Goal: Task Accomplishment & Management: Use online tool/utility

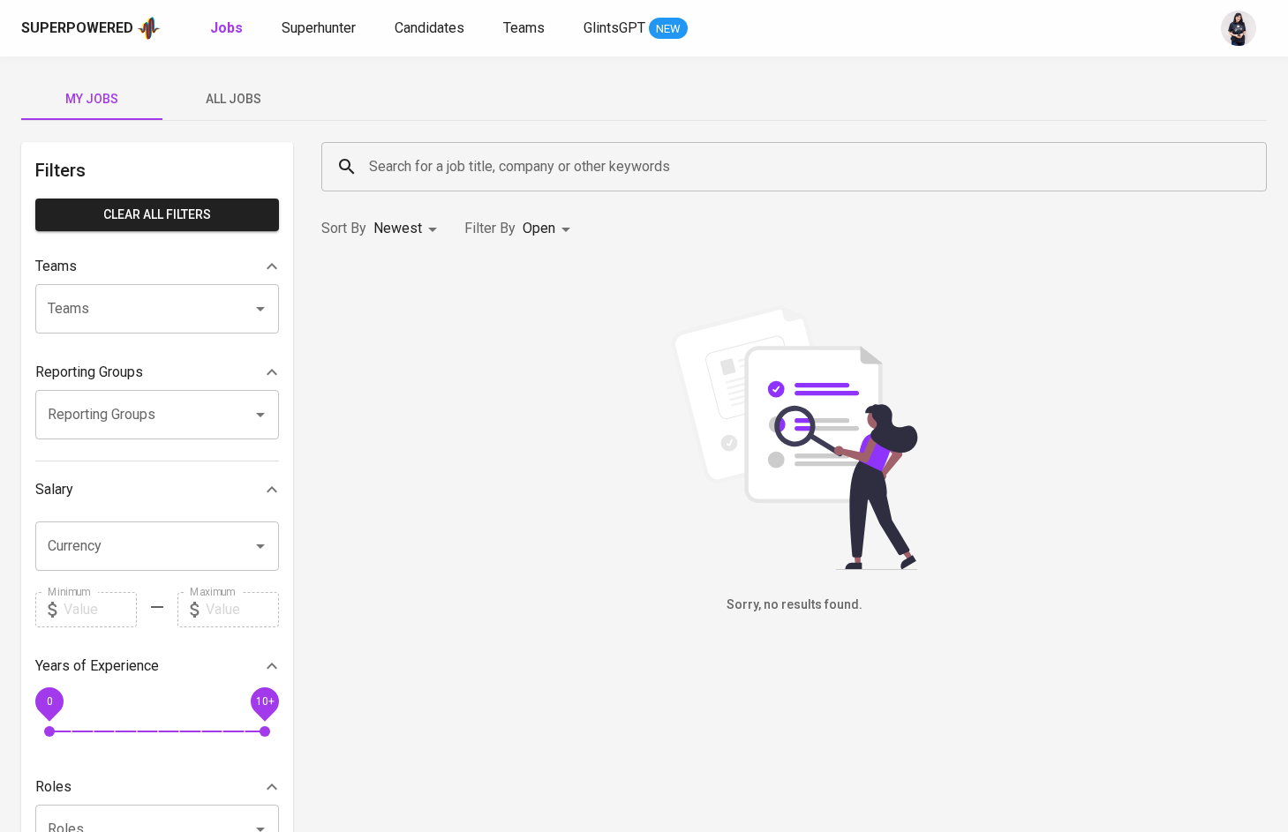
click at [244, 96] on span "All Jobs" at bounding box center [233, 99] width 120 height 22
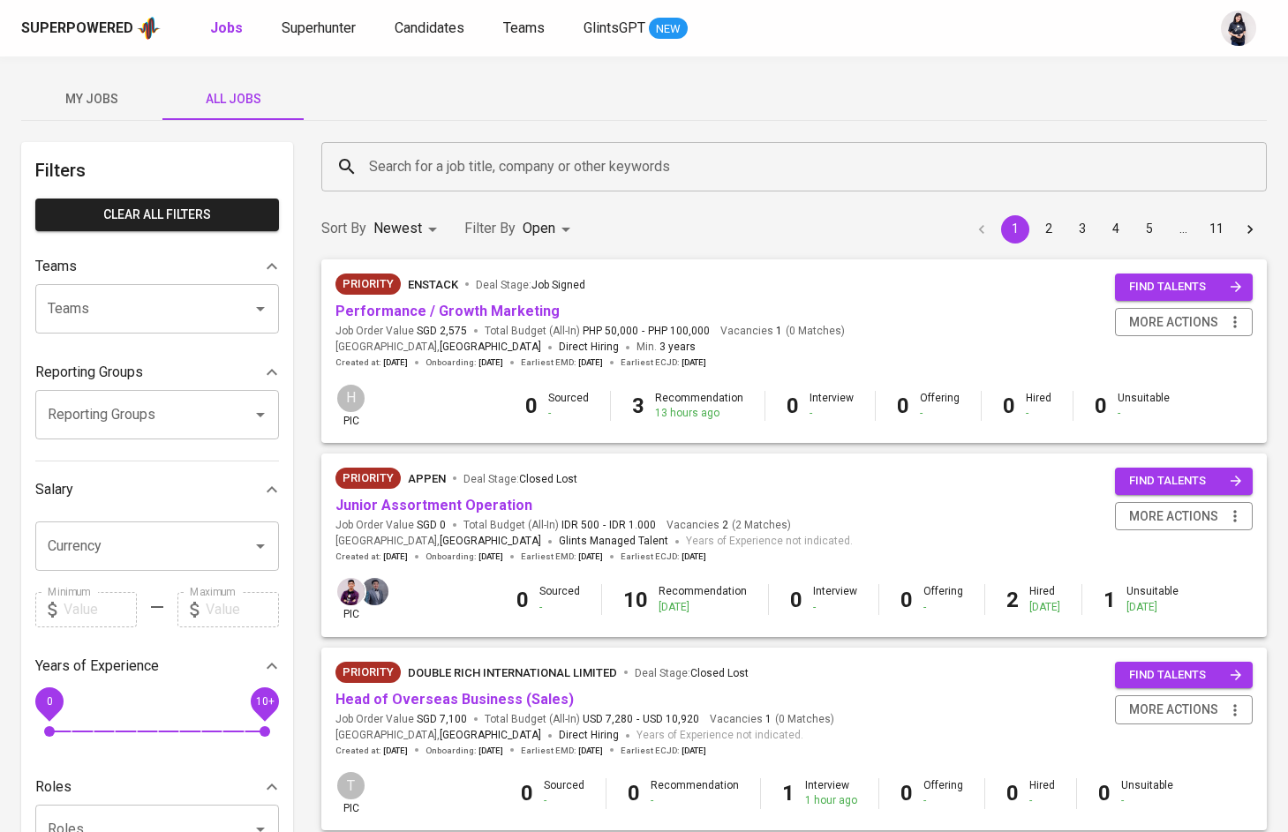
click at [418, 169] on input "Search for a job title, company or other keywords" at bounding box center [799, 167] width 868 height 34
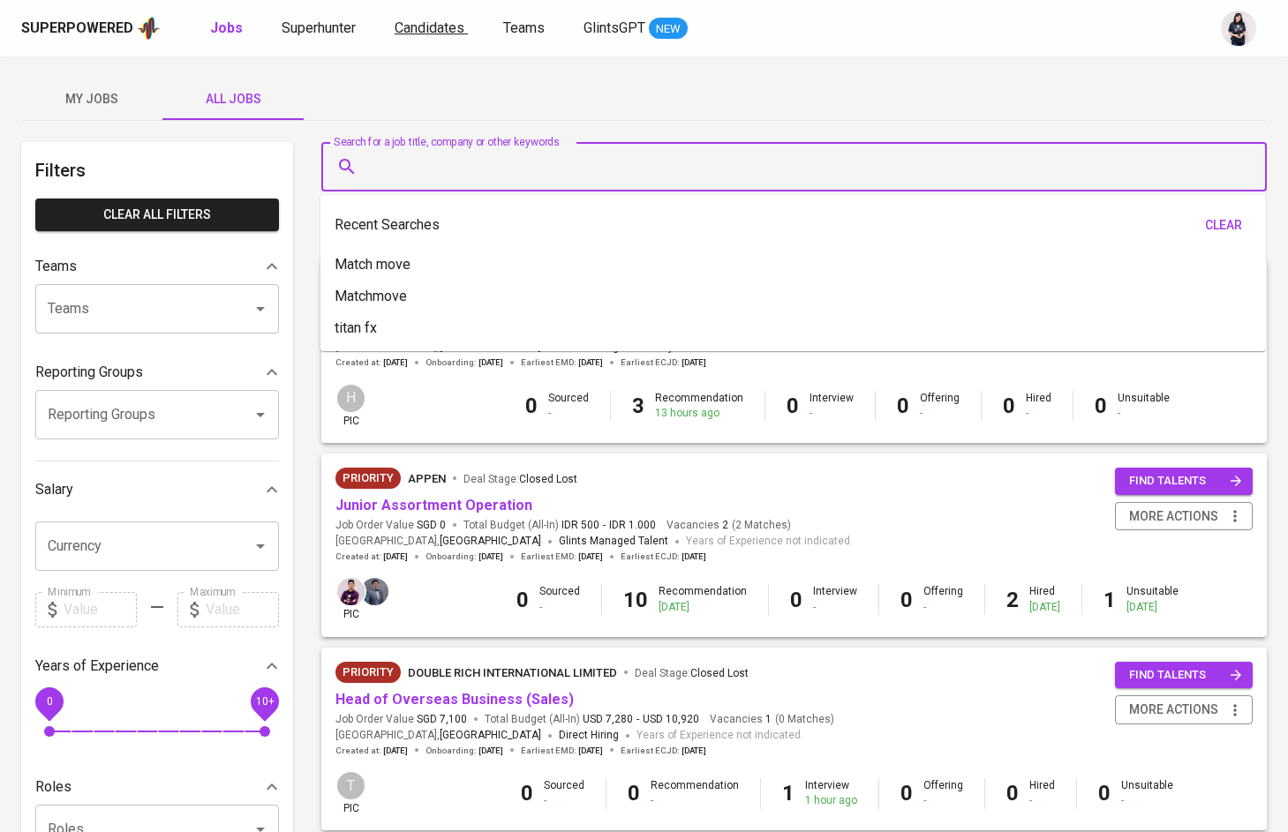
click at [420, 30] on span "Candidates" at bounding box center [430, 27] width 70 height 17
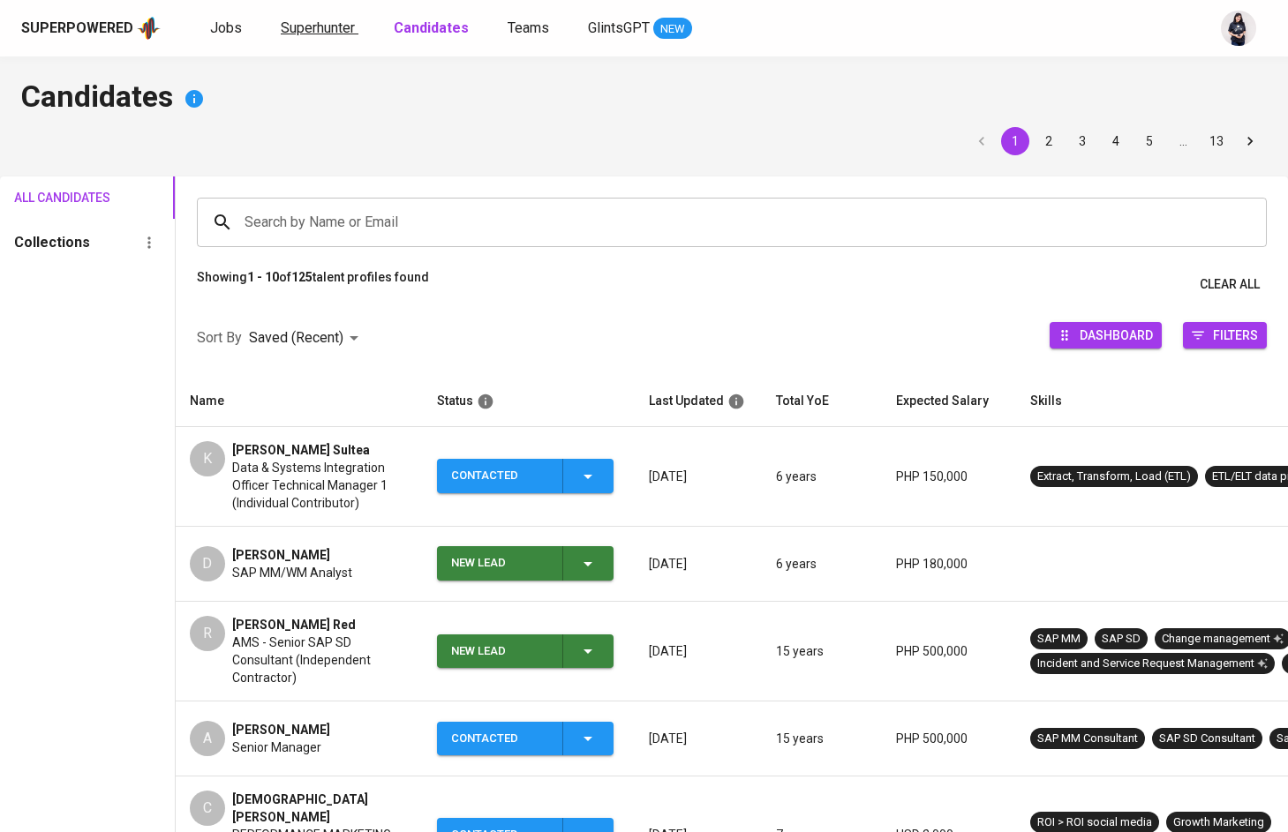
click at [326, 27] on span "Superhunter" at bounding box center [318, 27] width 74 height 17
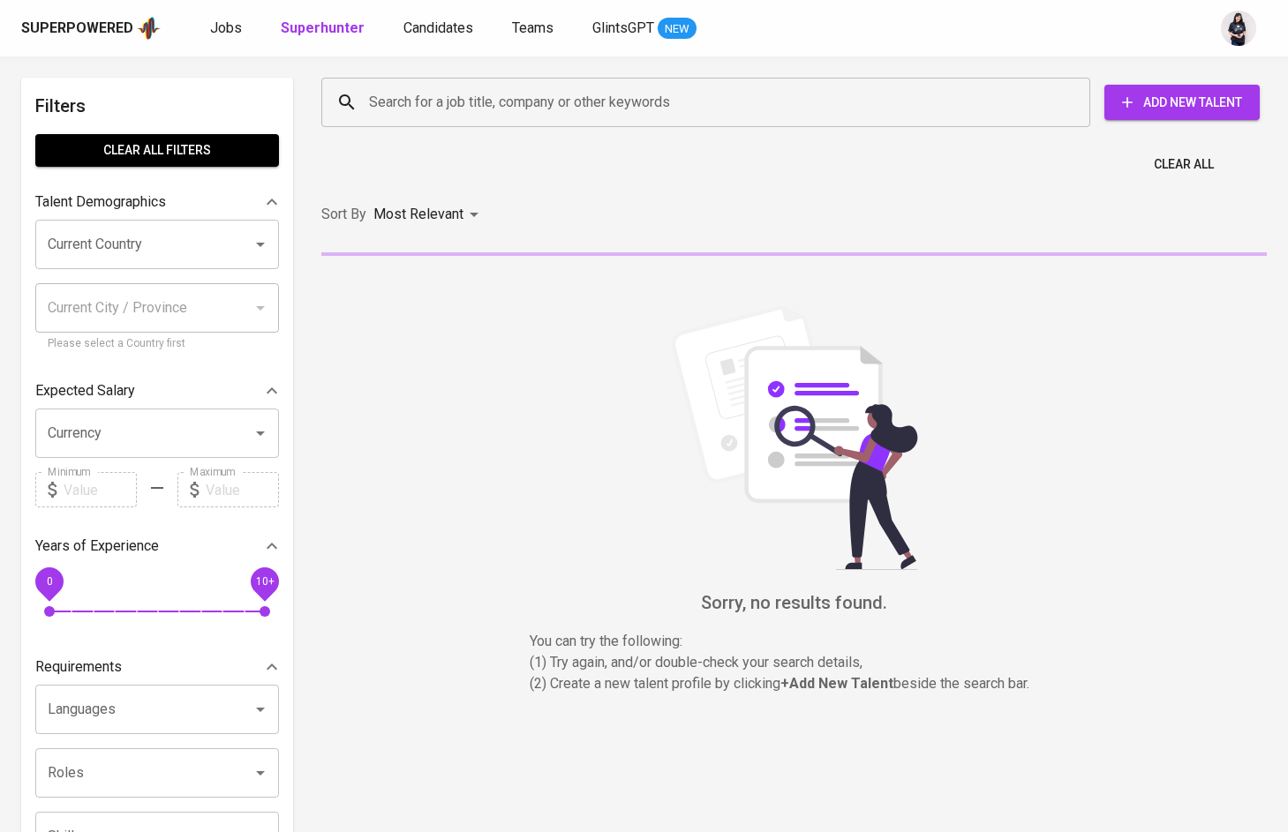
click at [429, 88] on input "Search for a job title, company or other keywords" at bounding box center [710, 103] width 691 height 34
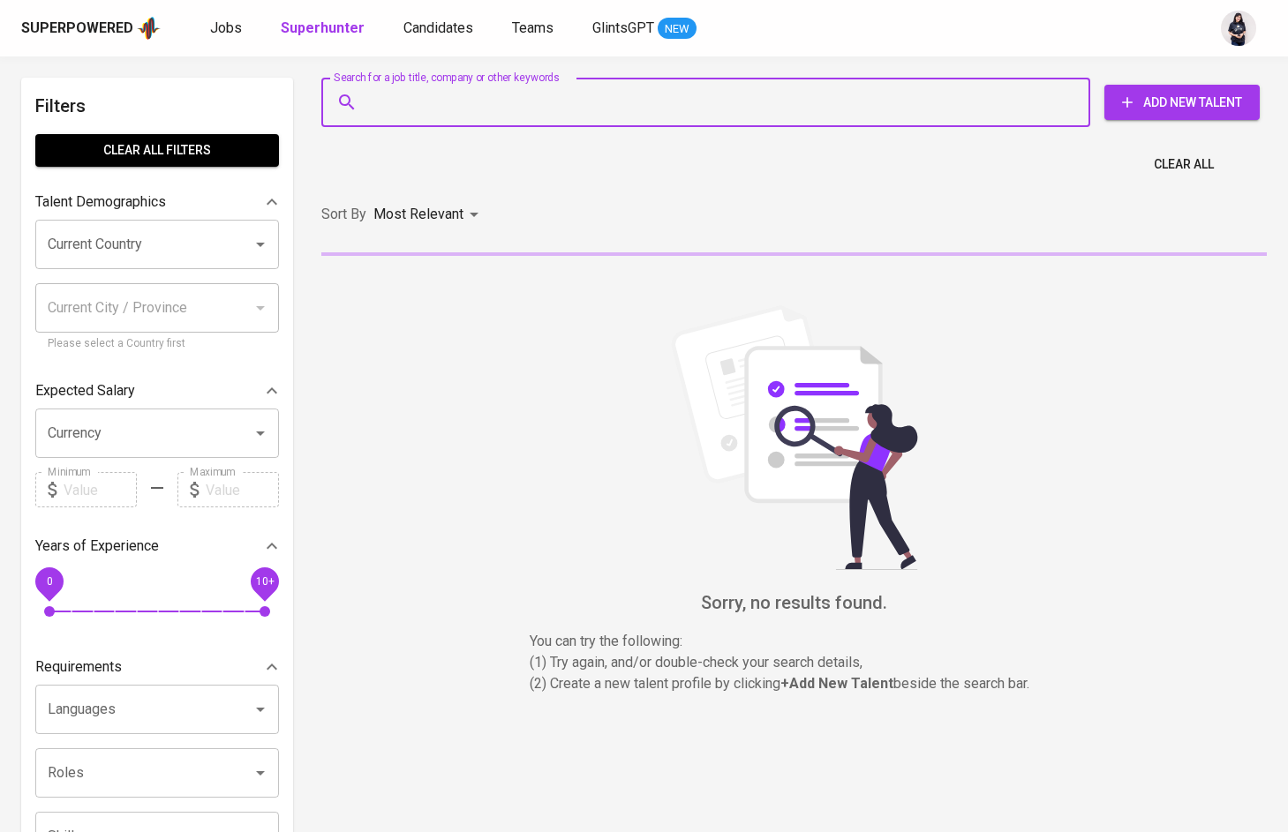
paste input "Digital PR Experience"
type input "Digital PR Experience"
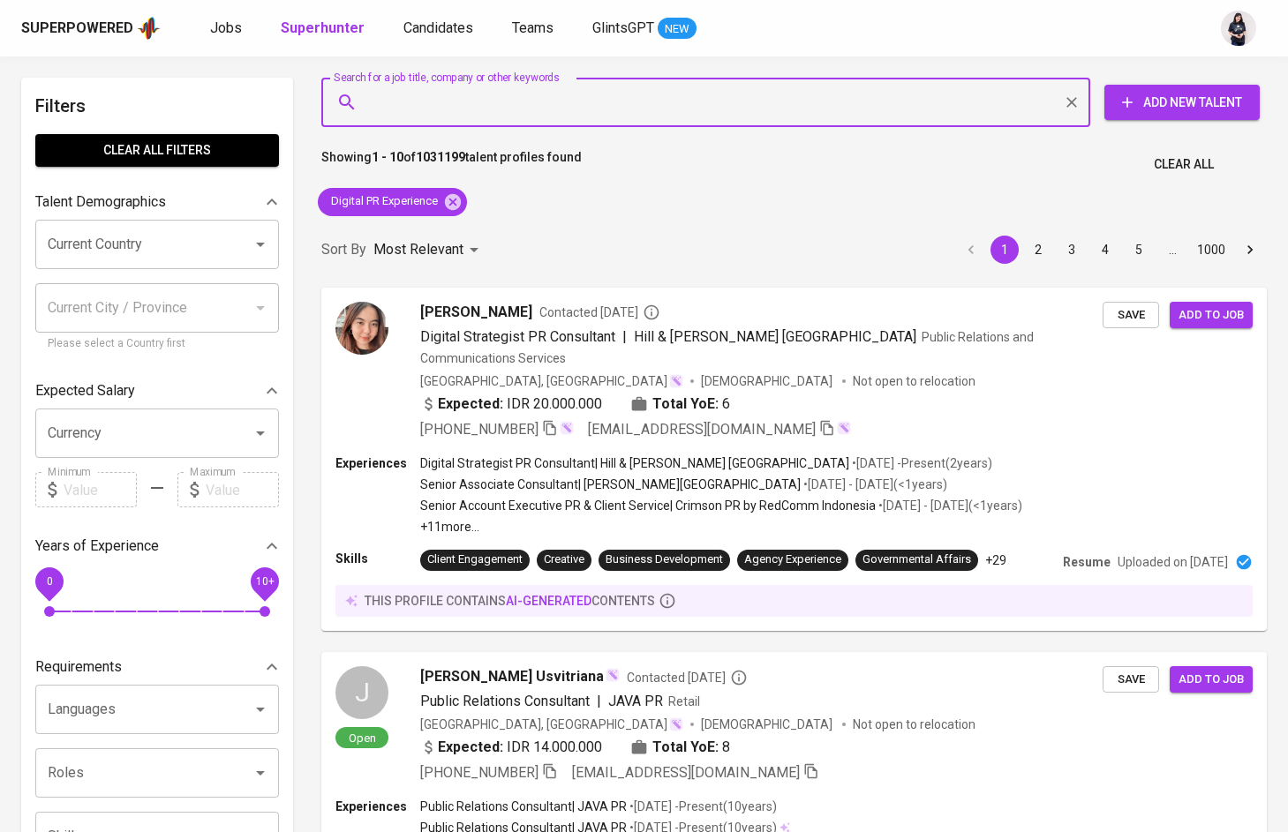
click at [123, 246] on input "Current Country" at bounding box center [132, 245] width 178 height 34
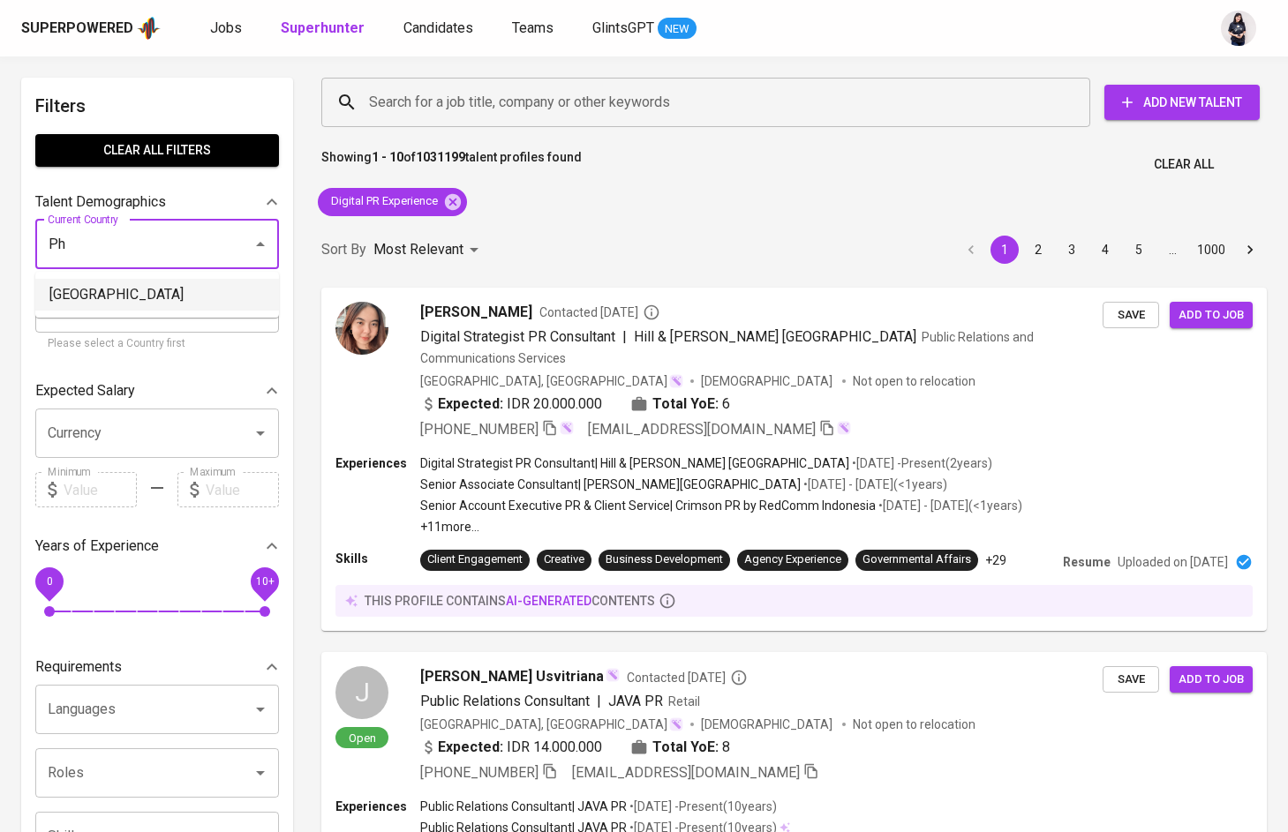
click at [125, 286] on li "[GEOGRAPHIC_DATA]" at bounding box center [157, 295] width 244 height 32
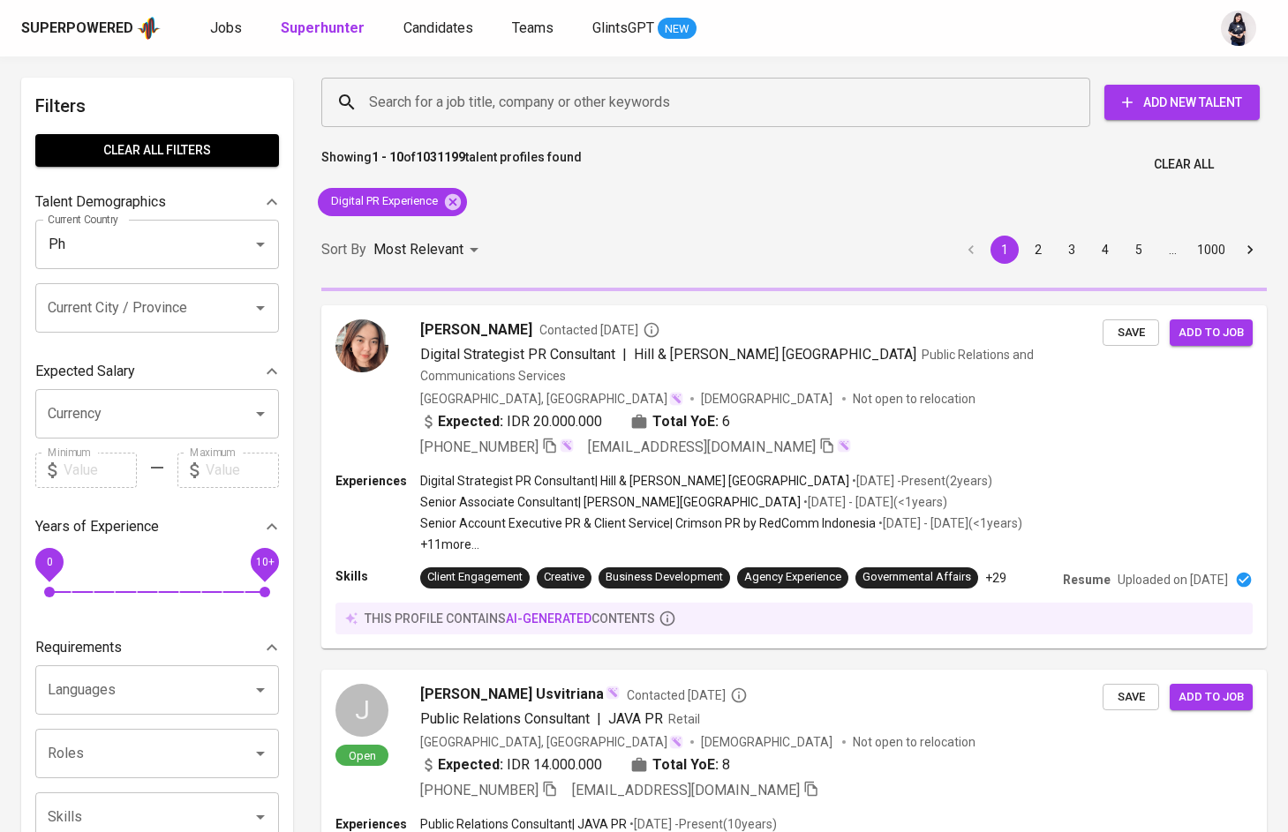
type input "[GEOGRAPHIC_DATA]"
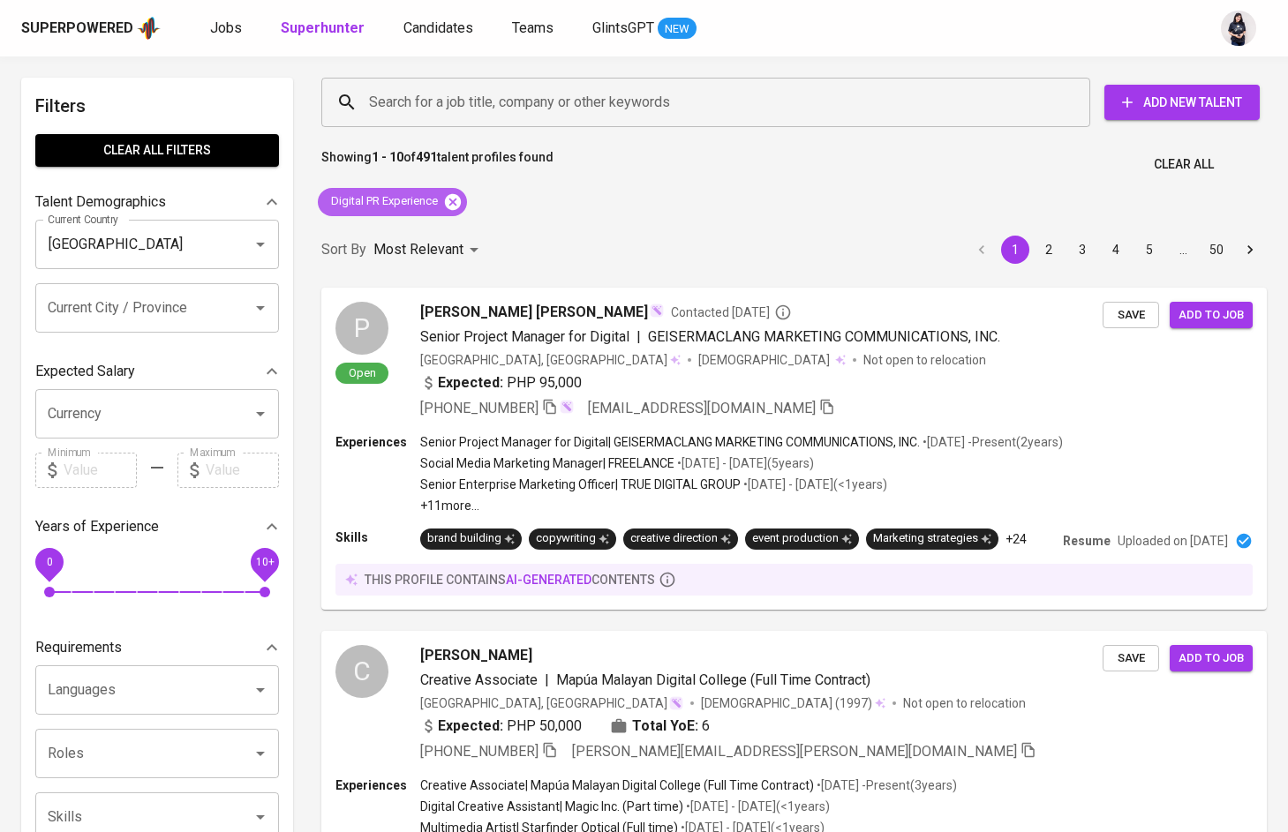
click at [449, 202] on icon at bounding box center [453, 201] width 16 height 16
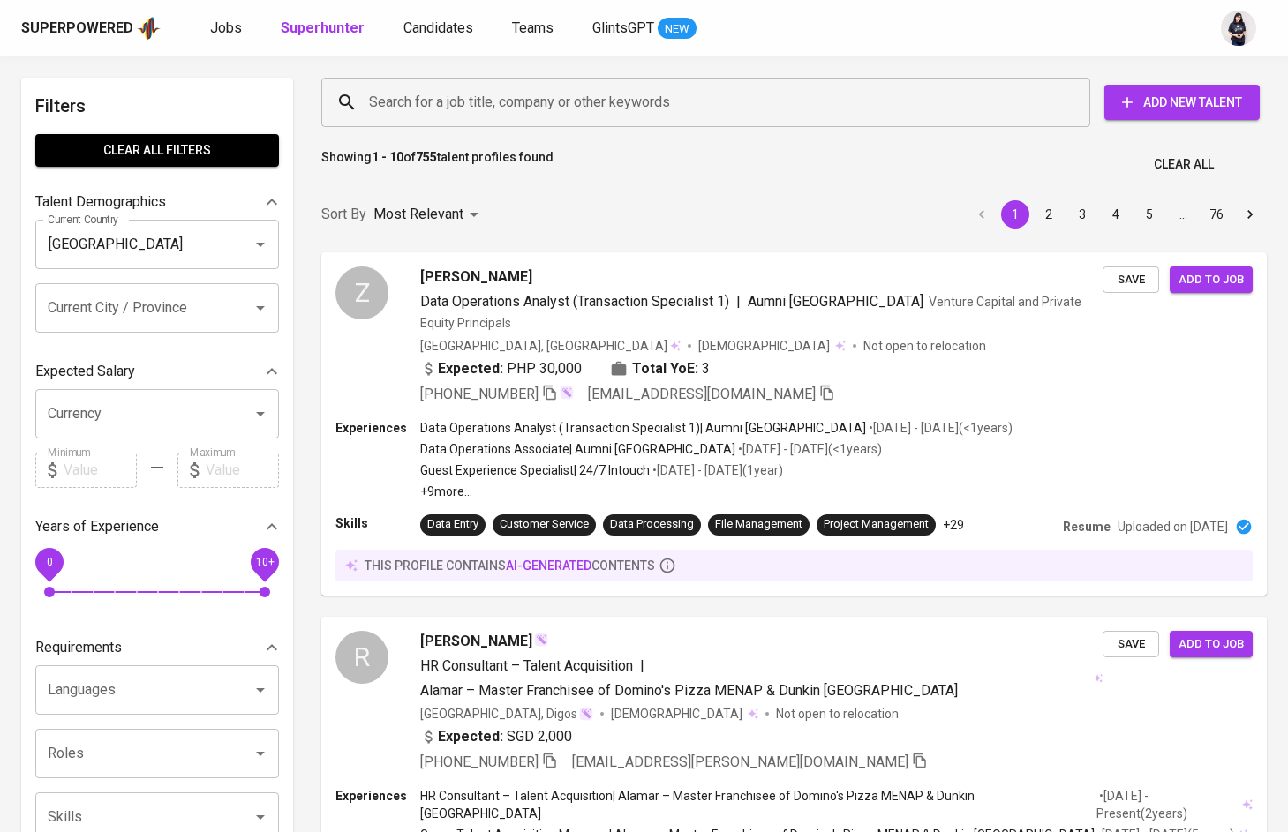
click at [419, 102] on input "Search for a job title, company or other keywords" at bounding box center [710, 103] width 691 height 34
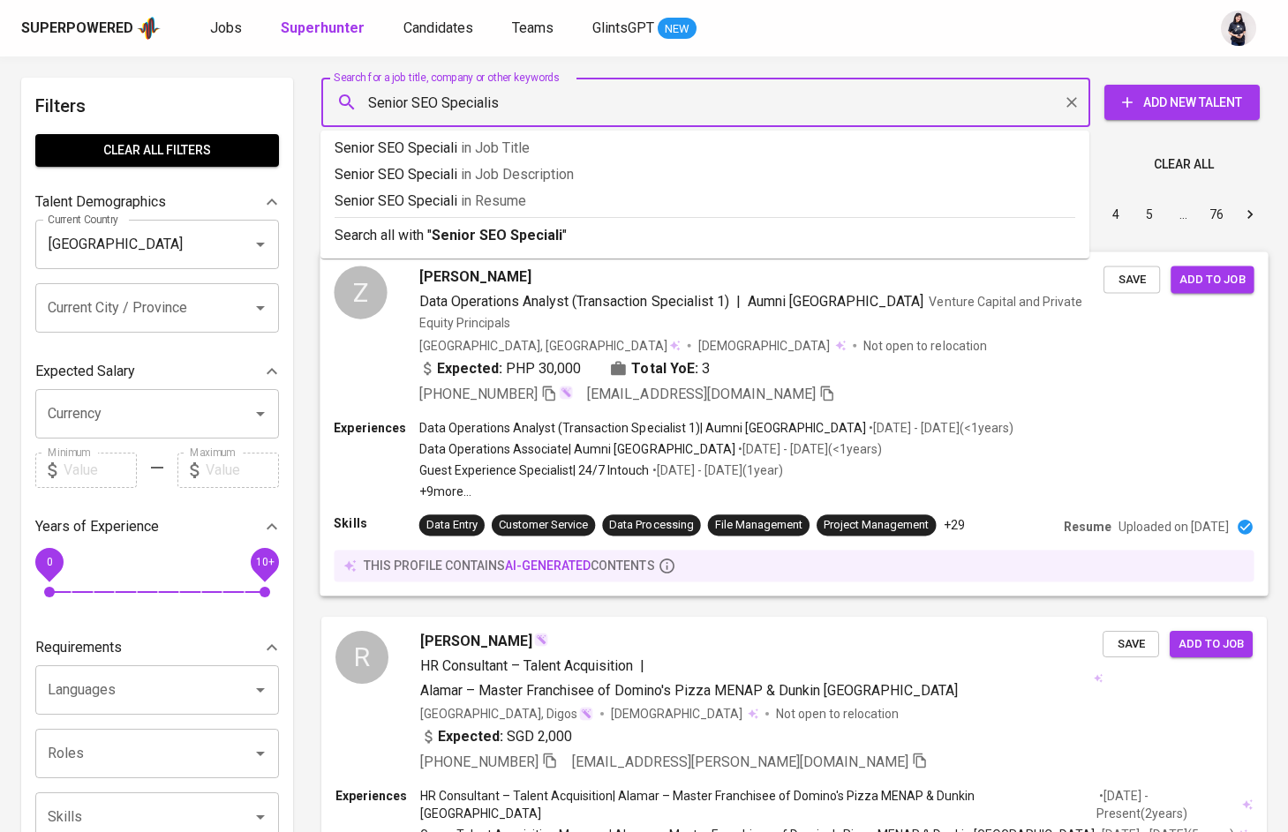
type input "Senior SEO Specialist"
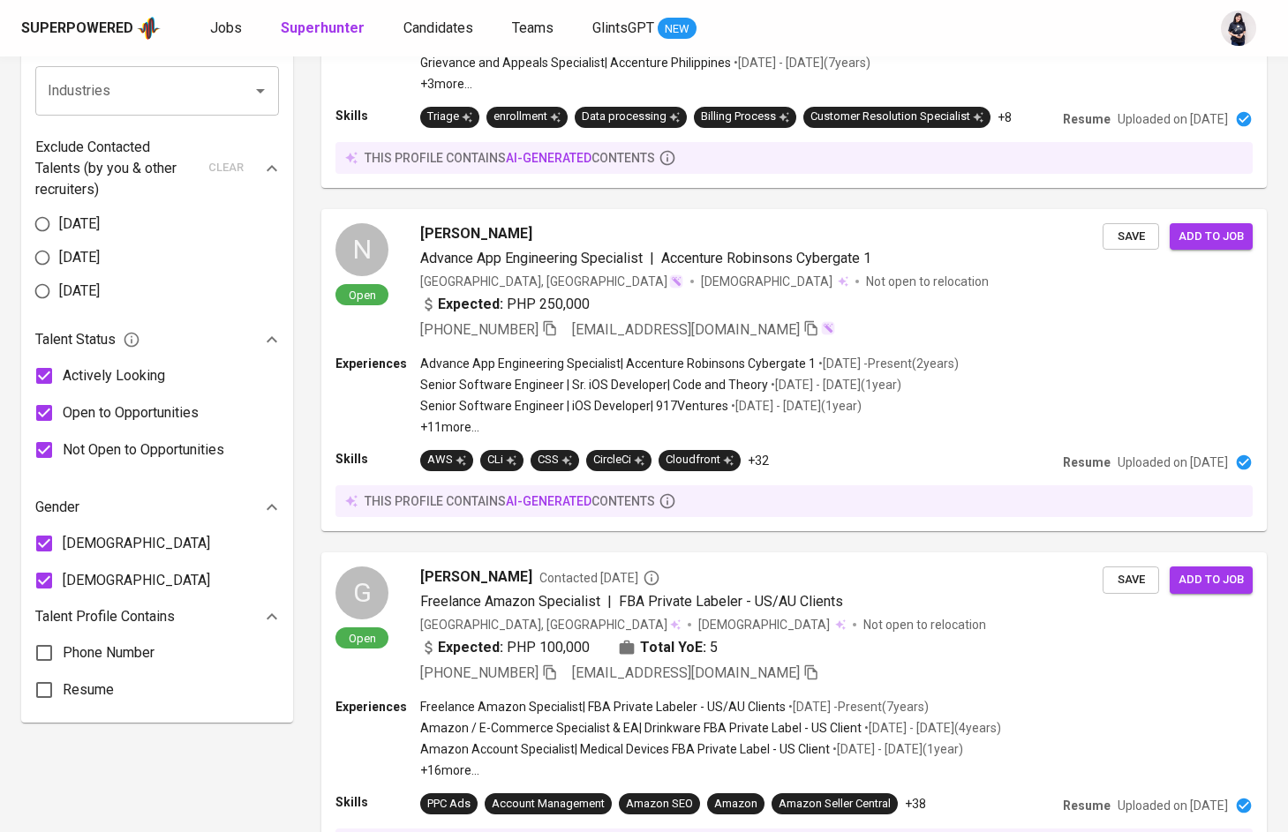
scroll to position [896, 0]
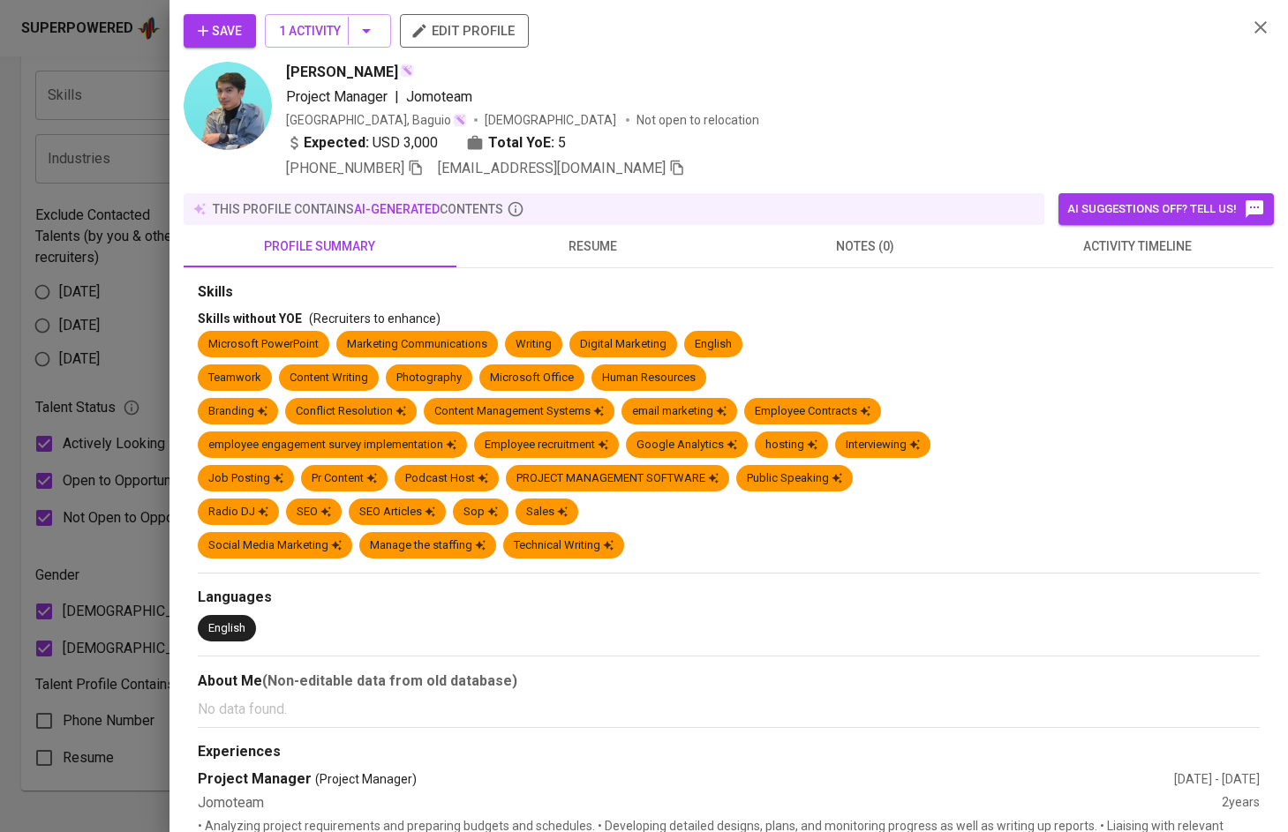
scroll to position [489, 0]
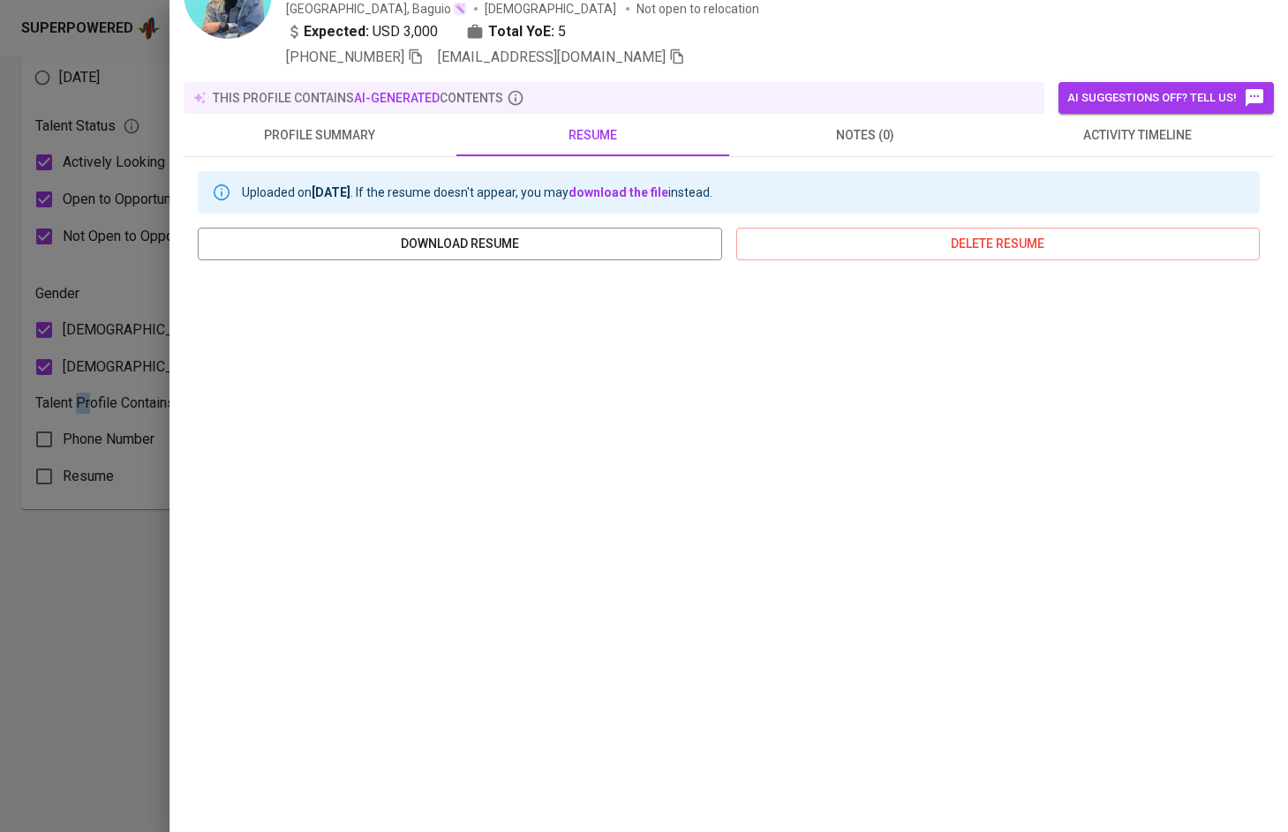
scroll to position [110, 0]
click at [872, 139] on span "notes (0)" at bounding box center [866, 136] width 252 height 22
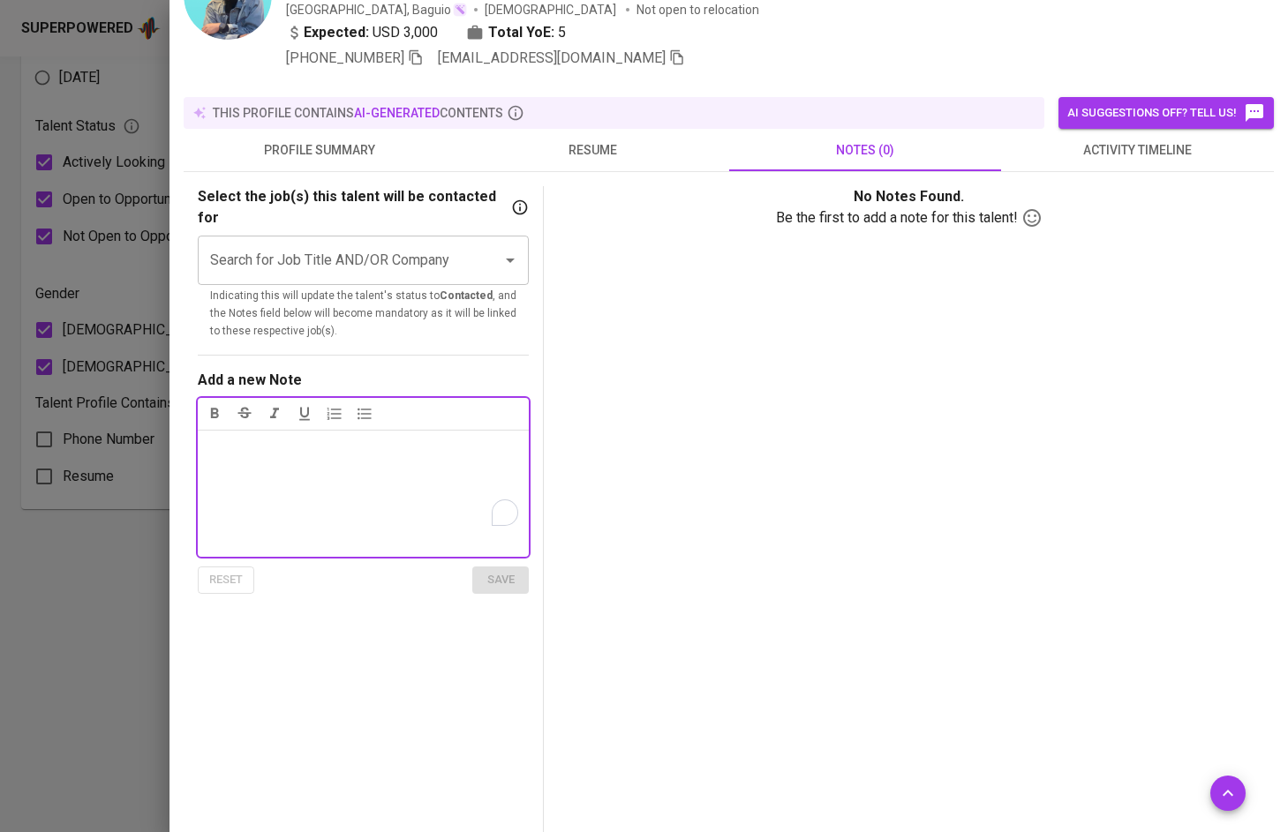
click at [619, 138] on button "resume" at bounding box center [592, 150] width 273 height 42
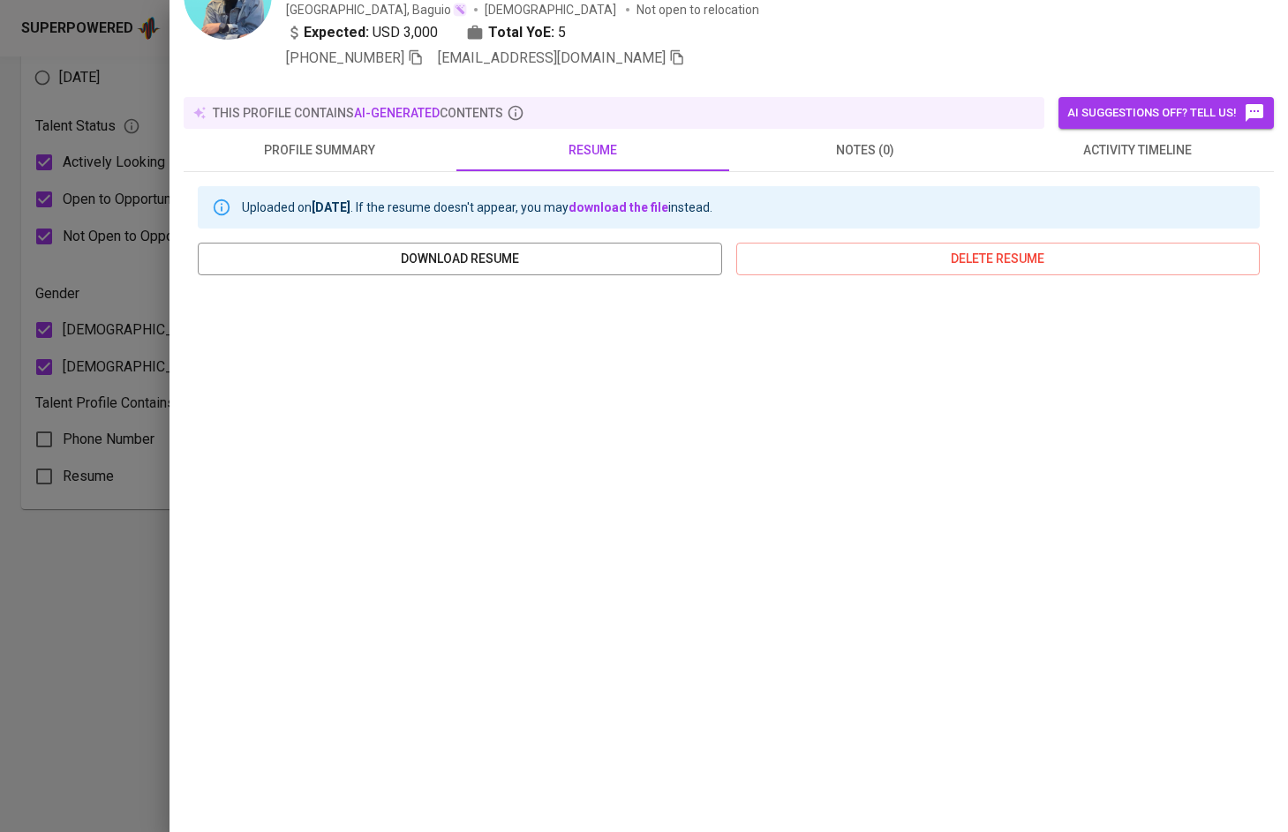
click at [67, 576] on div at bounding box center [644, 416] width 1288 height 832
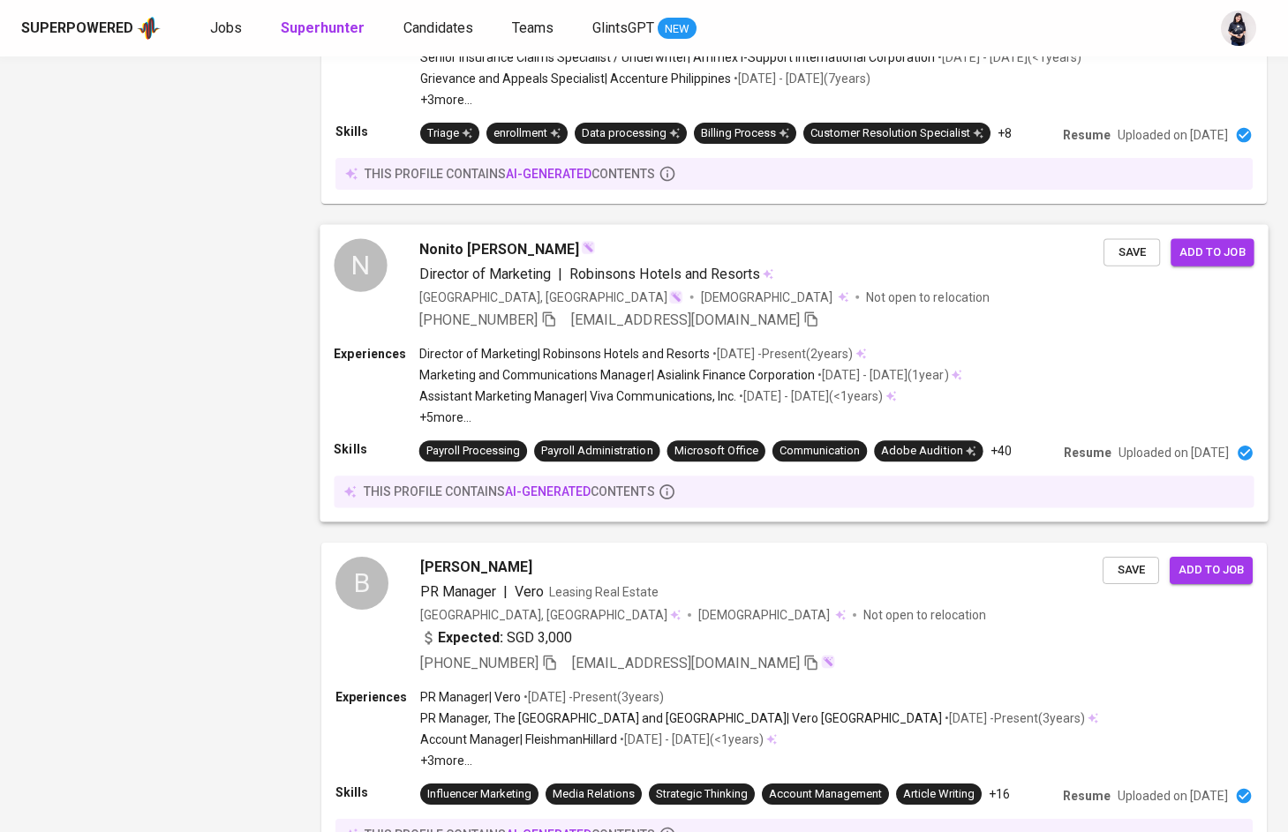
scroll to position [1781, 0]
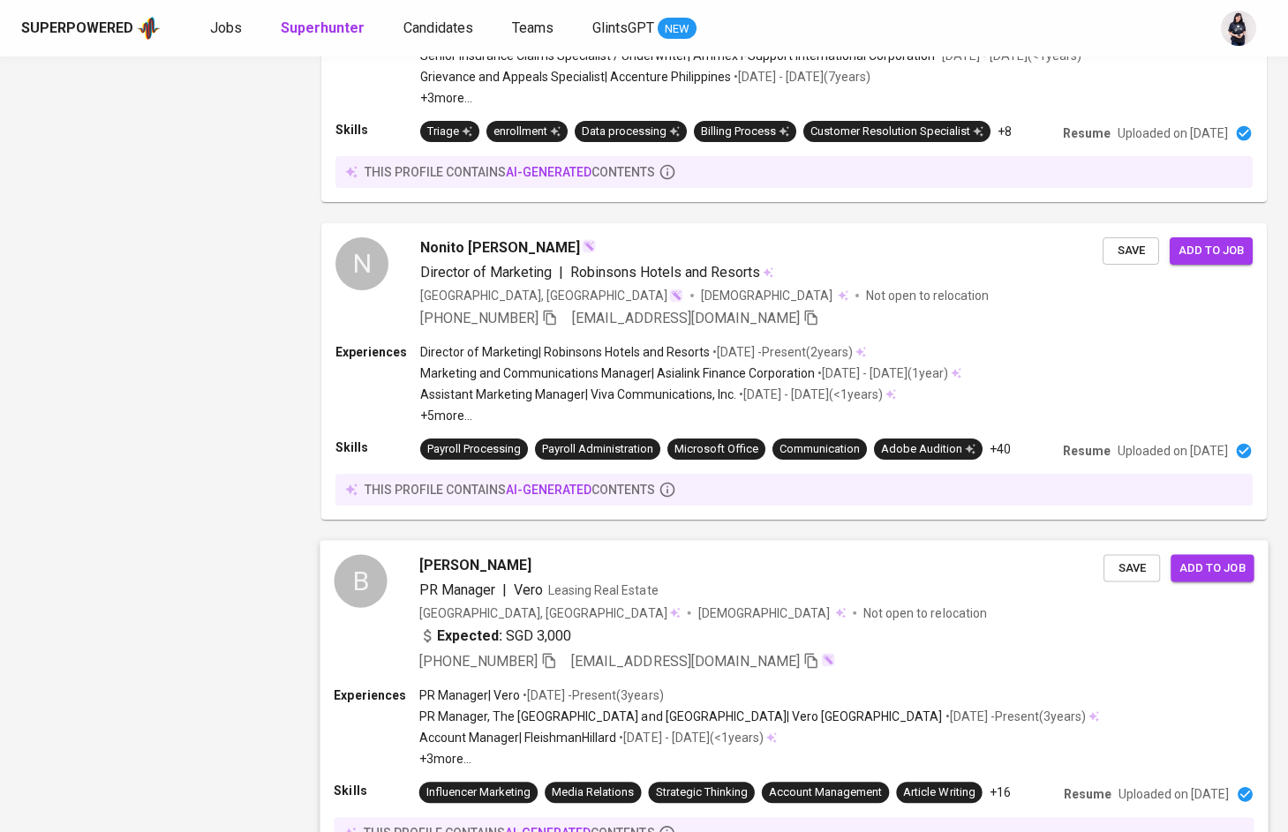
click at [552, 703] on p "• Aug 2022 - Present ( 3 years )" at bounding box center [591, 696] width 143 height 18
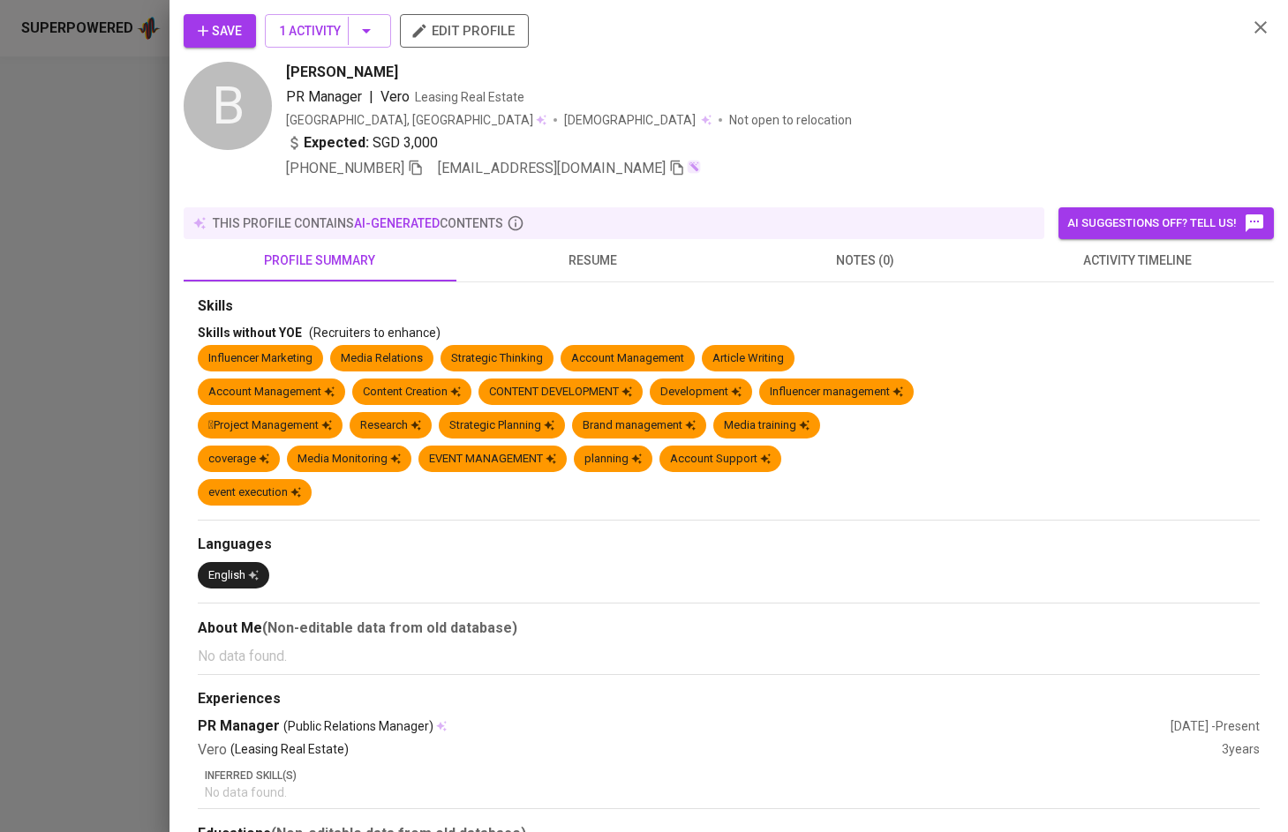
click at [564, 252] on span "resume" at bounding box center [593, 261] width 252 height 22
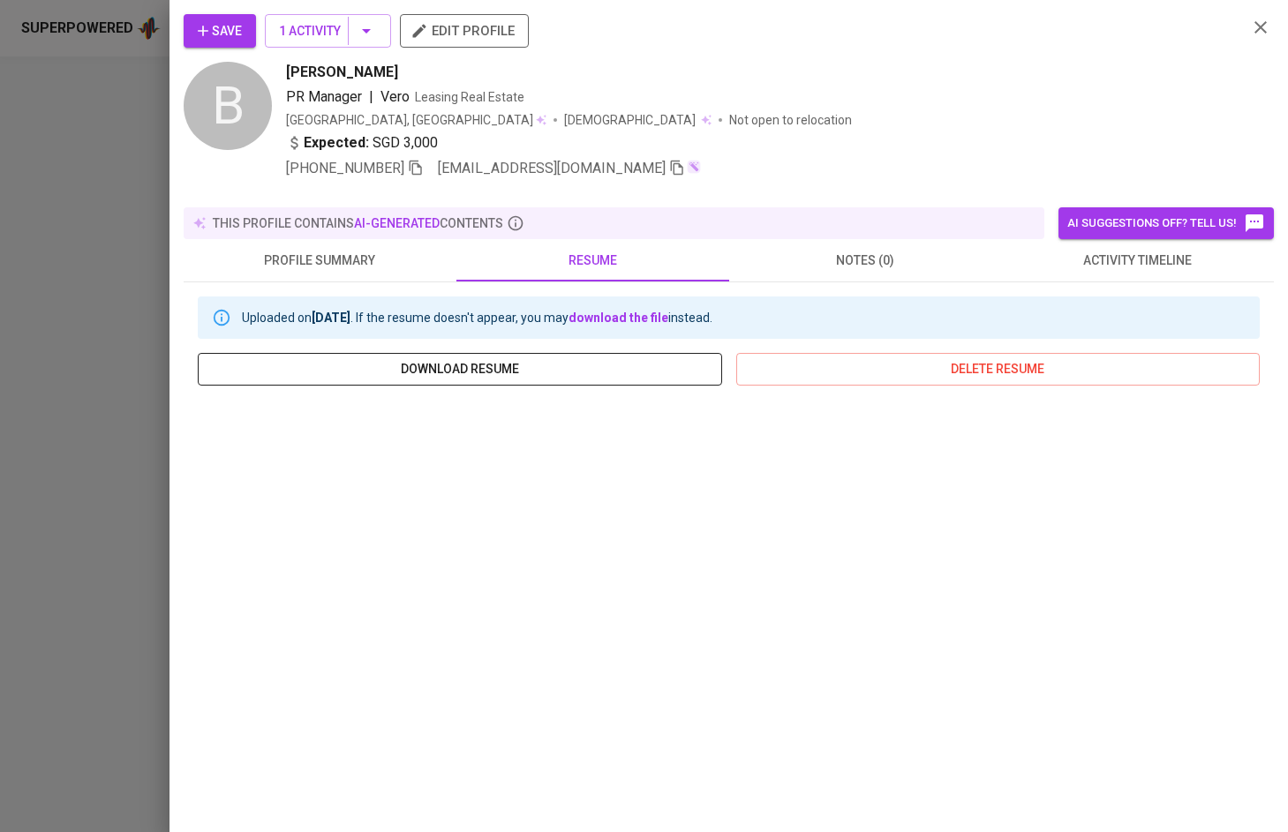
scroll to position [0, 0]
click at [627, 358] on span "download resume" at bounding box center [460, 369] width 496 height 22
click at [134, 238] on div at bounding box center [644, 416] width 1288 height 832
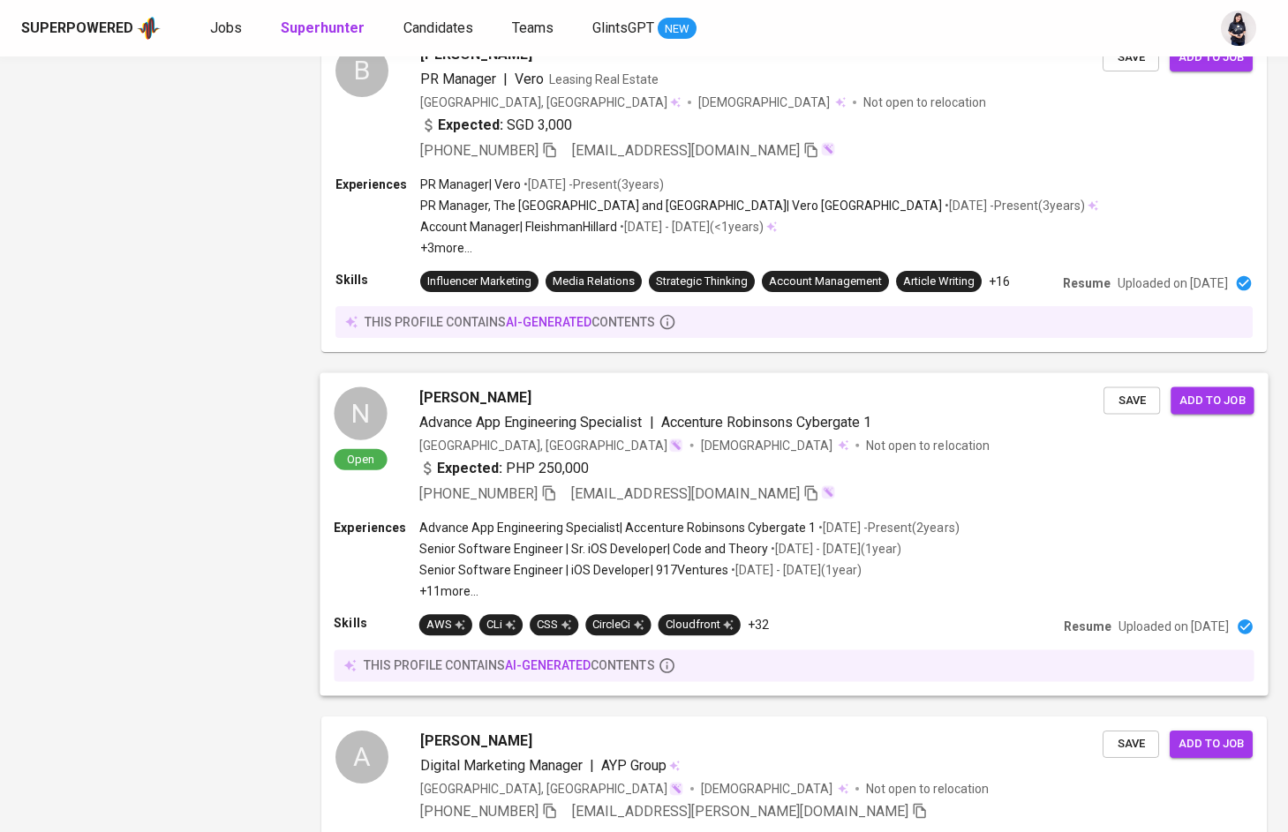
scroll to position [2296, 0]
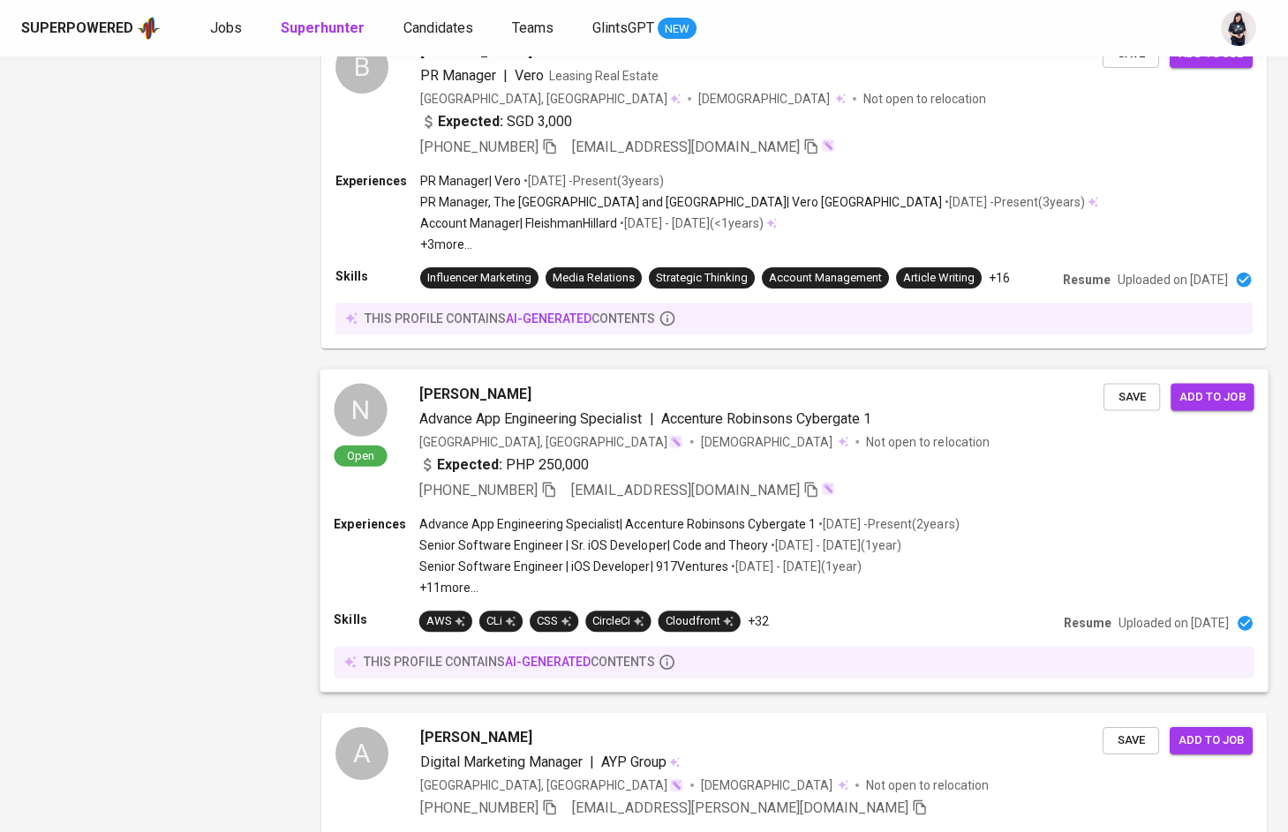
click at [641, 521] on p "Advance App Engineering Specialist | Accenture Robinsons Cybergate 1" at bounding box center [617, 525] width 396 height 18
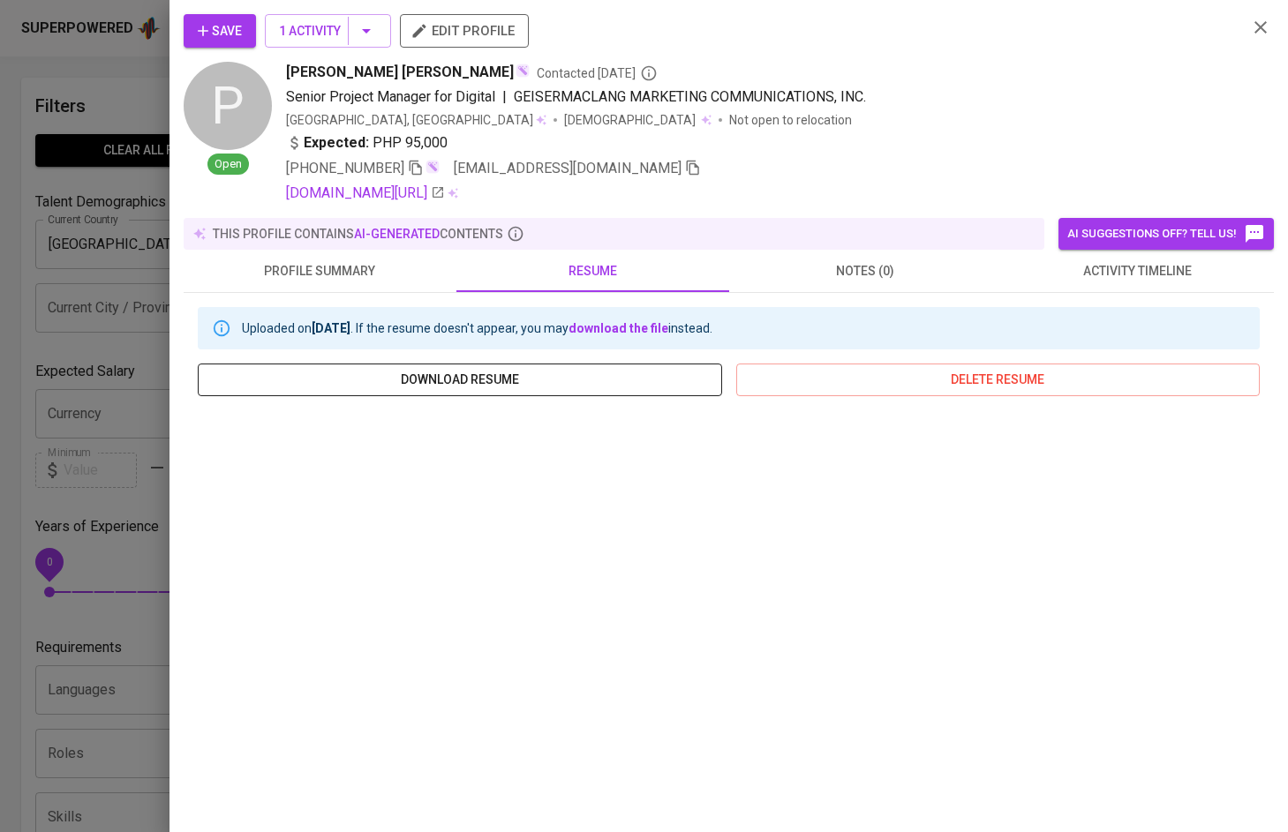
click at [499, 381] on span "download resume" at bounding box center [460, 380] width 496 height 22
click at [326, 267] on span "profile summary" at bounding box center [320, 271] width 252 height 22
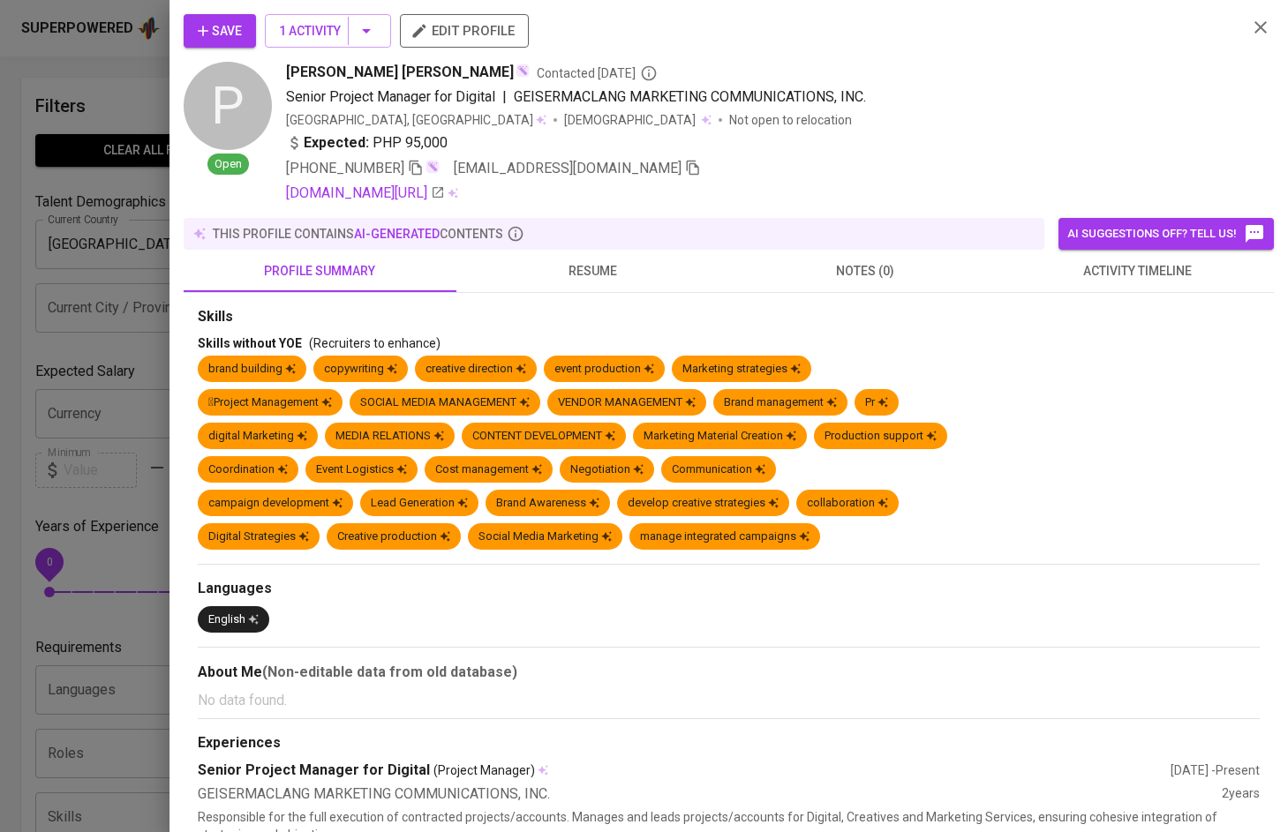
click at [109, 239] on div at bounding box center [644, 416] width 1288 height 832
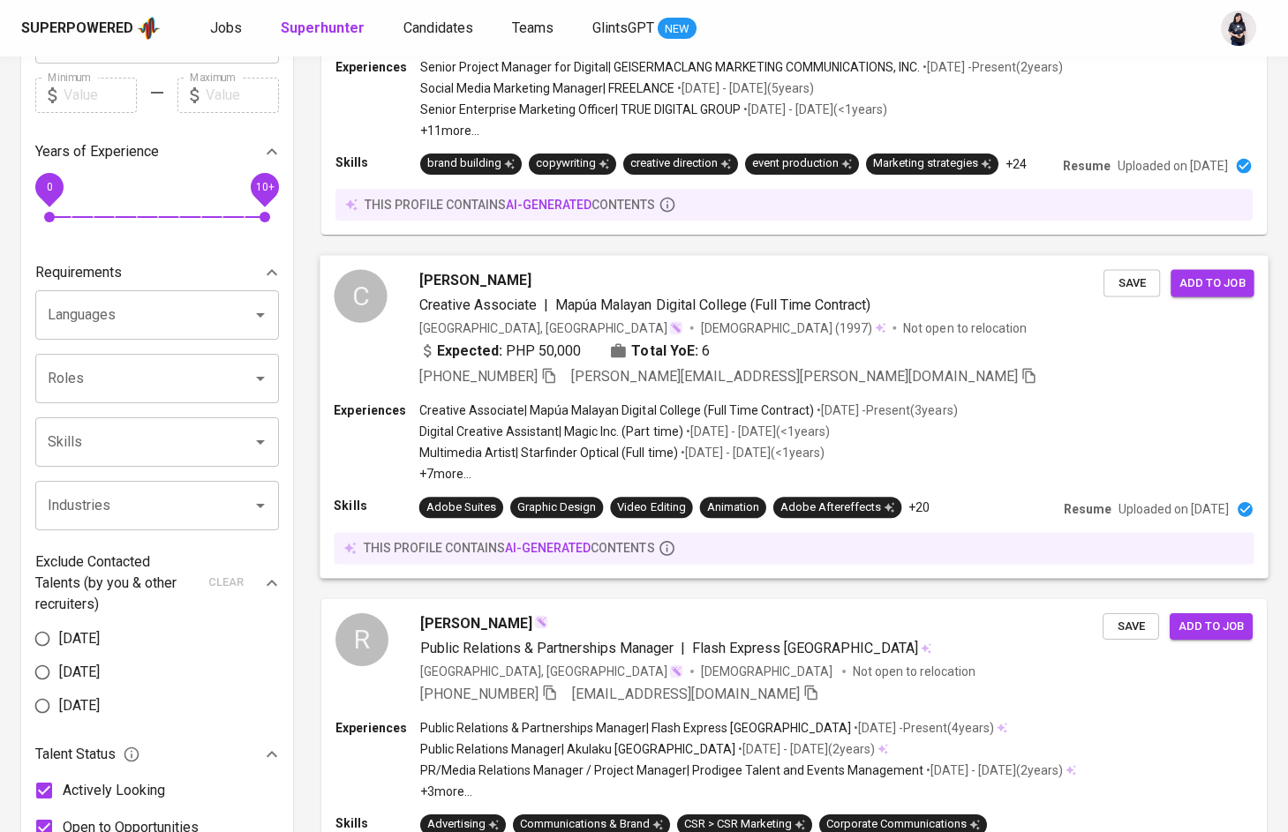
scroll to position [380, 0]
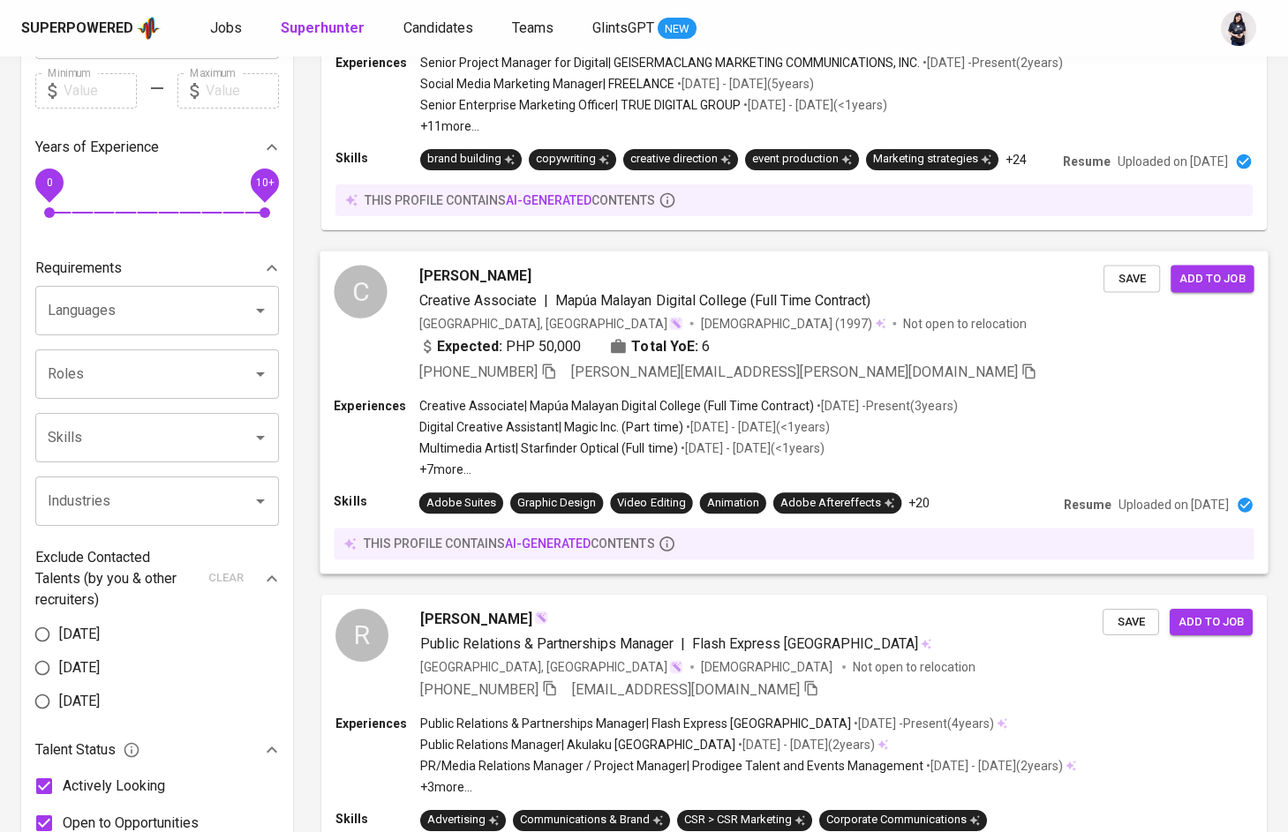
click at [557, 417] on div "Creative Associate | Mapúa Malayan Digital College (Full Time Contract) • Jul 2…" at bounding box center [688, 437] width 538 height 81
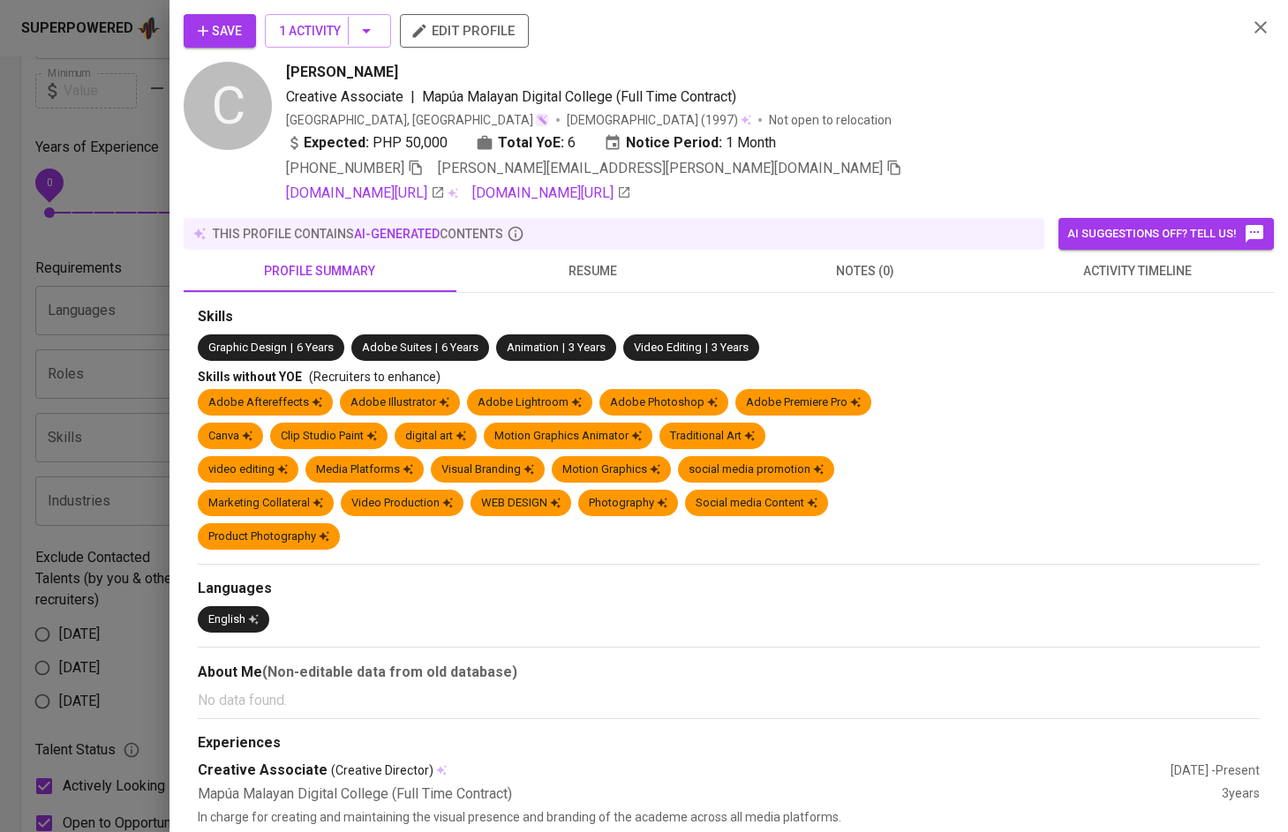
click at [606, 275] on span "resume" at bounding box center [593, 271] width 252 height 22
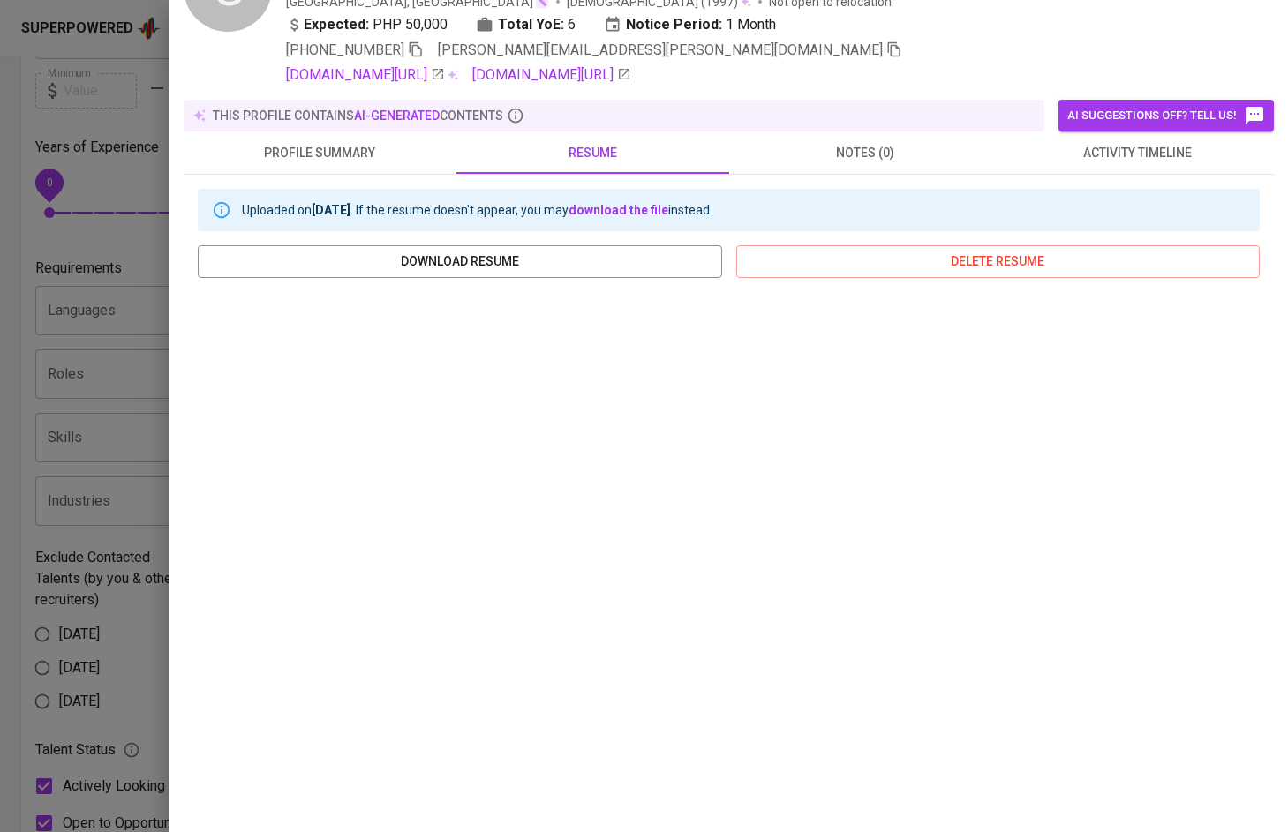
scroll to position [135, 0]
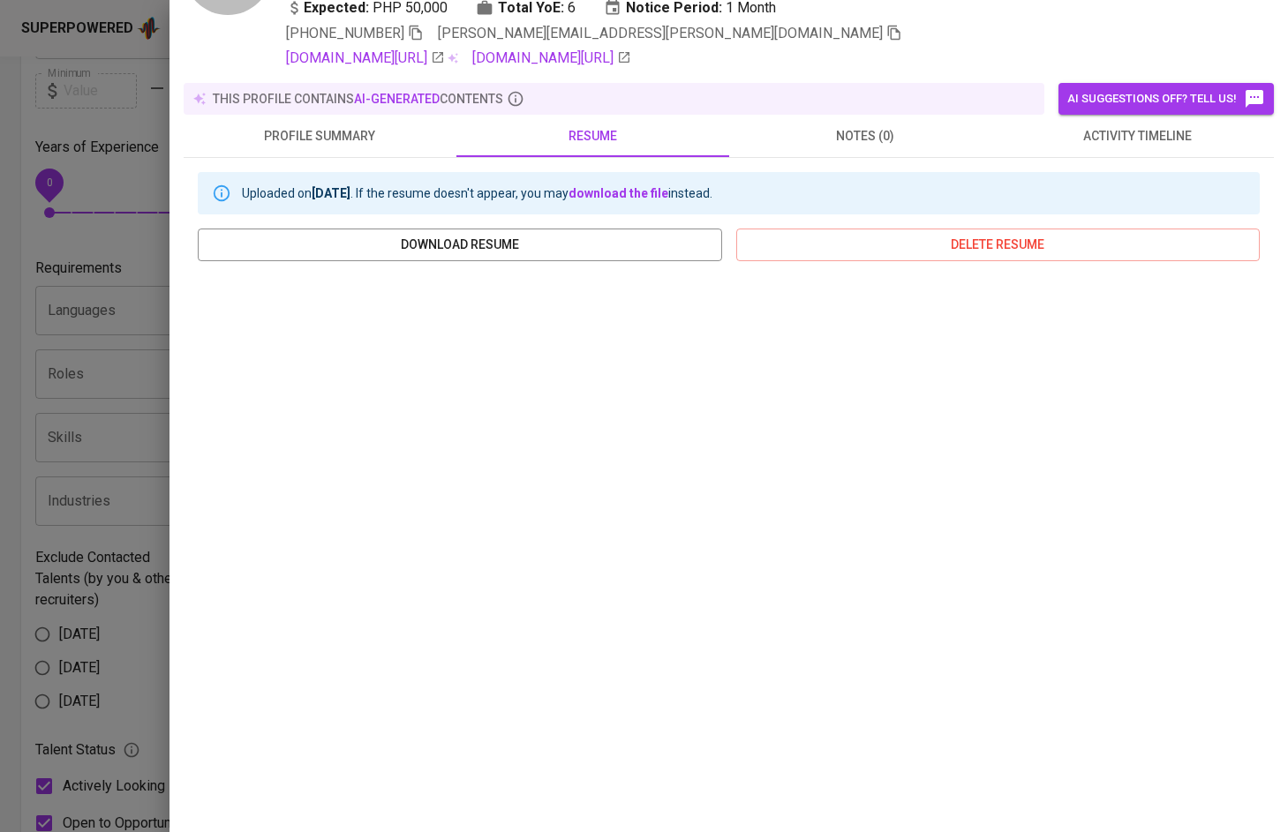
click at [93, 422] on div at bounding box center [644, 416] width 1288 height 832
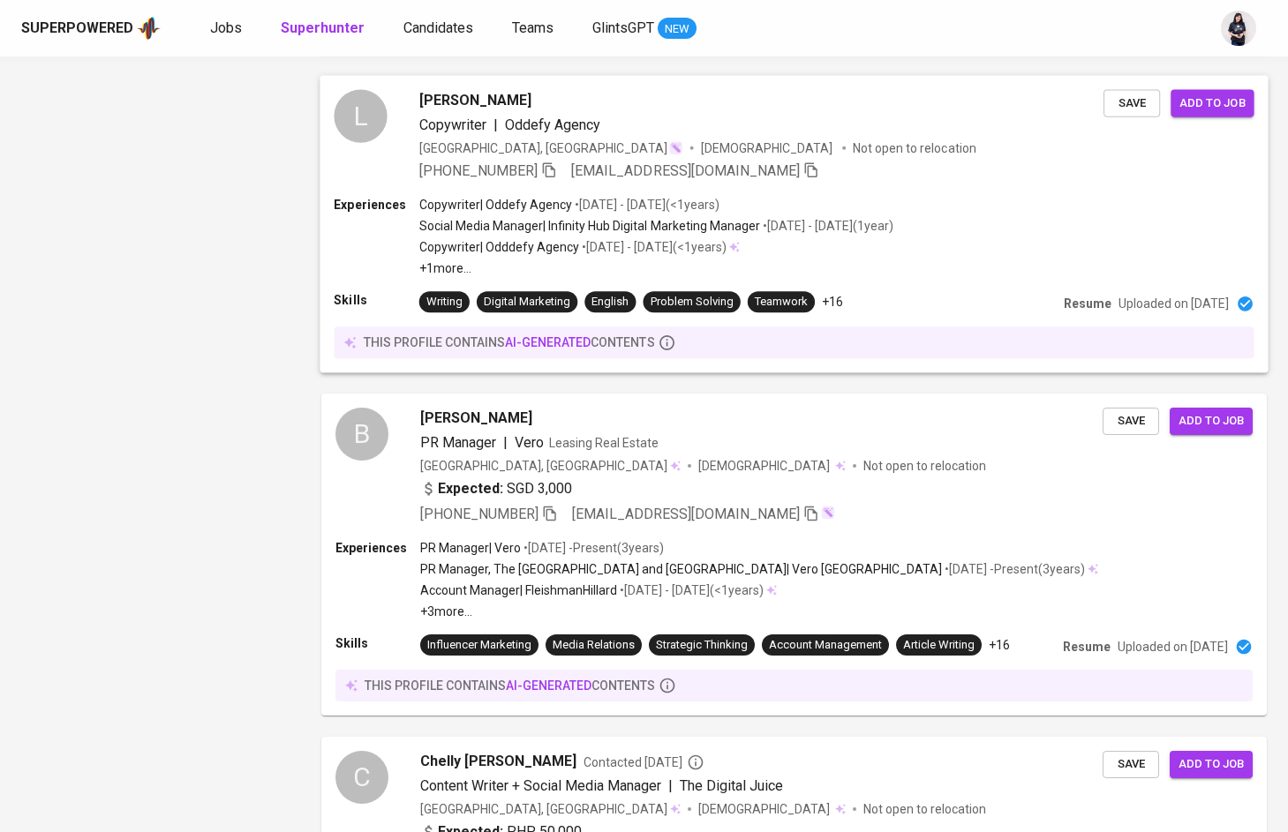
scroll to position [1564, 0]
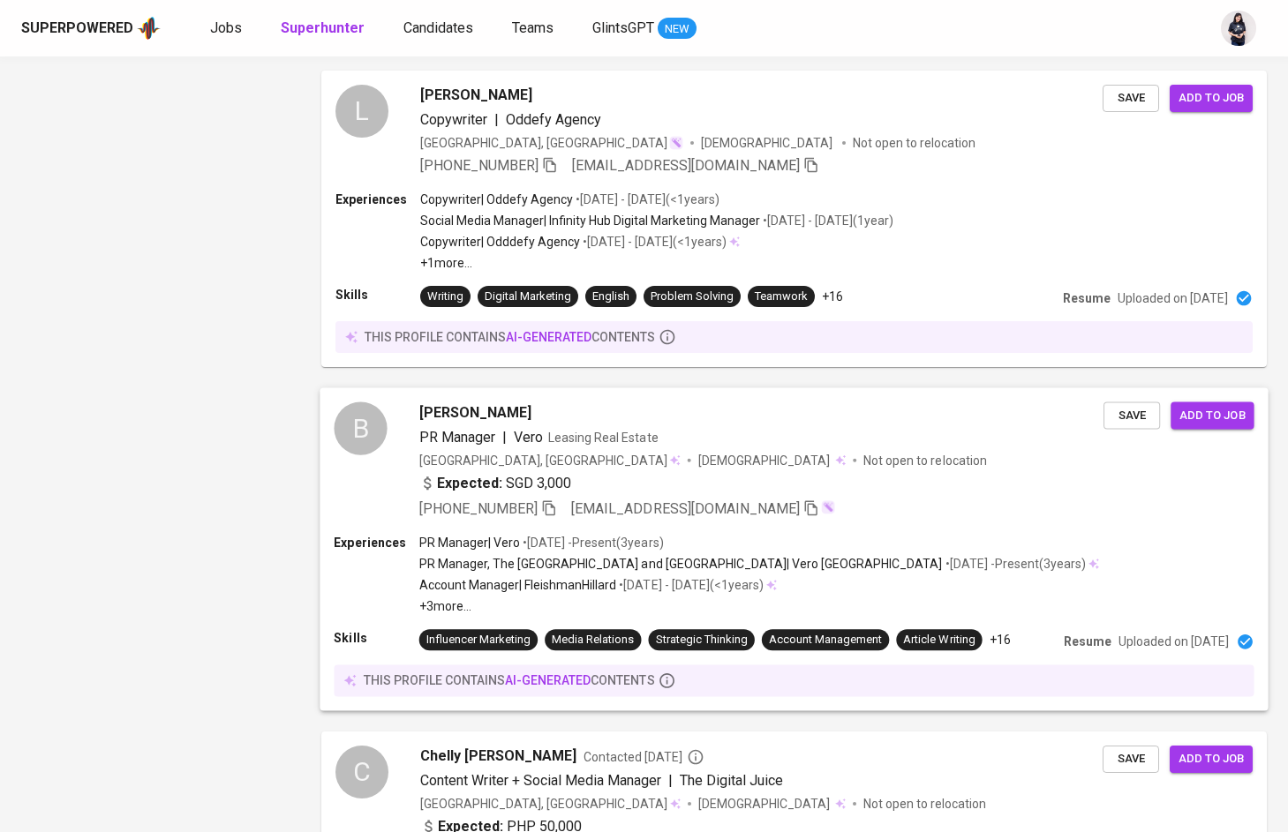
click at [567, 520] on div "B Bianca Balderas PR Manager | Vero Leasing Real Estate Philippines, Calamba Fe…" at bounding box center [794, 461] width 948 height 147
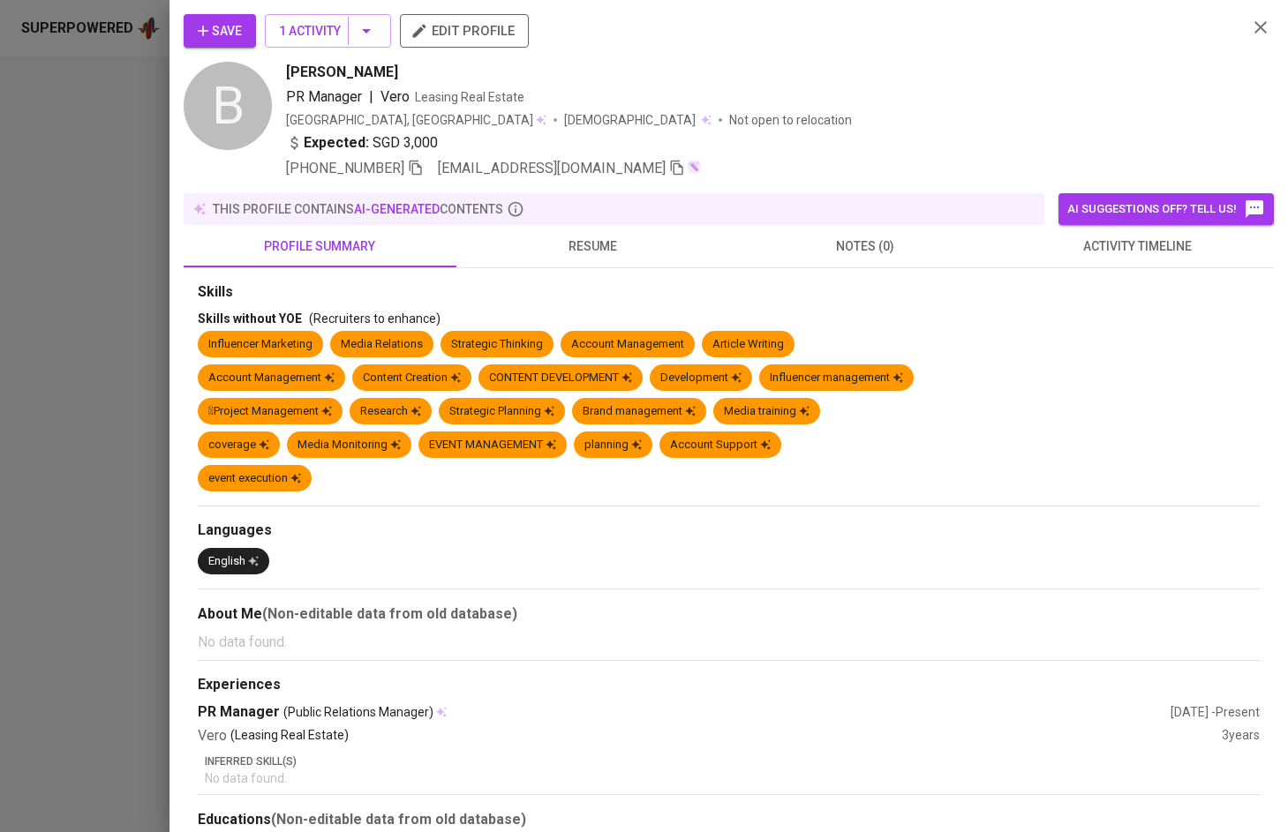
click at [599, 245] on span "resume" at bounding box center [593, 247] width 252 height 22
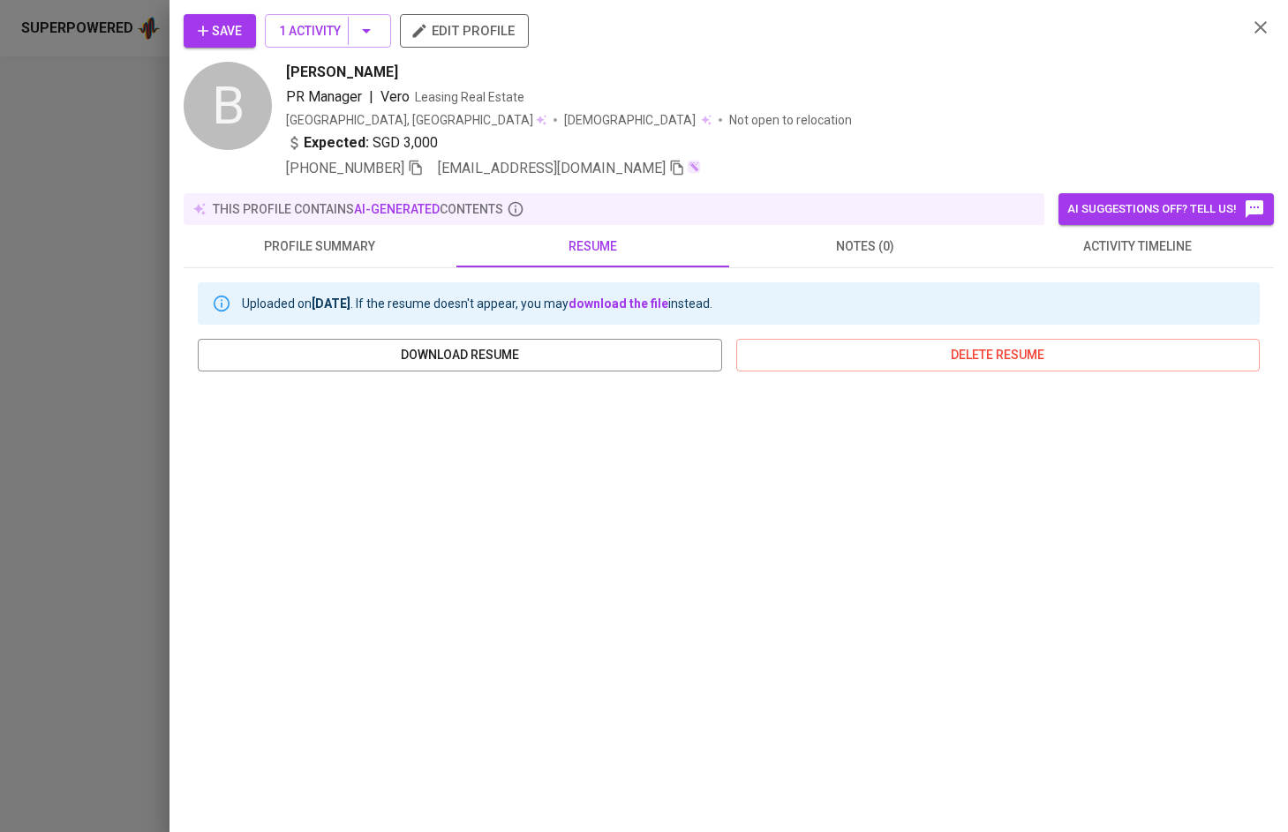
click at [140, 384] on div at bounding box center [644, 416] width 1288 height 832
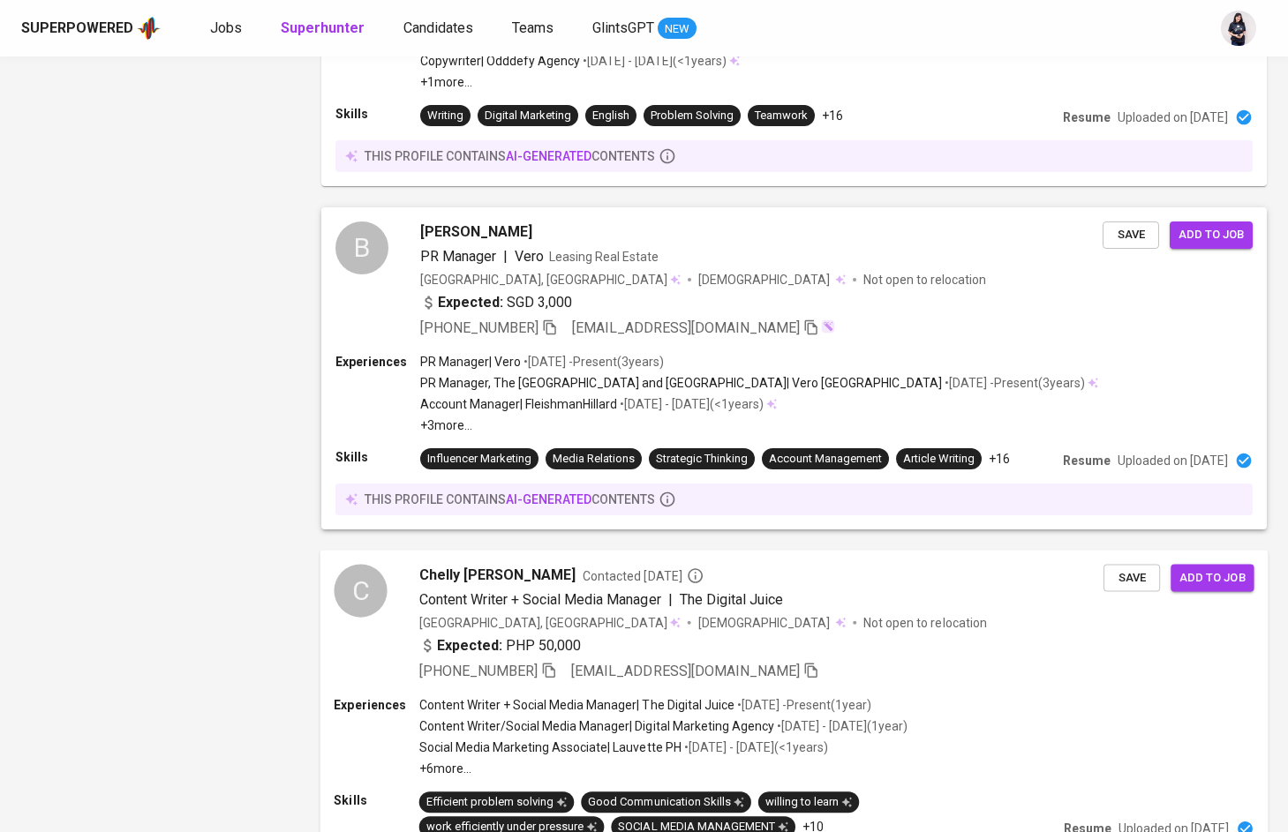
scroll to position [1954, 0]
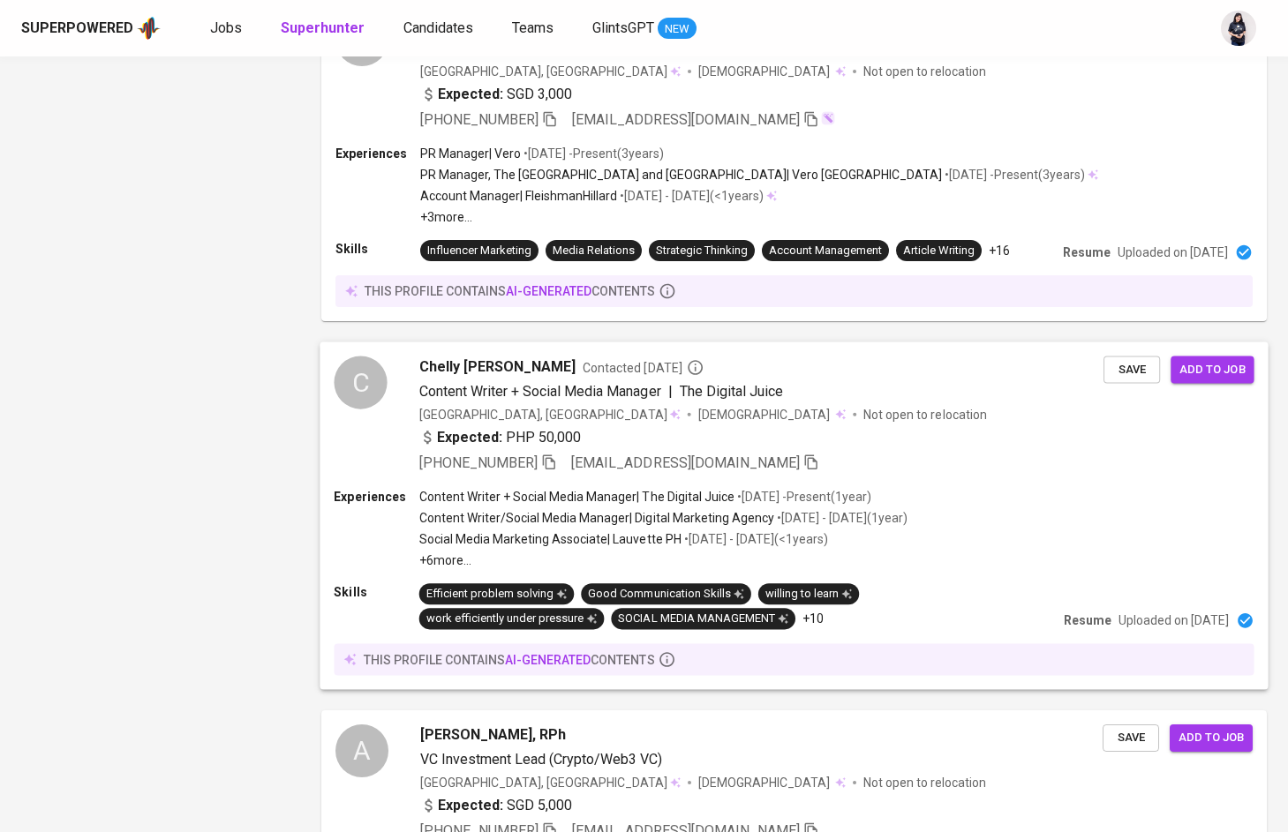
click at [698, 422] on span "[DEMOGRAPHIC_DATA]" at bounding box center [765, 415] width 134 height 18
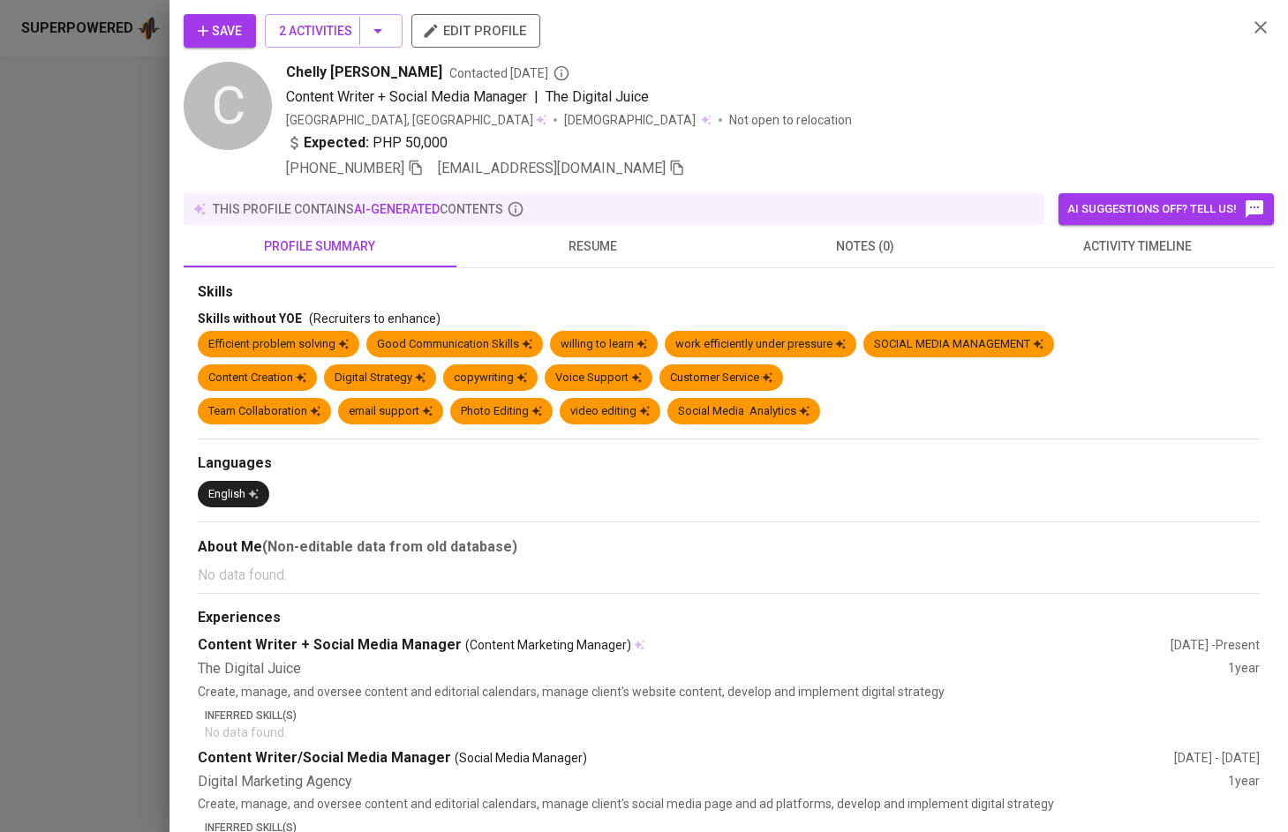
click at [606, 235] on button "resume" at bounding box center [592, 246] width 273 height 42
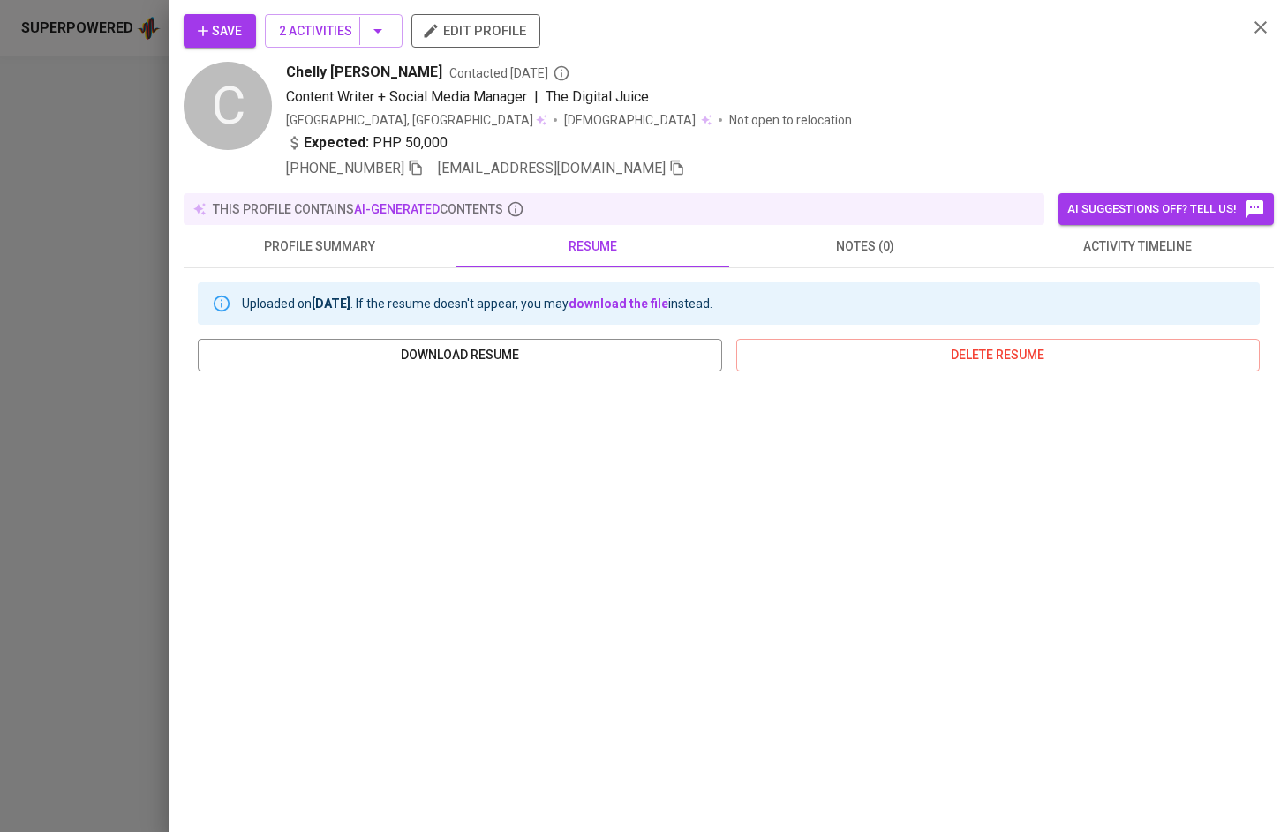
scroll to position [0, 0]
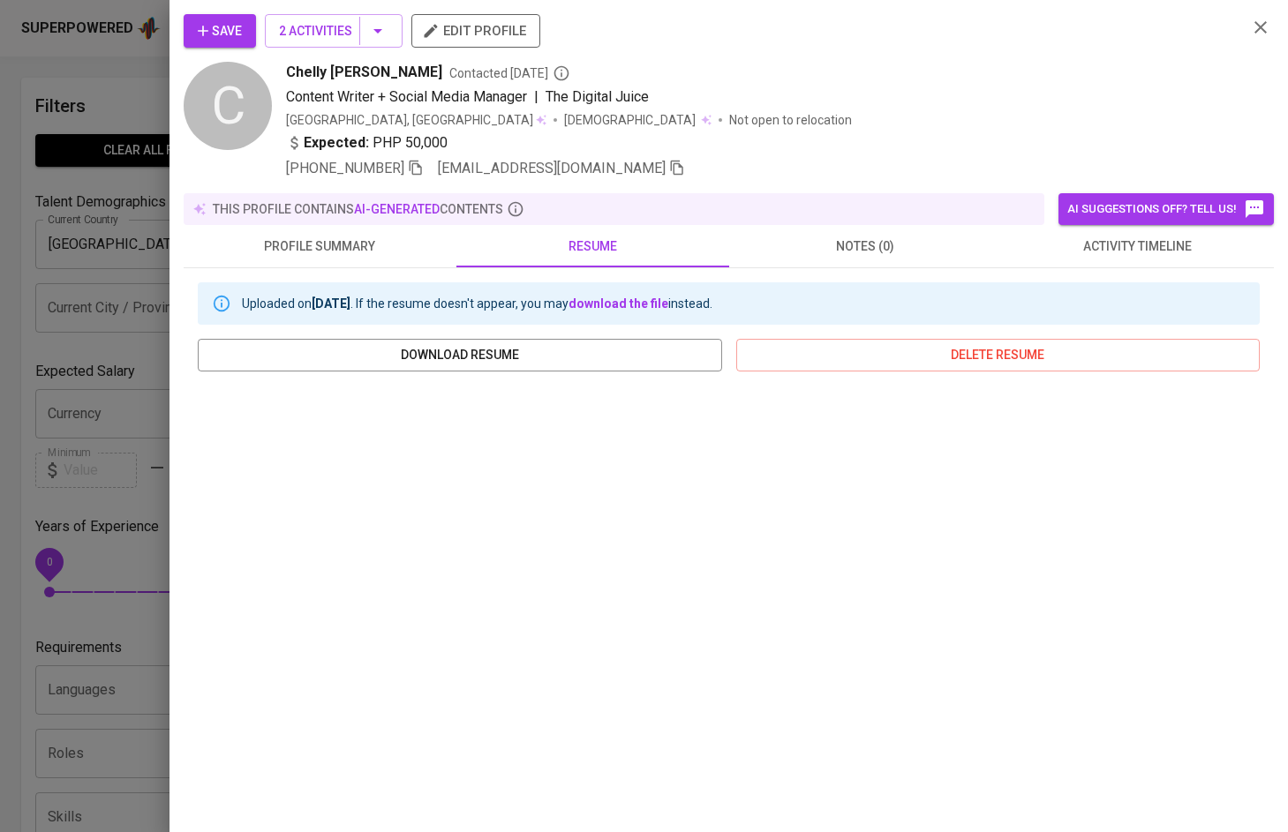
scroll to position [1954, 0]
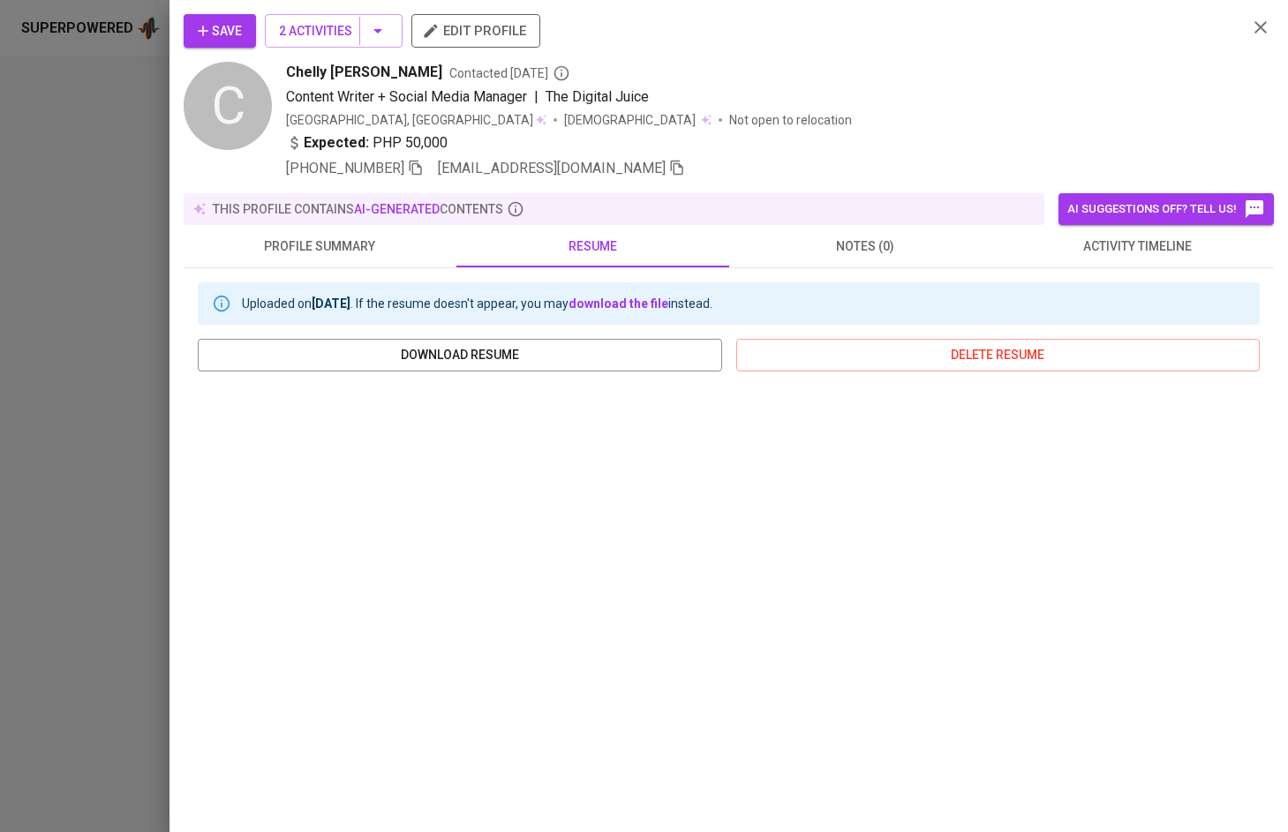
click at [45, 507] on div at bounding box center [644, 416] width 1288 height 832
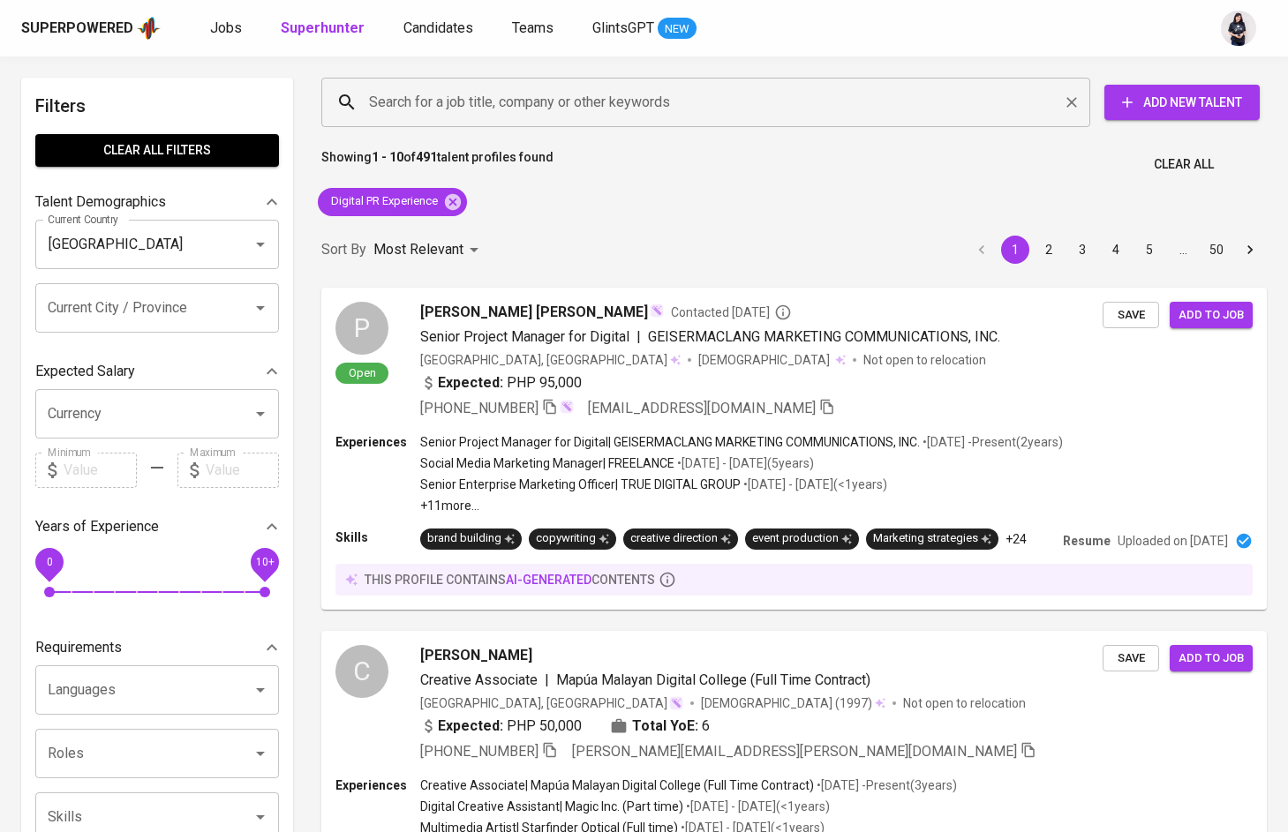
scroll to position [0, 0]
click at [455, 198] on icon at bounding box center [453, 201] width 16 height 16
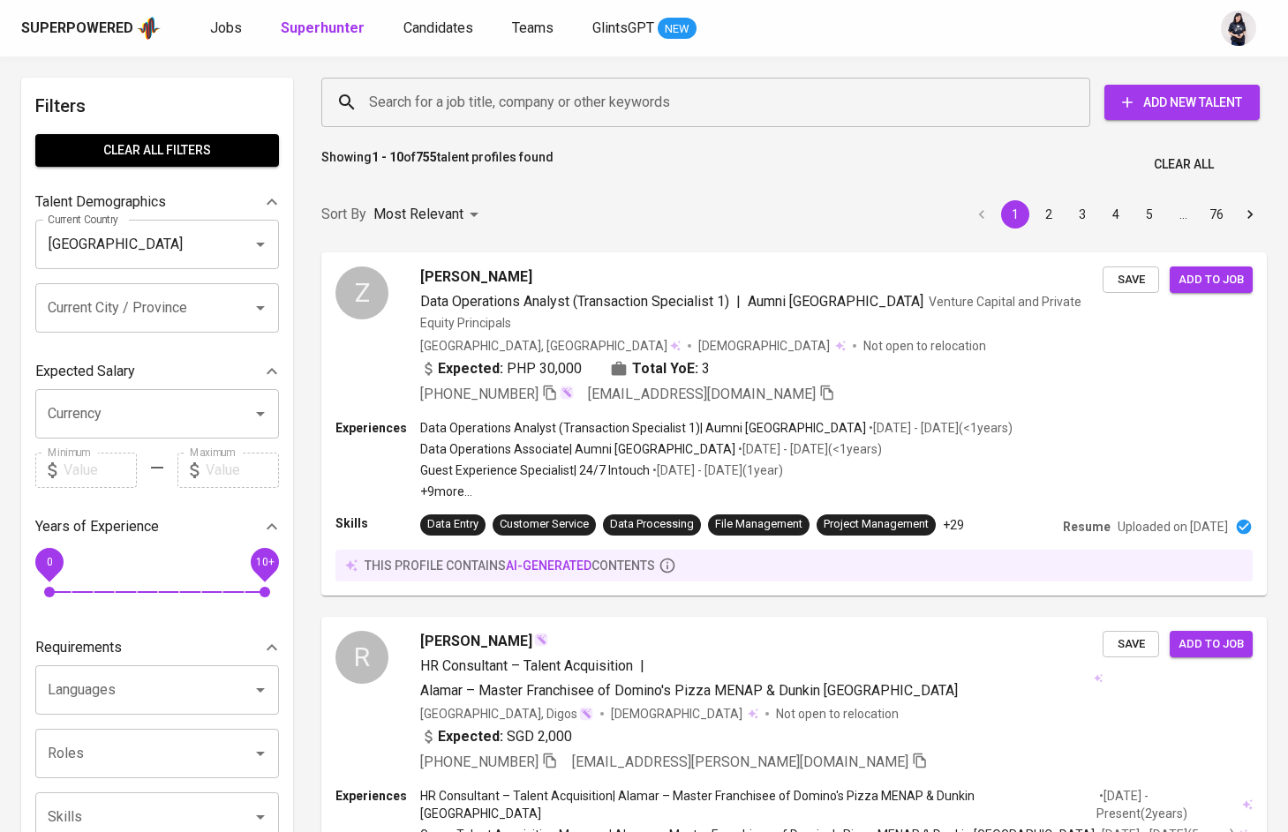
click at [623, 85] on div "Search for a job title, company or other keywords" at bounding box center [705, 102] width 769 height 49
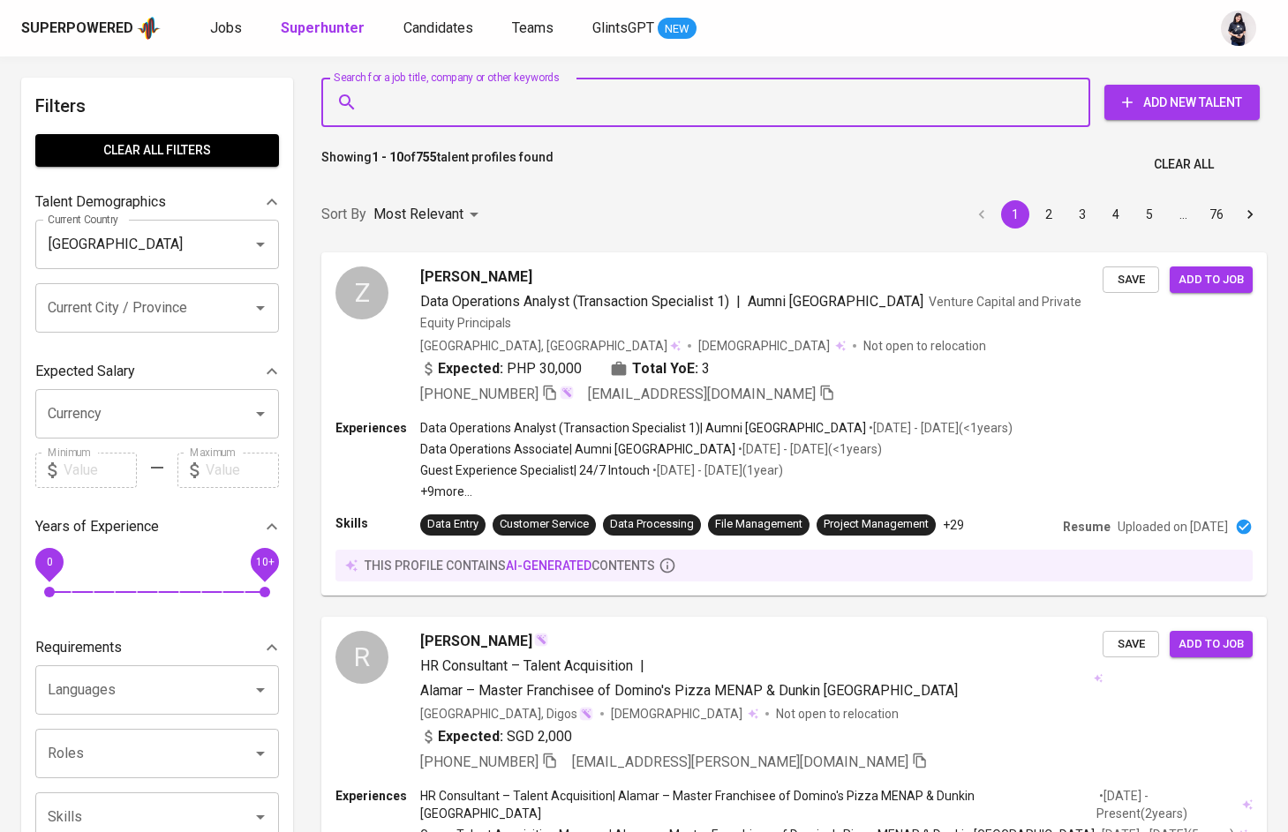
paste input "SEO Specialist"
type input "SEO Specialist"
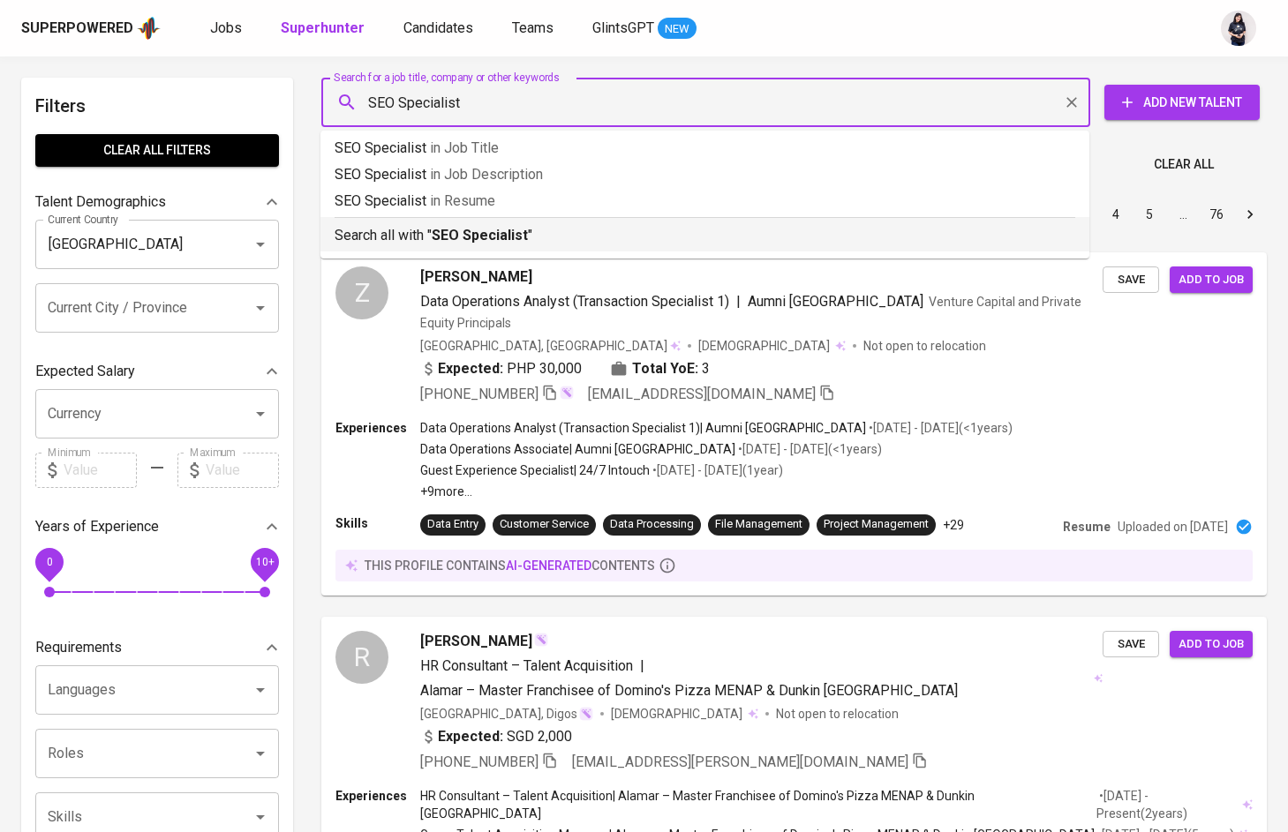
click at [574, 240] on p "Search all with " SEO Specialist "" at bounding box center [705, 235] width 741 height 21
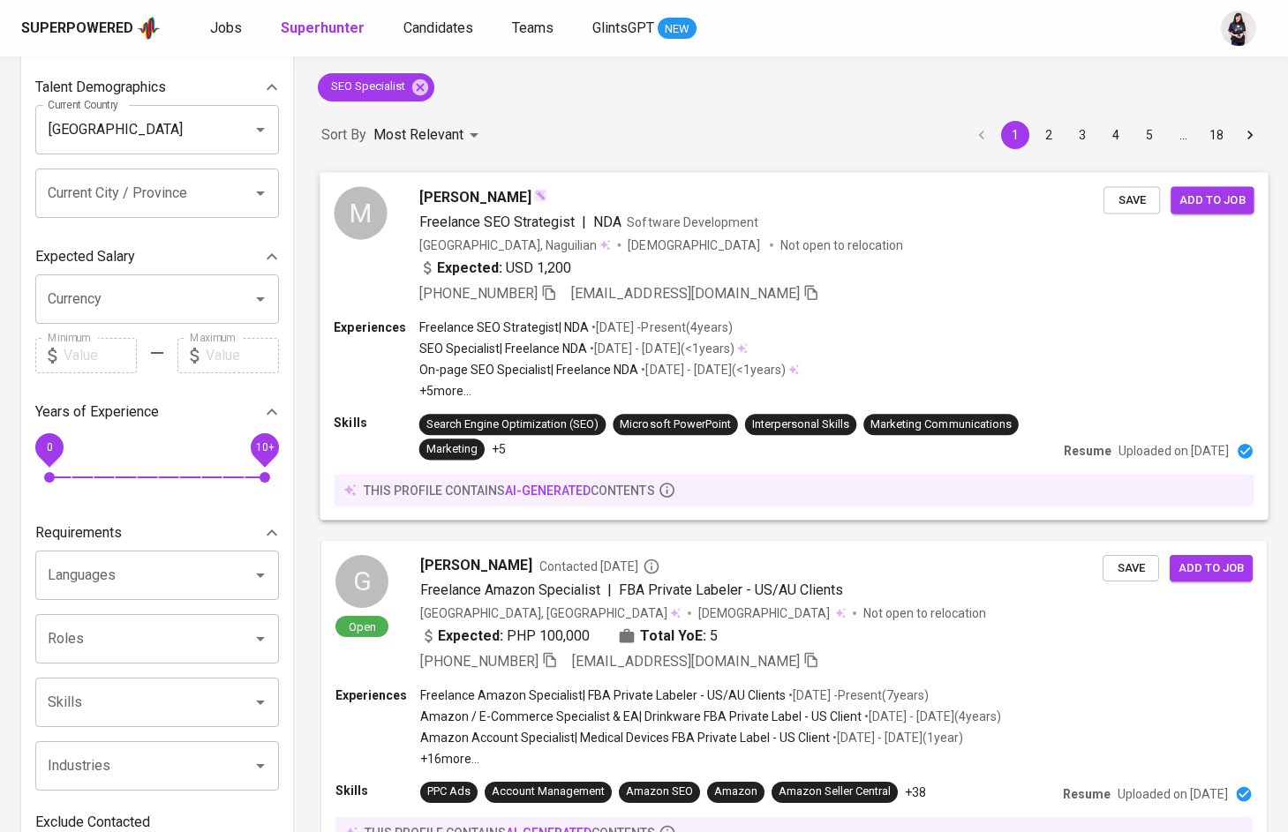
scroll to position [124, 0]
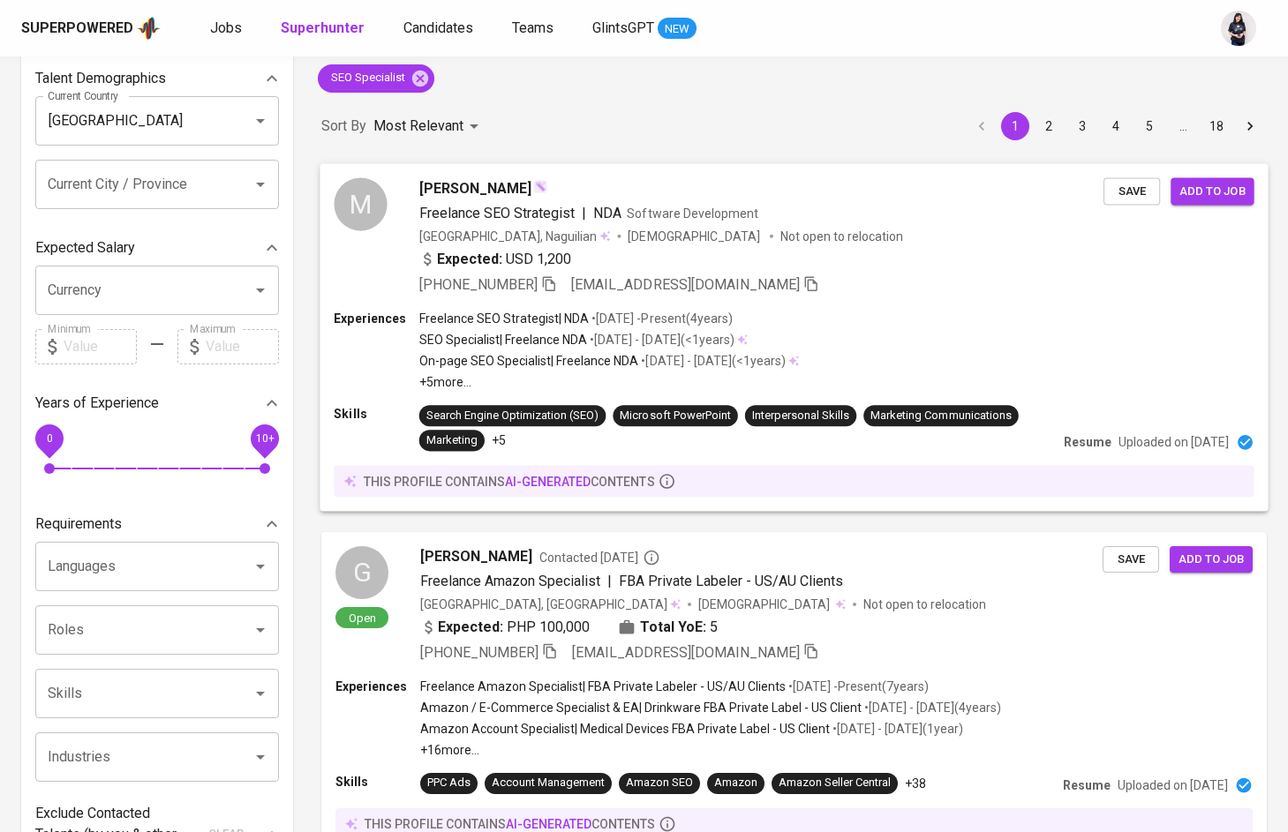
click at [611, 259] on div "Expected: USD 1,200" at bounding box center [761, 261] width 684 height 26
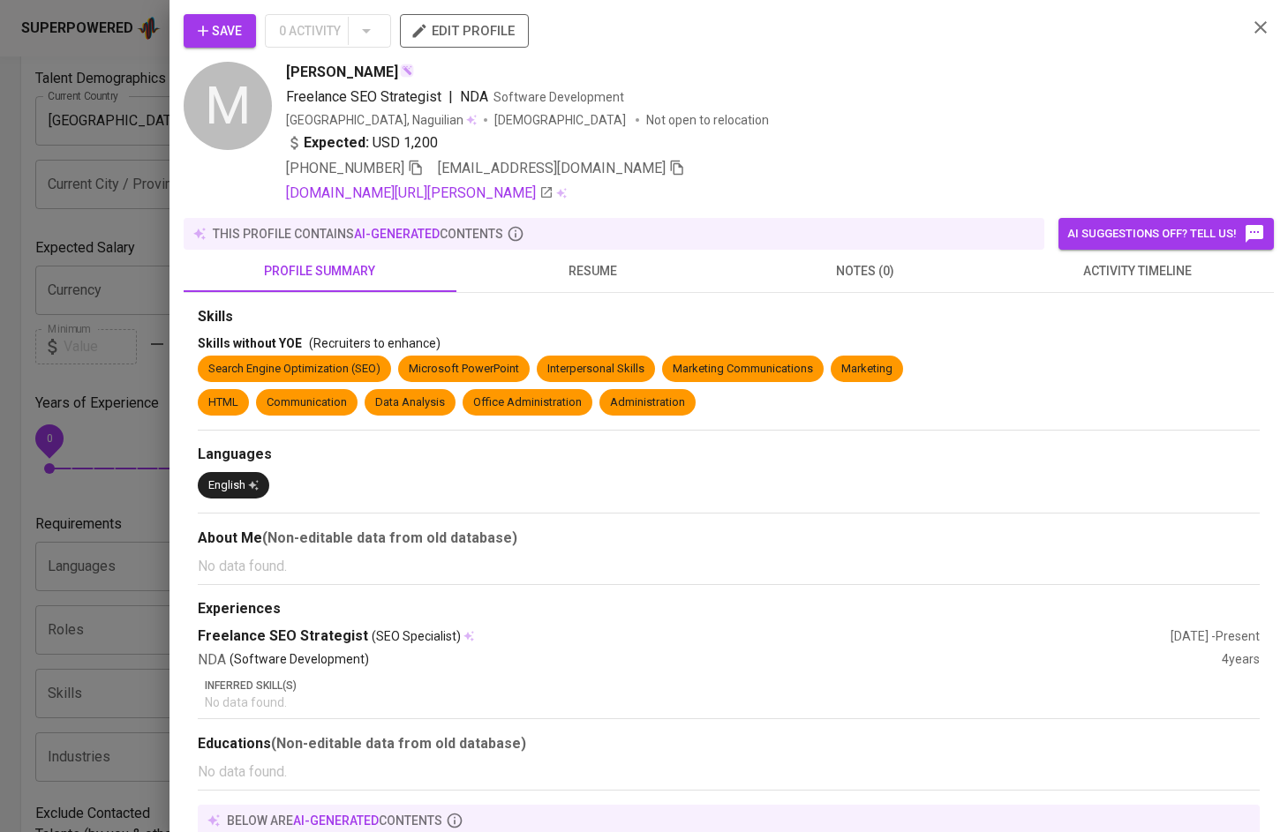
click at [614, 270] on span "resume" at bounding box center [593, 271] width 252 height 22
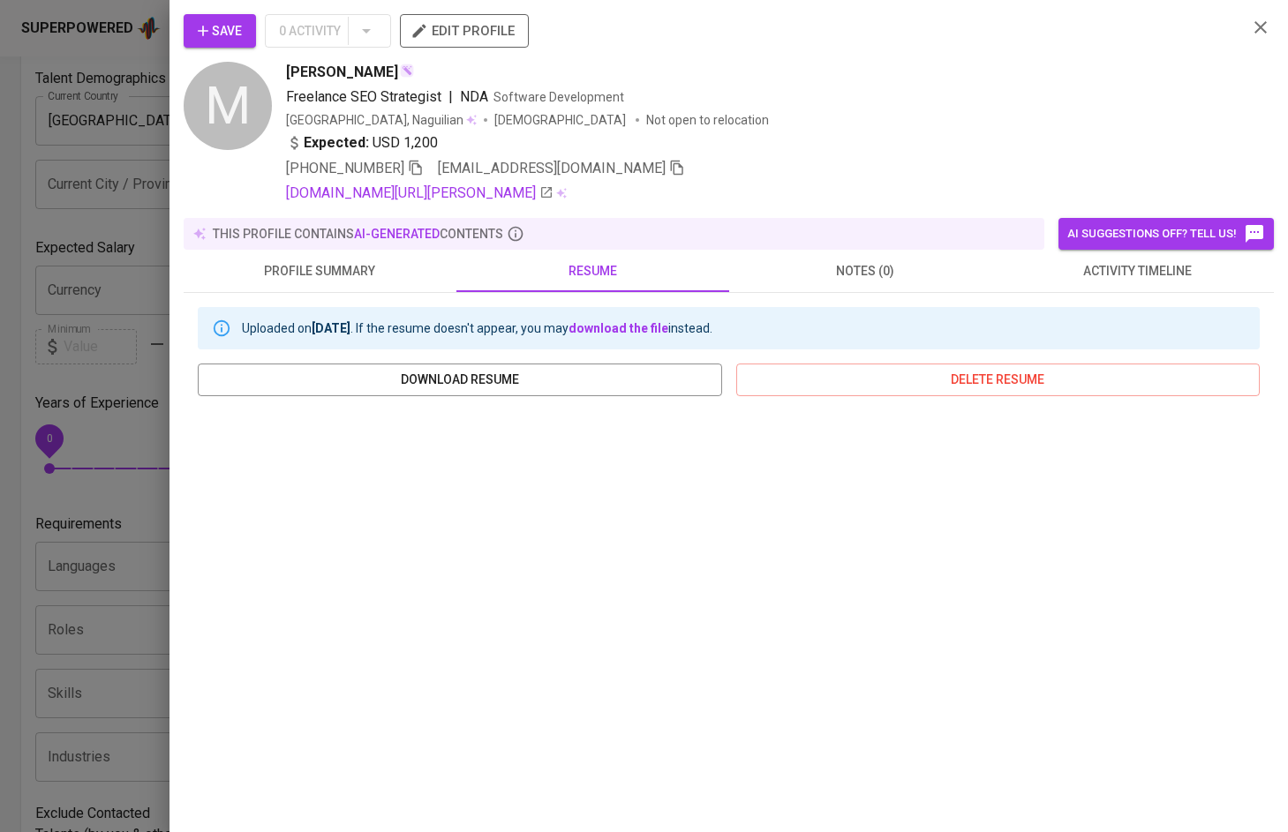
click at [141, 237] on div at bounding box center [644, 416] width 1288 height 832
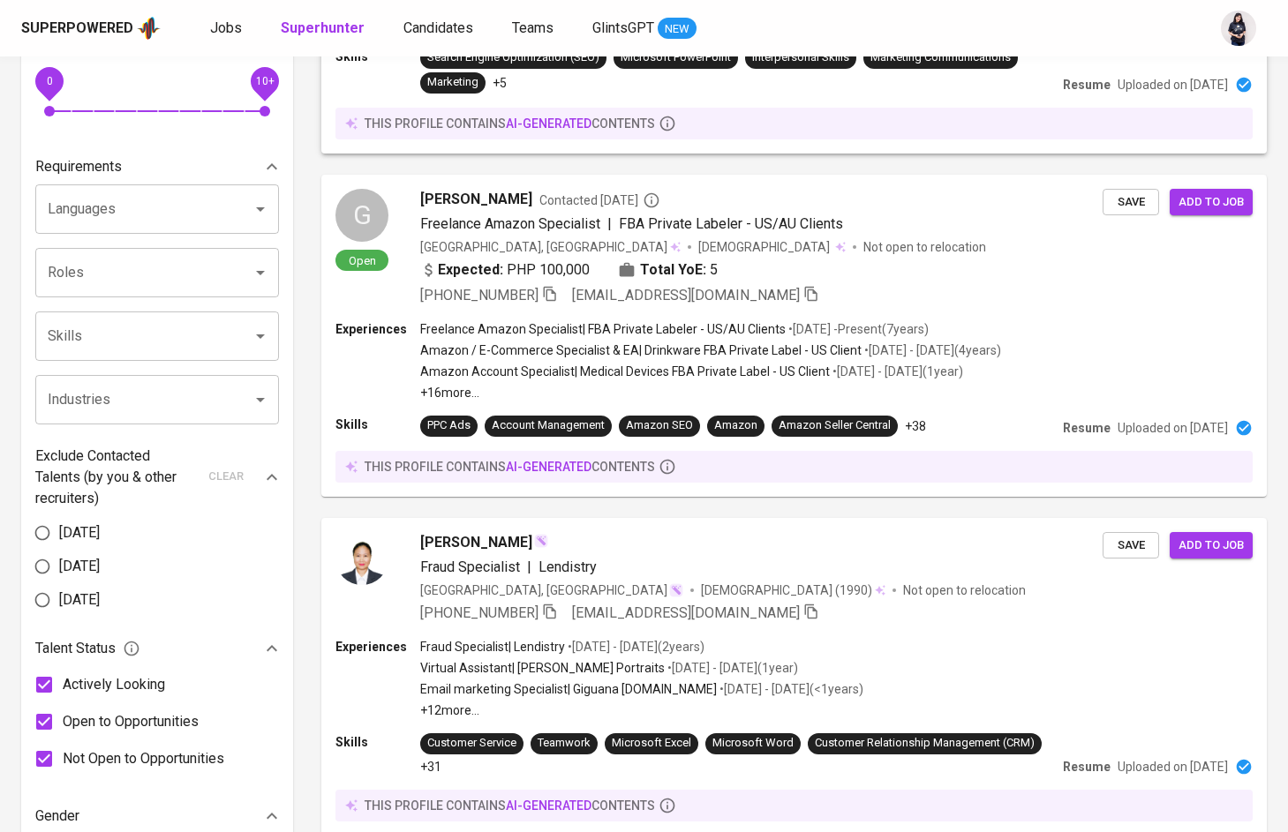
scroll to position [579, 0]
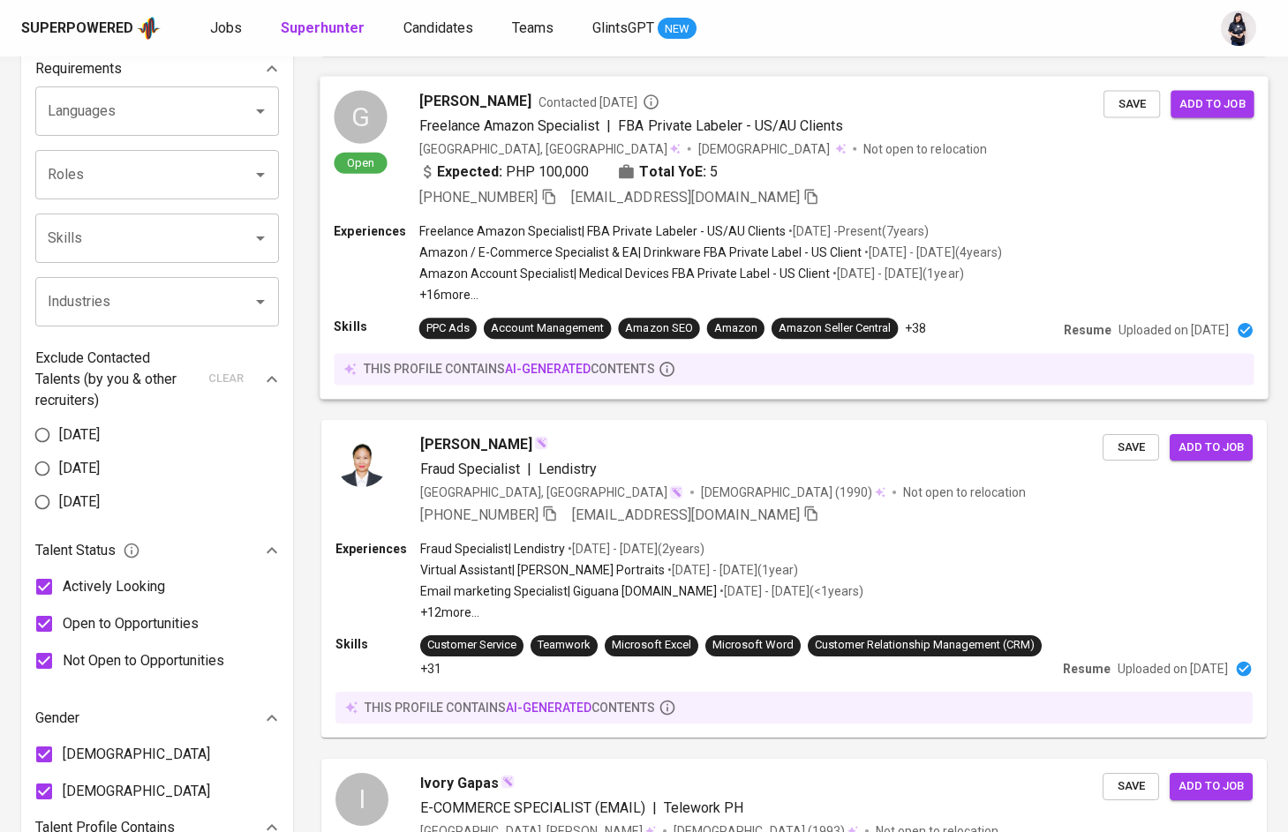
click at [641, 213] on div "G Open Gerome Dangca Contacted 1 year ago Freelance Amazon Specialist | FBA Pri…" at bounding box center [794, 149] width 948 height 147
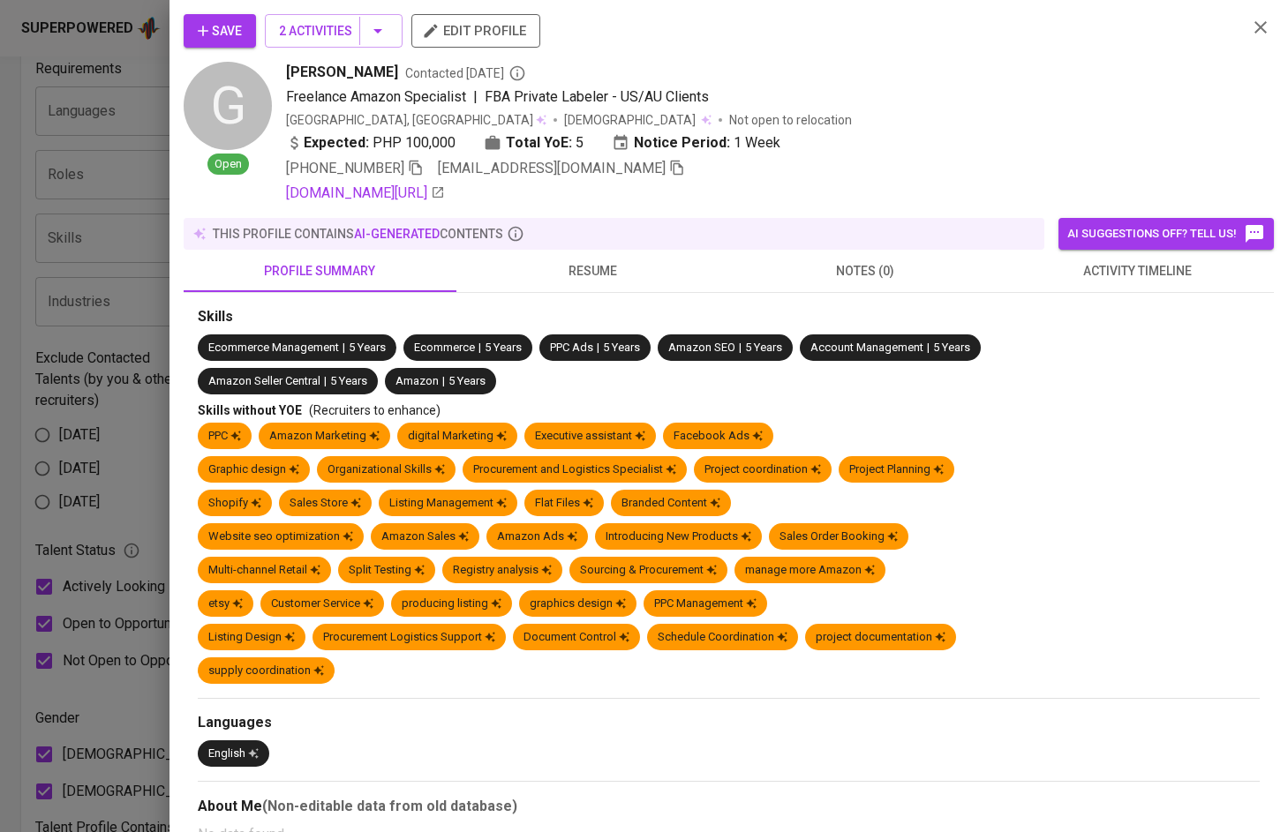
click at [611, 249] on div at bounding box center [644, 416] width 1288 height 832
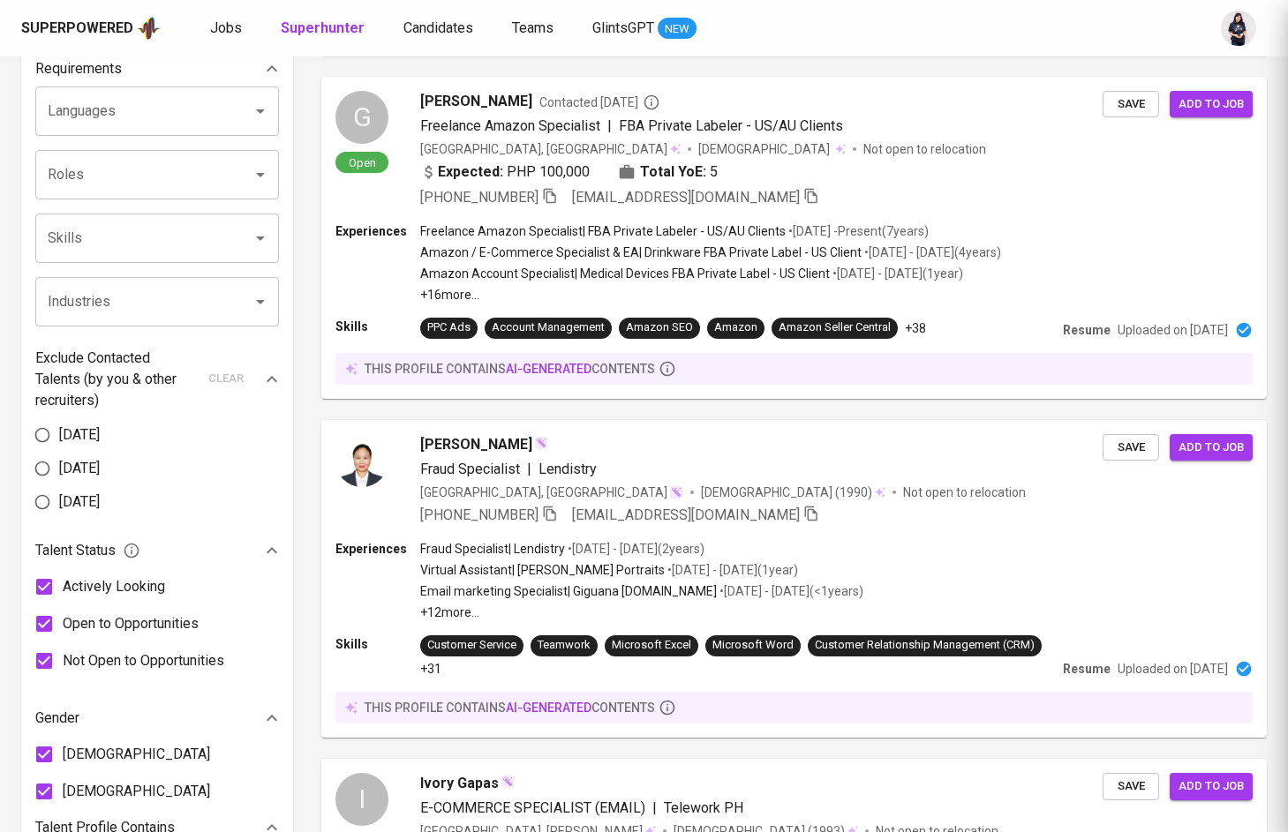
click at [527, 281] on div at bounding box center [644, 416] width 1288 height 832
click at [523, 477] on div "Fraud Specialist | Lendistry" at bounding box center [507, 468] width 177 height 21
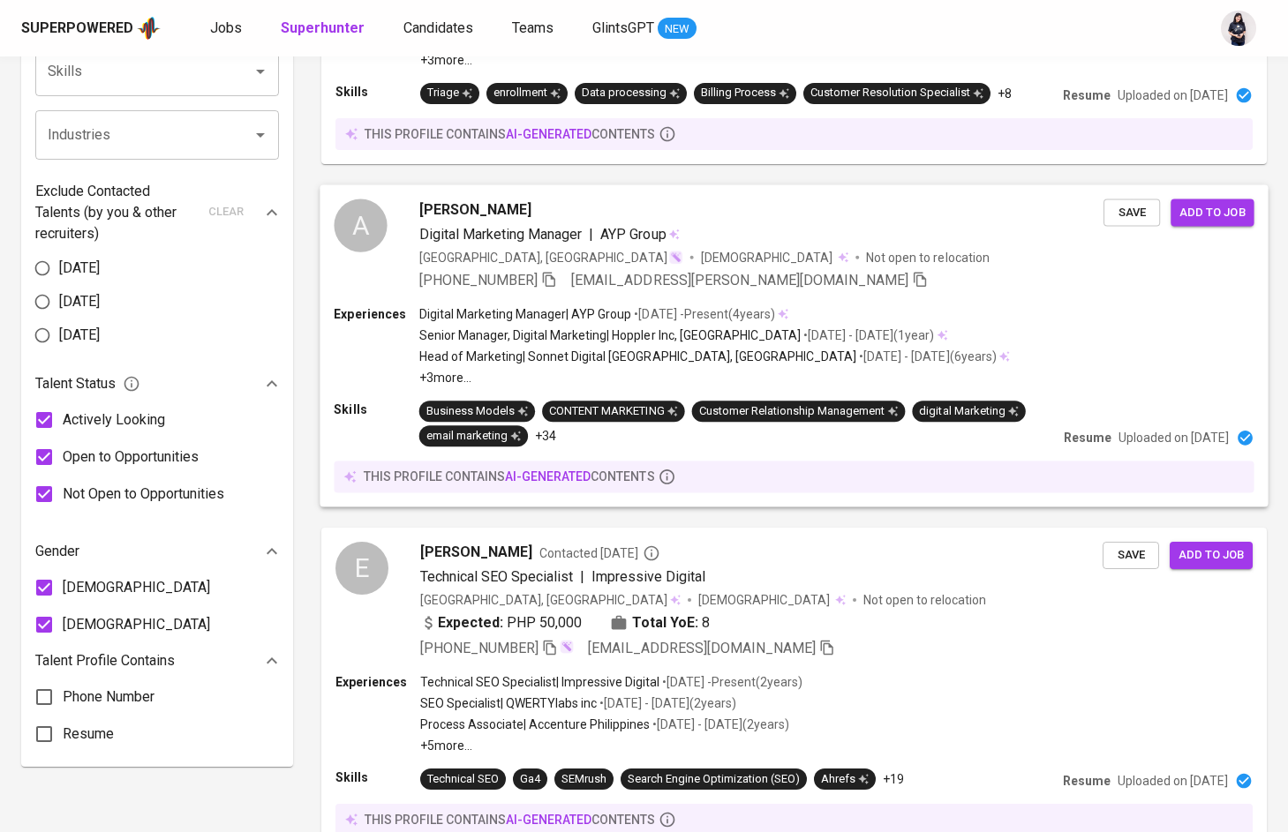
scroll to position [820, 0]
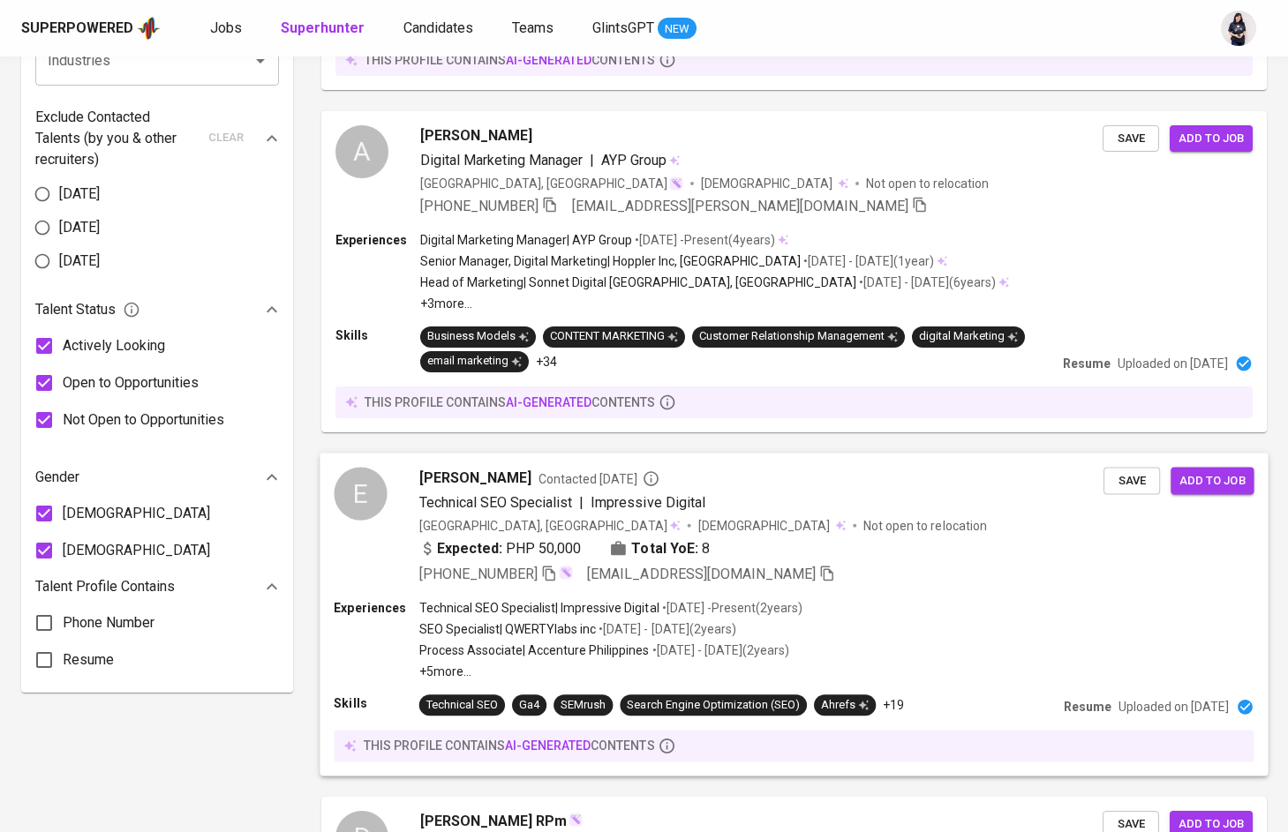
click at [476, 619] on div "Technical SEO Specialist | Impressive Digital • [DATE] - Present ( 2 years ) SE…" at bounding box center [610, 639] width 383 height 81
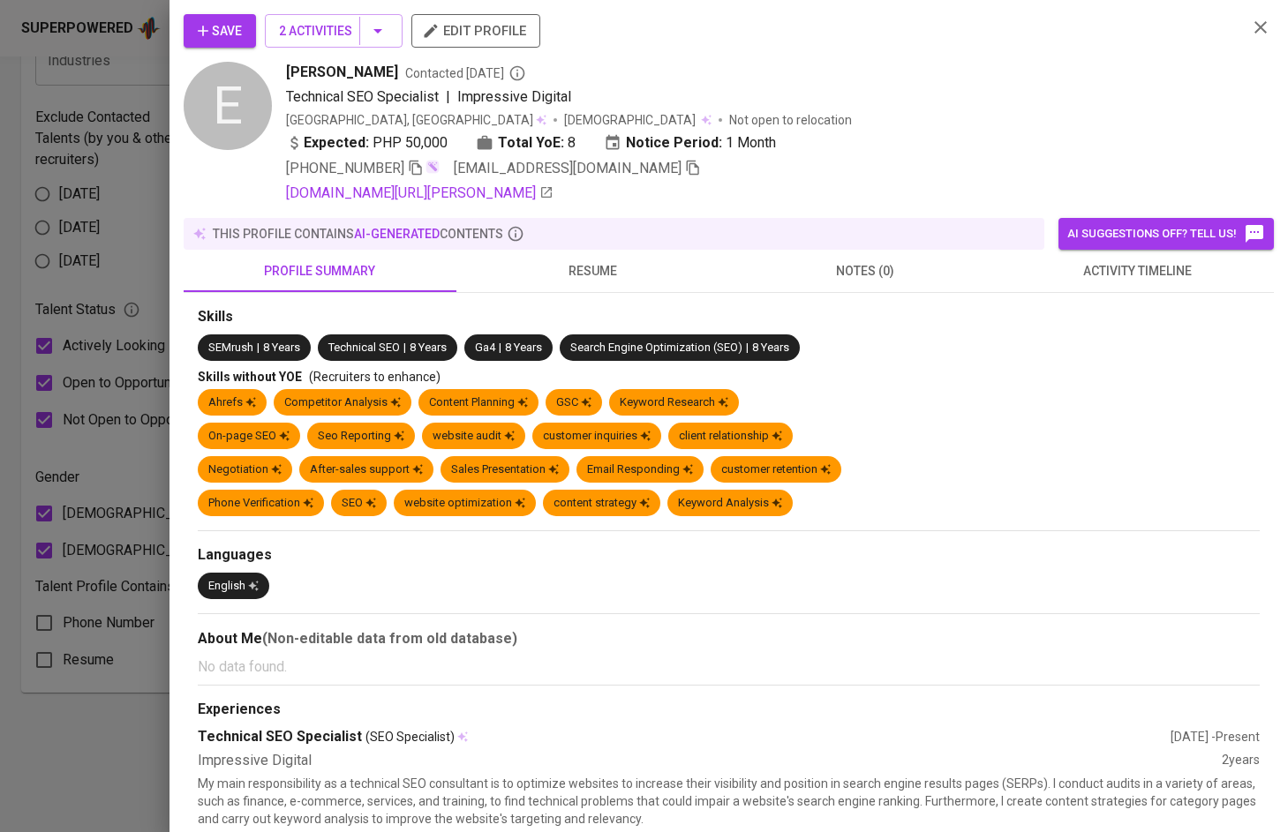
click at [592, 274] on span "resume" at bounding box center [593, 271] width 252 height 22
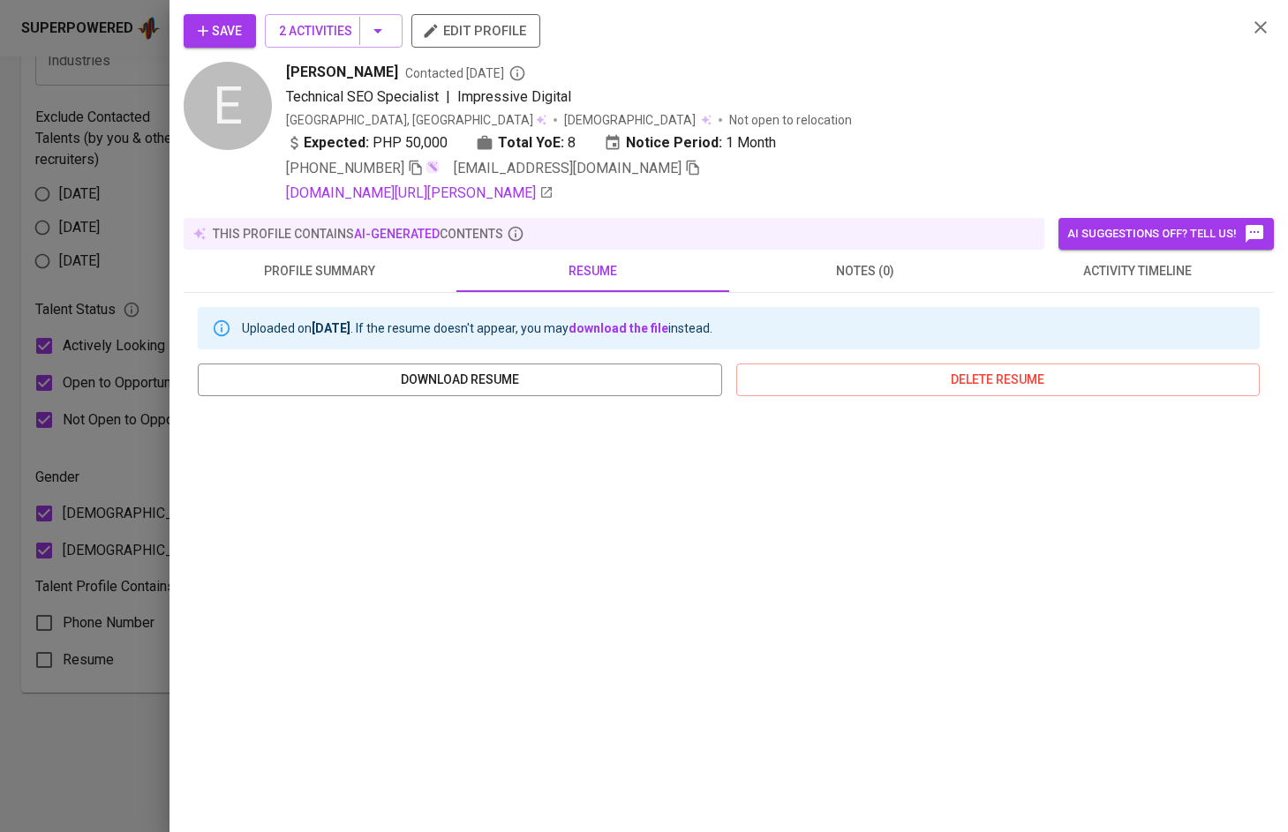
scroll to position [0, 0]
click at [866, 265] on span "notes (0)" at bounding box center [866, 271] width 252 height 22
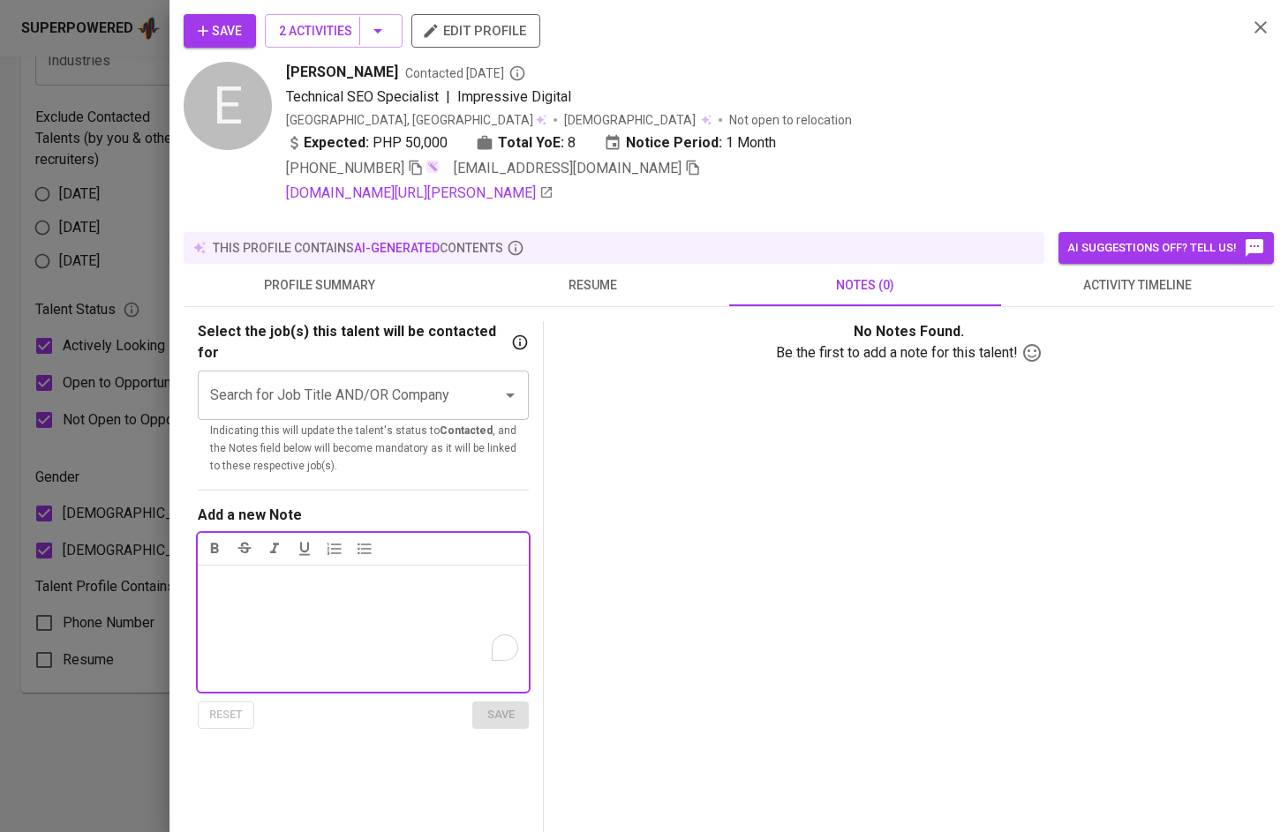
click at [616, 270] on button "resume" at bounding box center [592, 285] width 273 height 42
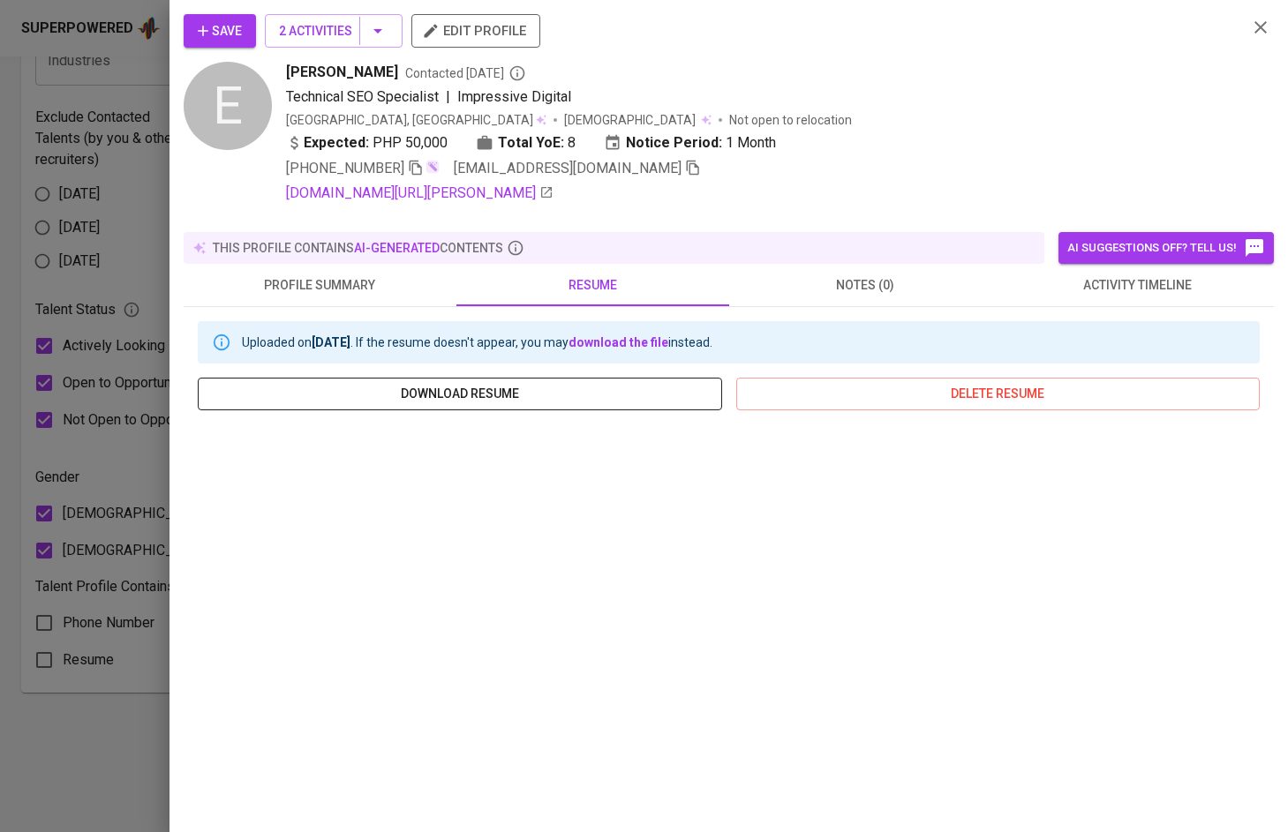
click at [568, 383] on span "download resume" at bounding box center [460, 394] width 496 height 22
click at [51, 322] on div at bounding box center [644, 416] width 1288 height 832
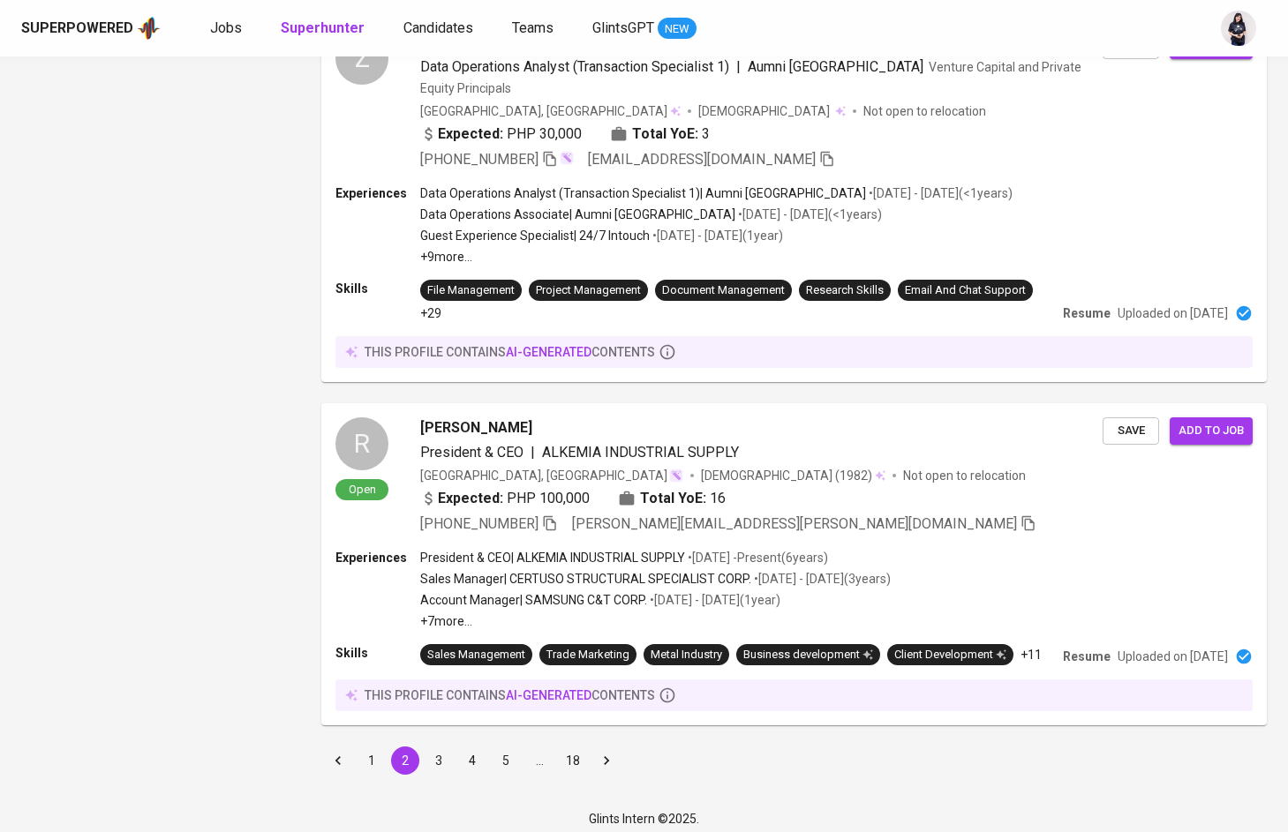
scroll to position [2970, 0]
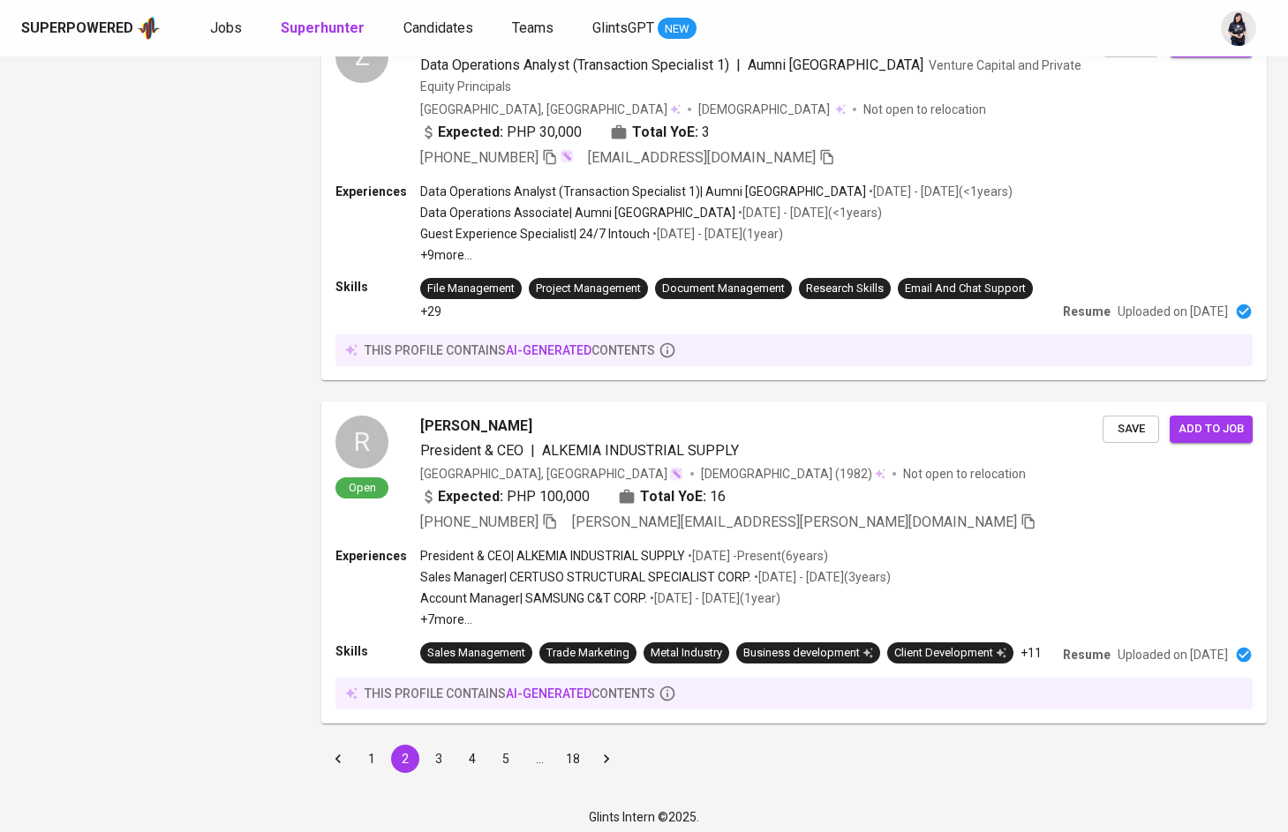
click at [438, 773] on button "3" at bounding box center [439, 759] width 28 height 28
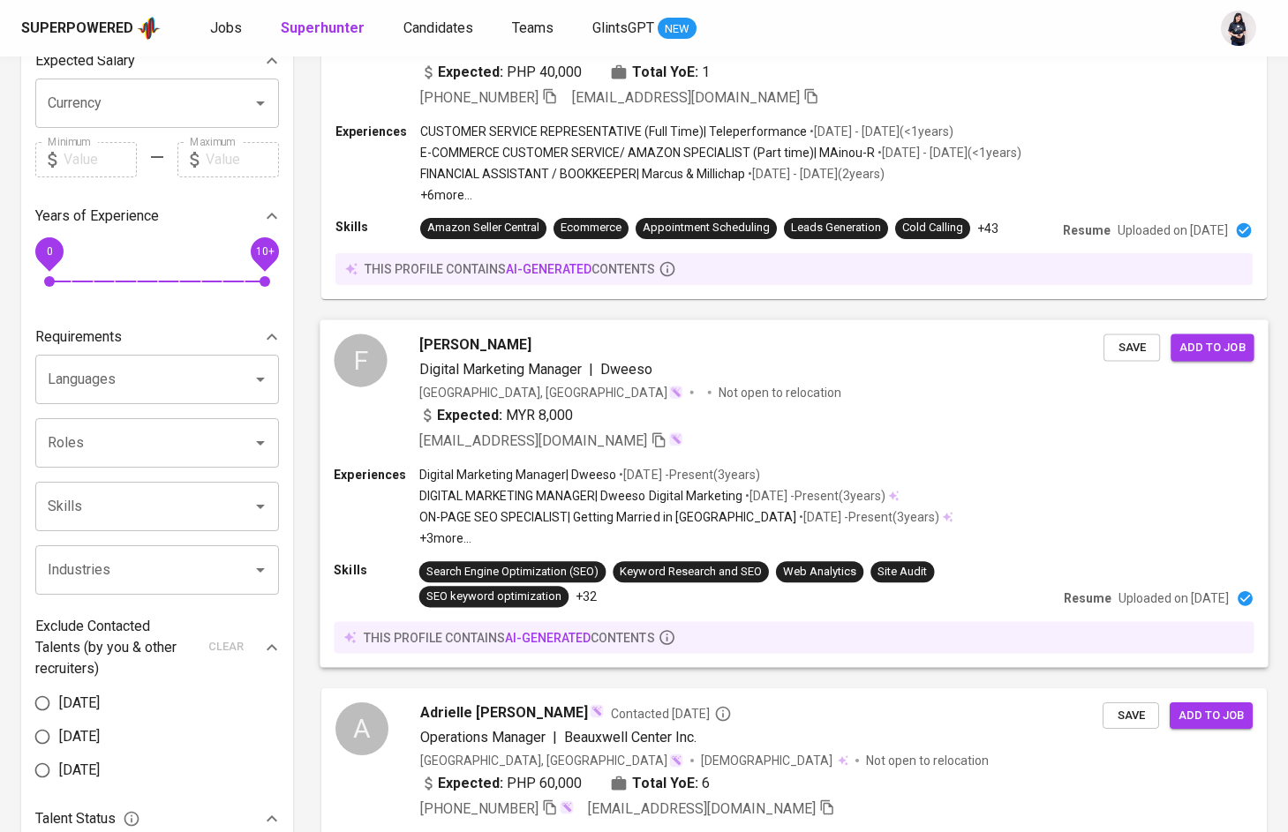
scroll to position [323, 0]
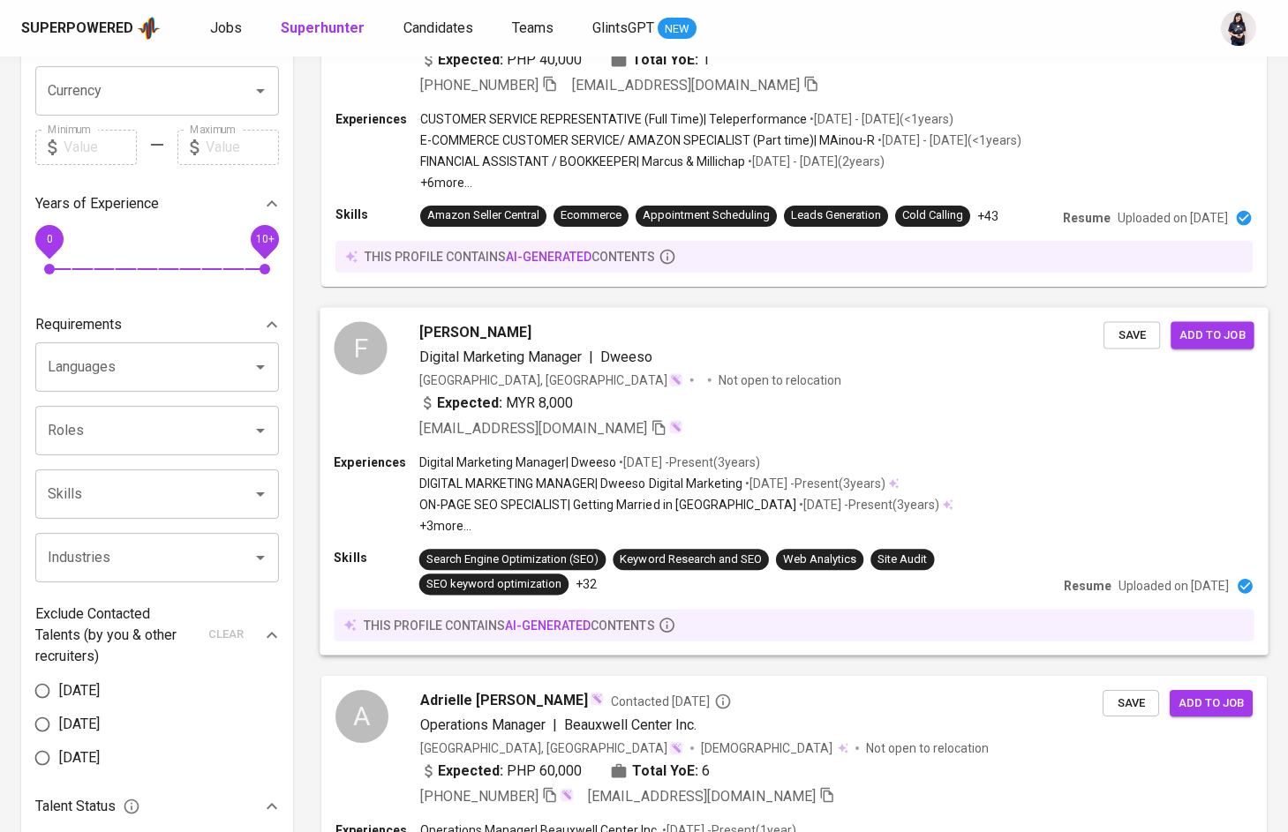
click at [546, 482] on p "DIGITAL MARKETING MANAGER | Dweeso Digital Marketing" at bounding box center [580, 484] width 323 height 18
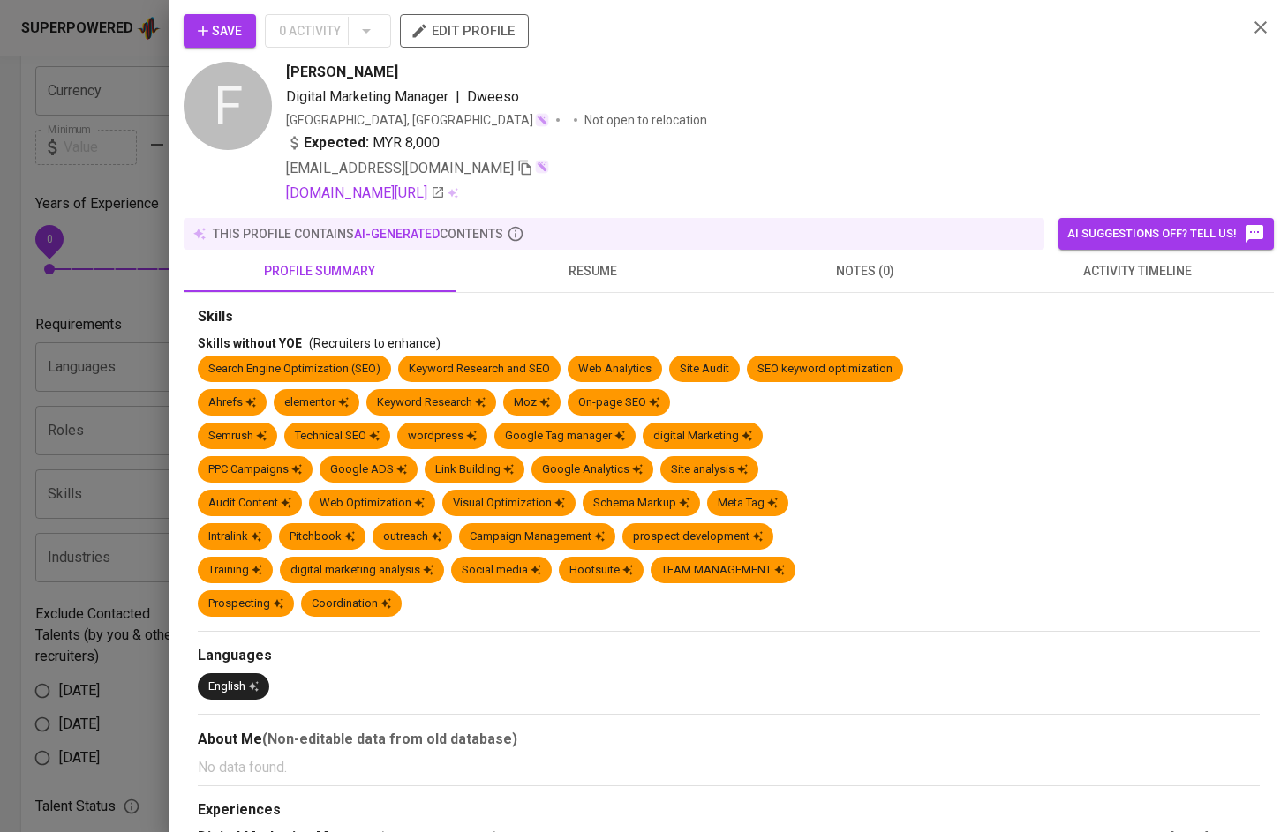
click at [579, 278] on span "resume" at bounding box center [593, 271] width 252 height 22
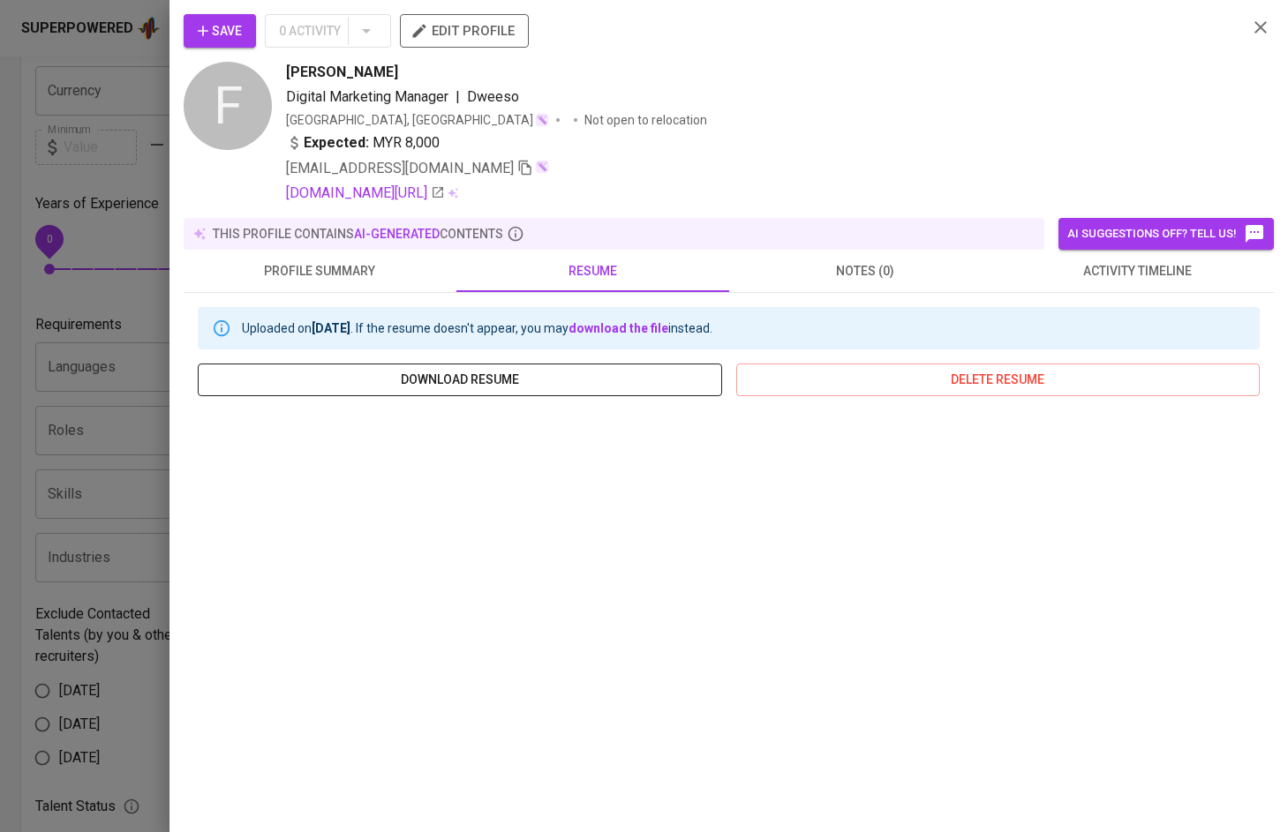
click at [583, 378] on span "download resume" at bounding box center [460, 380] width 496 height 22
click at [117, 343] on div at bounding box center [644, 416] width 1288 height 832
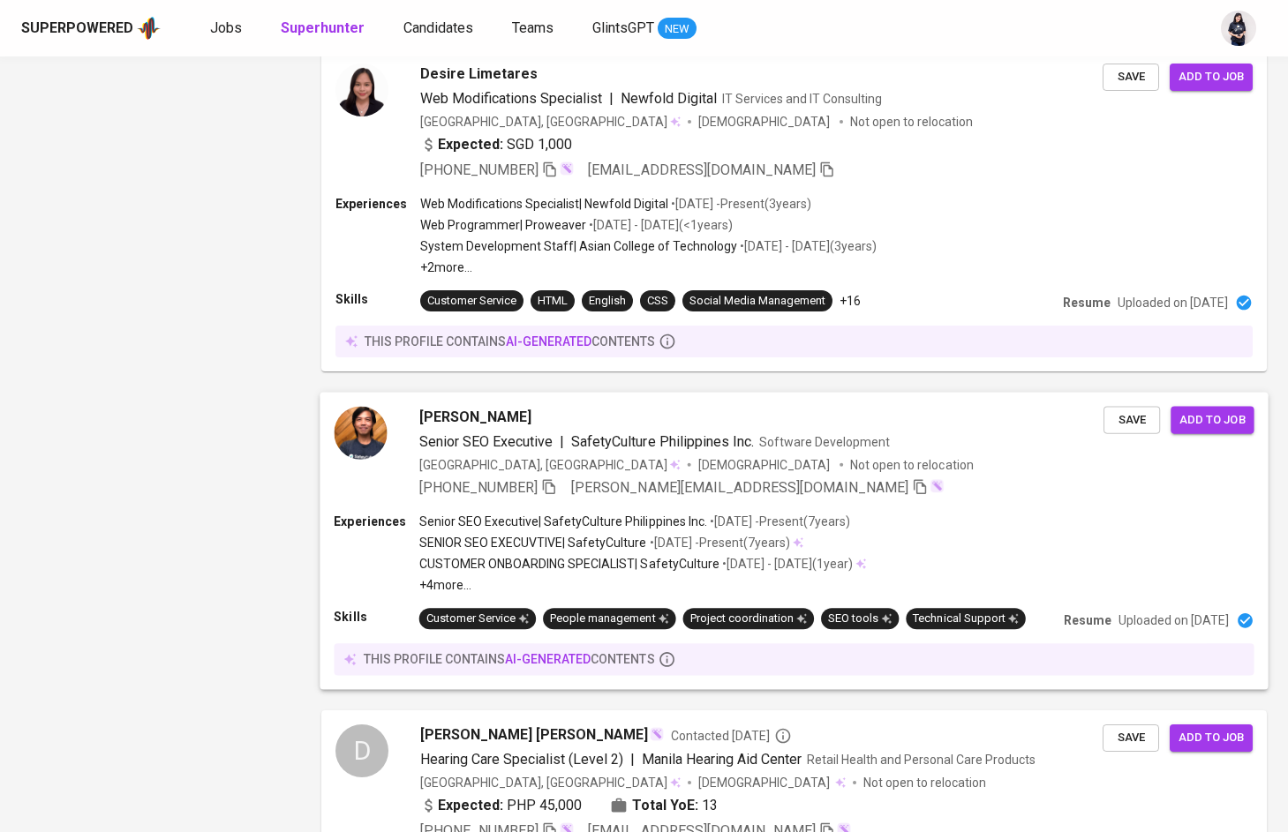
scroll to position [2338, 0]
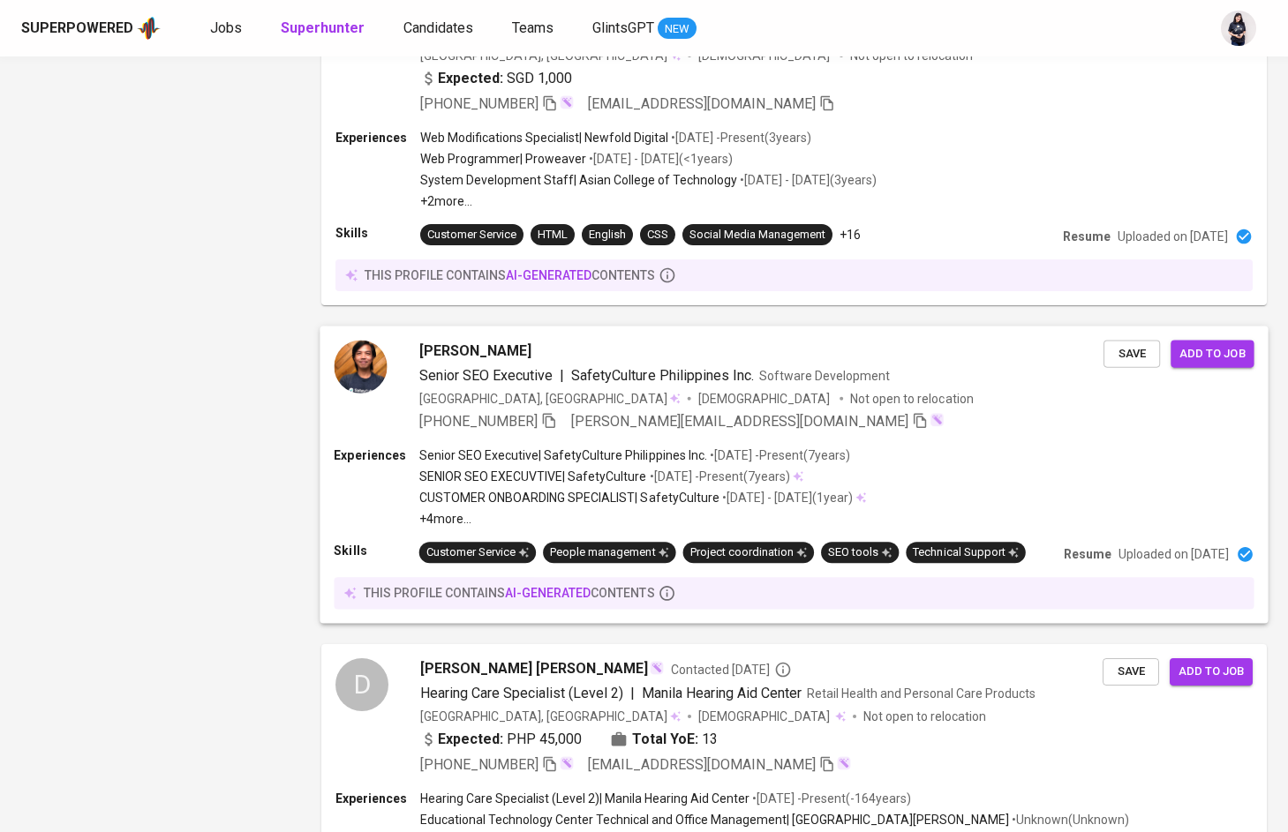
click at [571, 439] on div "Erick Brent Francisco Senior SEO Executive | SafetyCulture Philippines Inc. Sof…" at bounding box center [794, 387] width 948 height 120
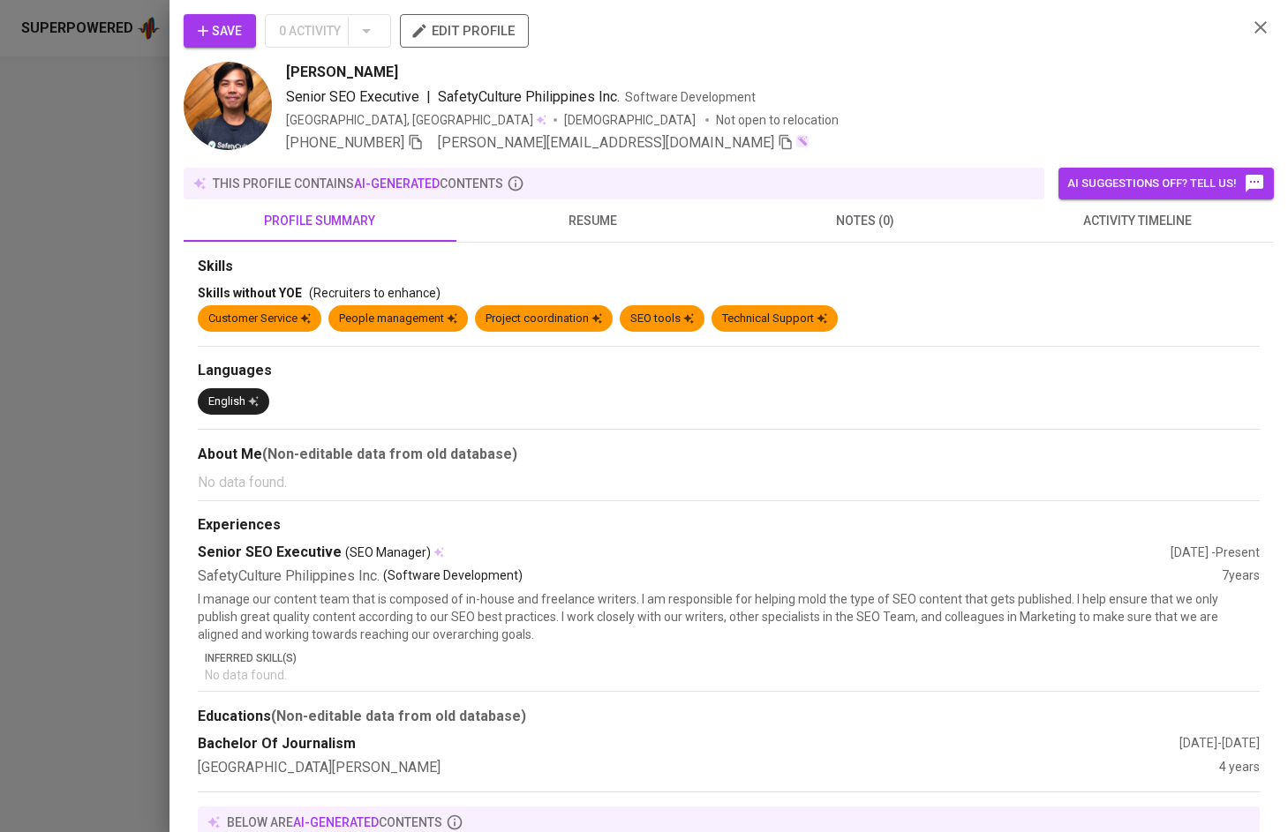
scroll to position [0, 0]
click at [617, 221] on span "resume" at bounding box center [593, 221] width 252 height 22
